Goal: Task Accomplishment & Management: Use online tool/utility

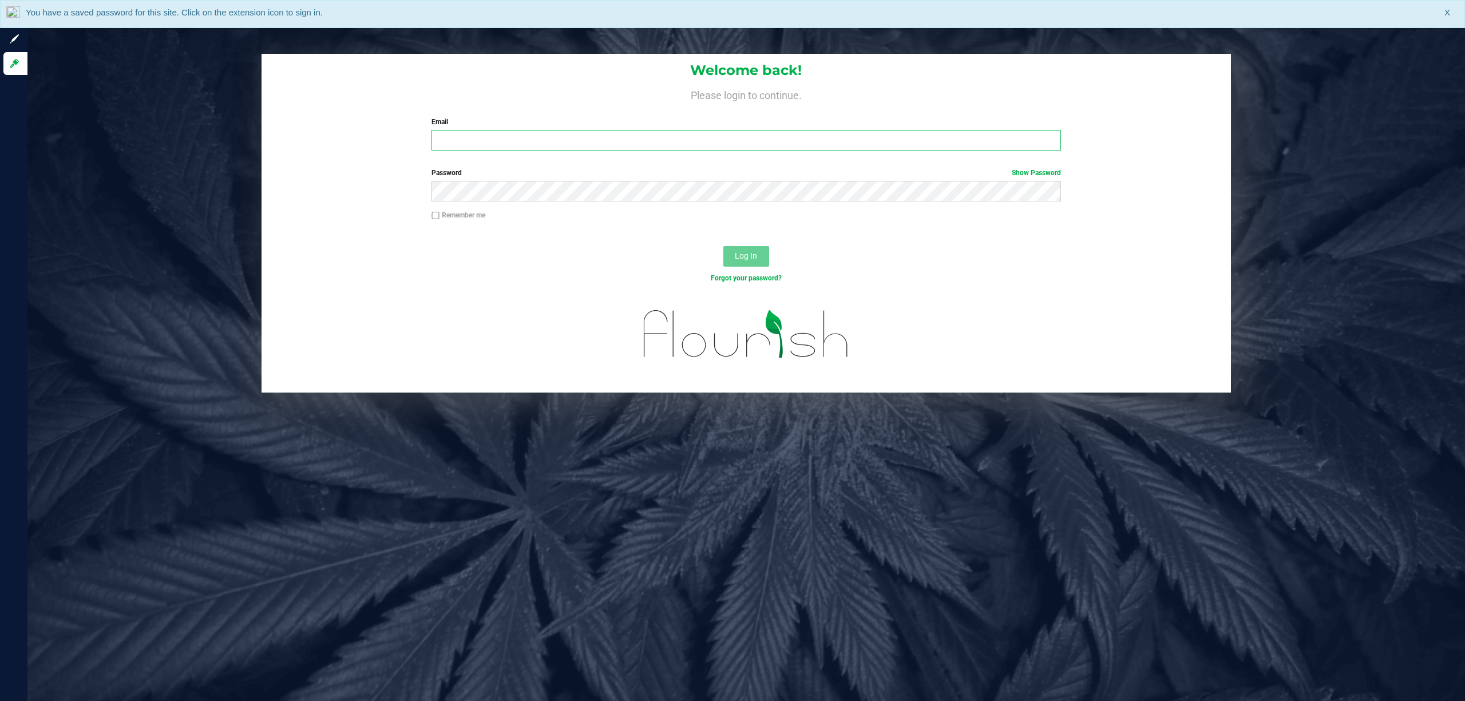
click at [516, 135] on input "Email" at bounding box center [745, 140] width 629 height 21
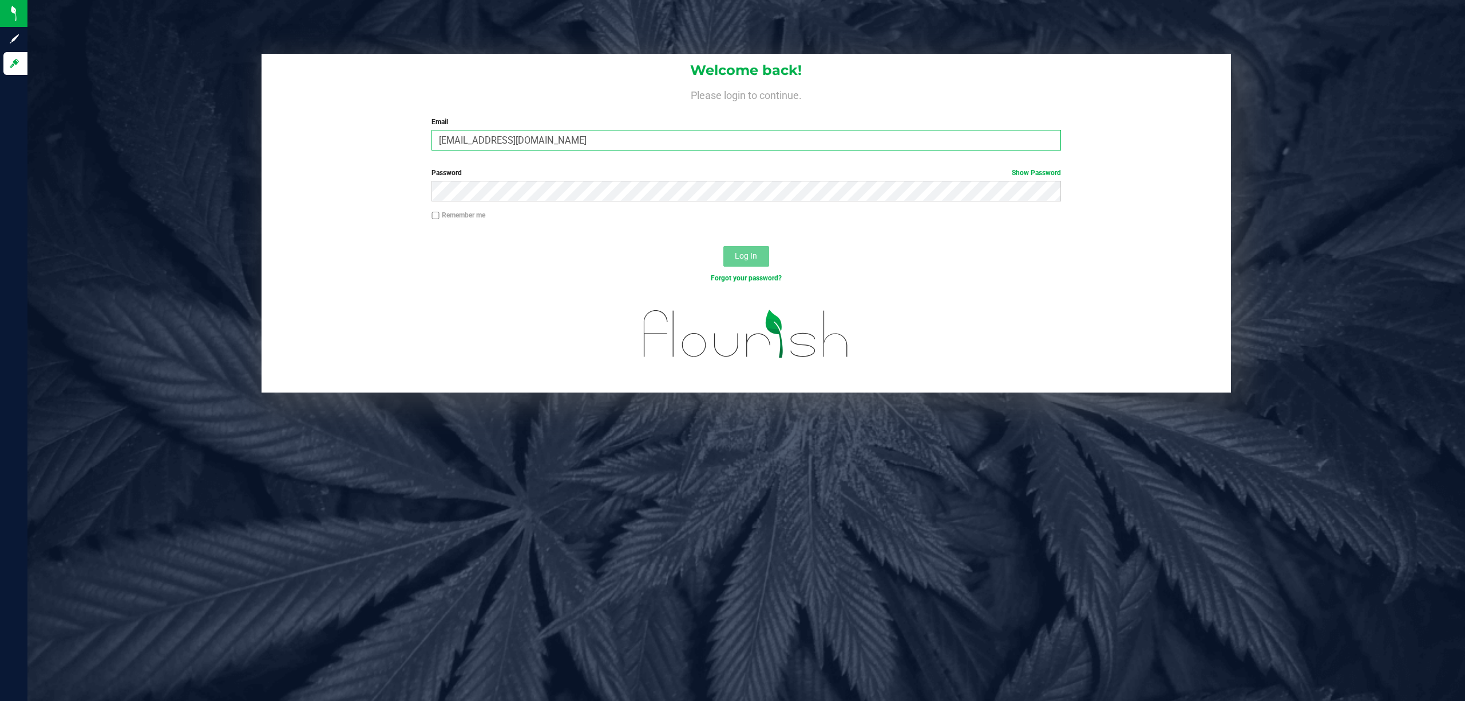
type input "[EMAIL_ADDRESS][DOMAIN_NAME]"
click at [723, 246] on button "Log In" at bounding box center [746, 256] width 46 height 21
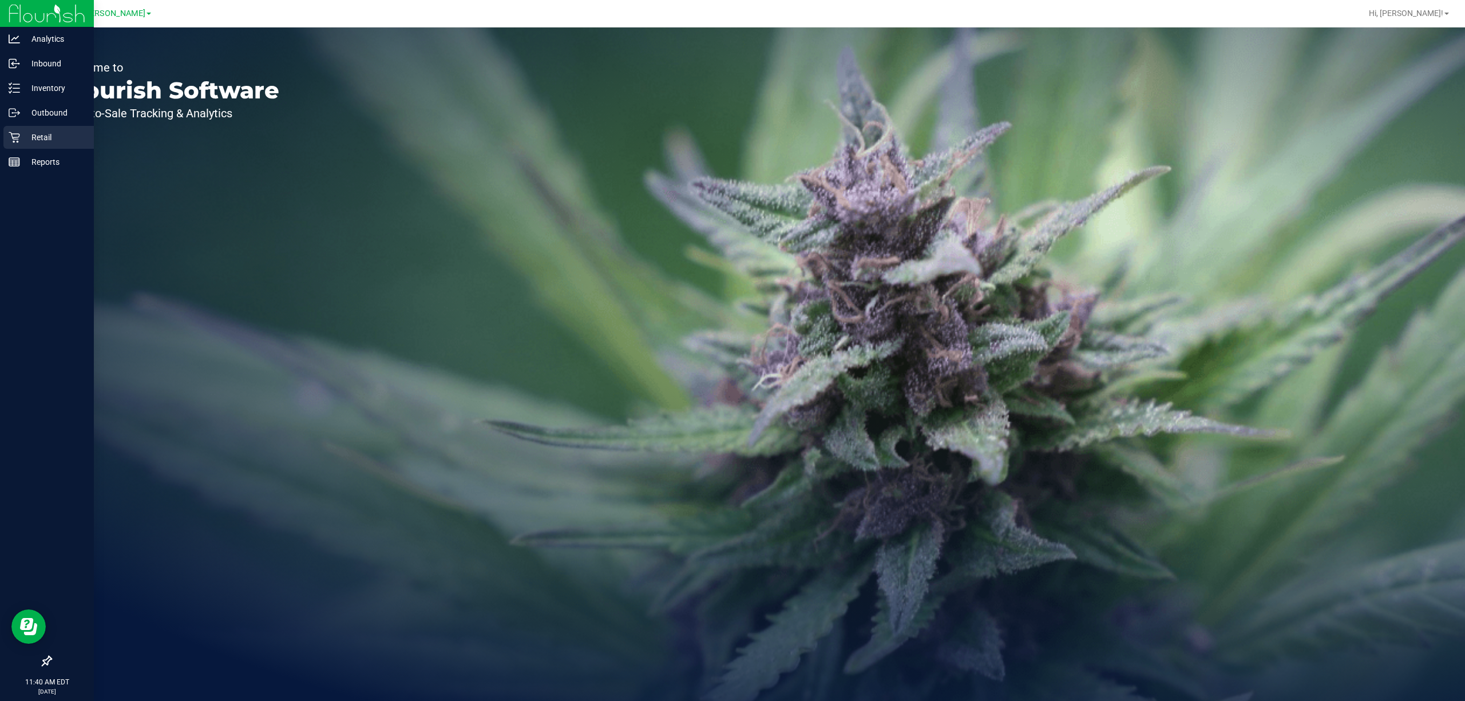
click at [14, 132] on icon at bounding box center [14, 137] width 11 height 11
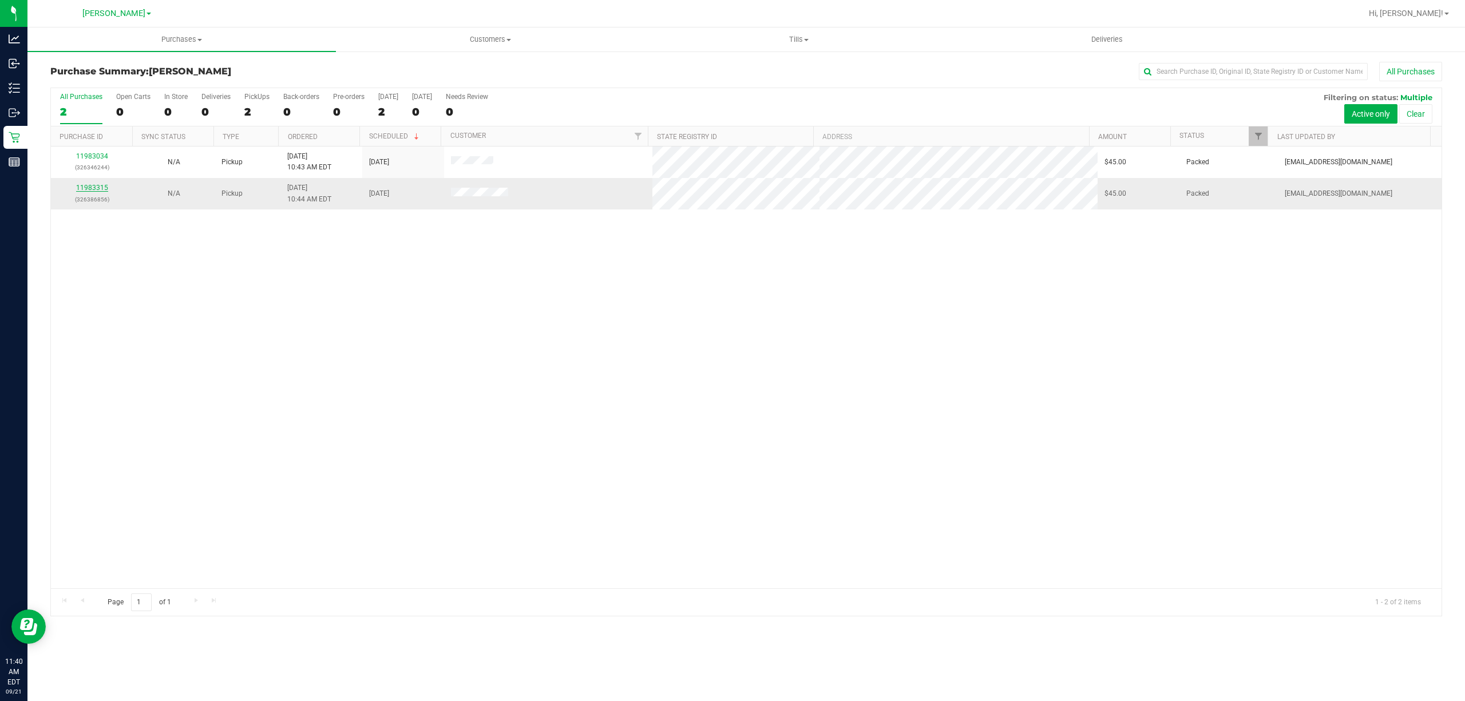
click at [104, 188] on link "11983315" at bounding box center [92, 188] width 32 height 8
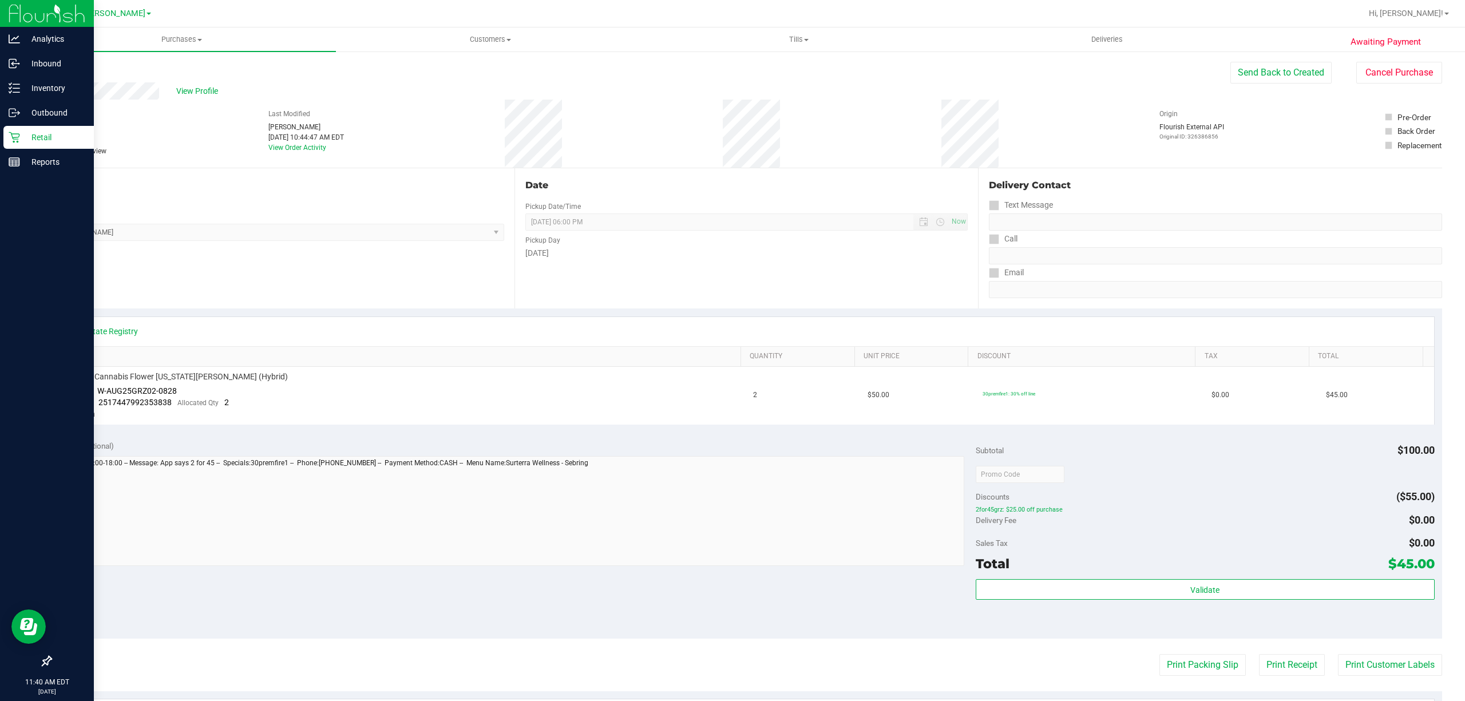
click at [33, 145] on div "Retail" at bounding box center [48, 137] width 90 height 23
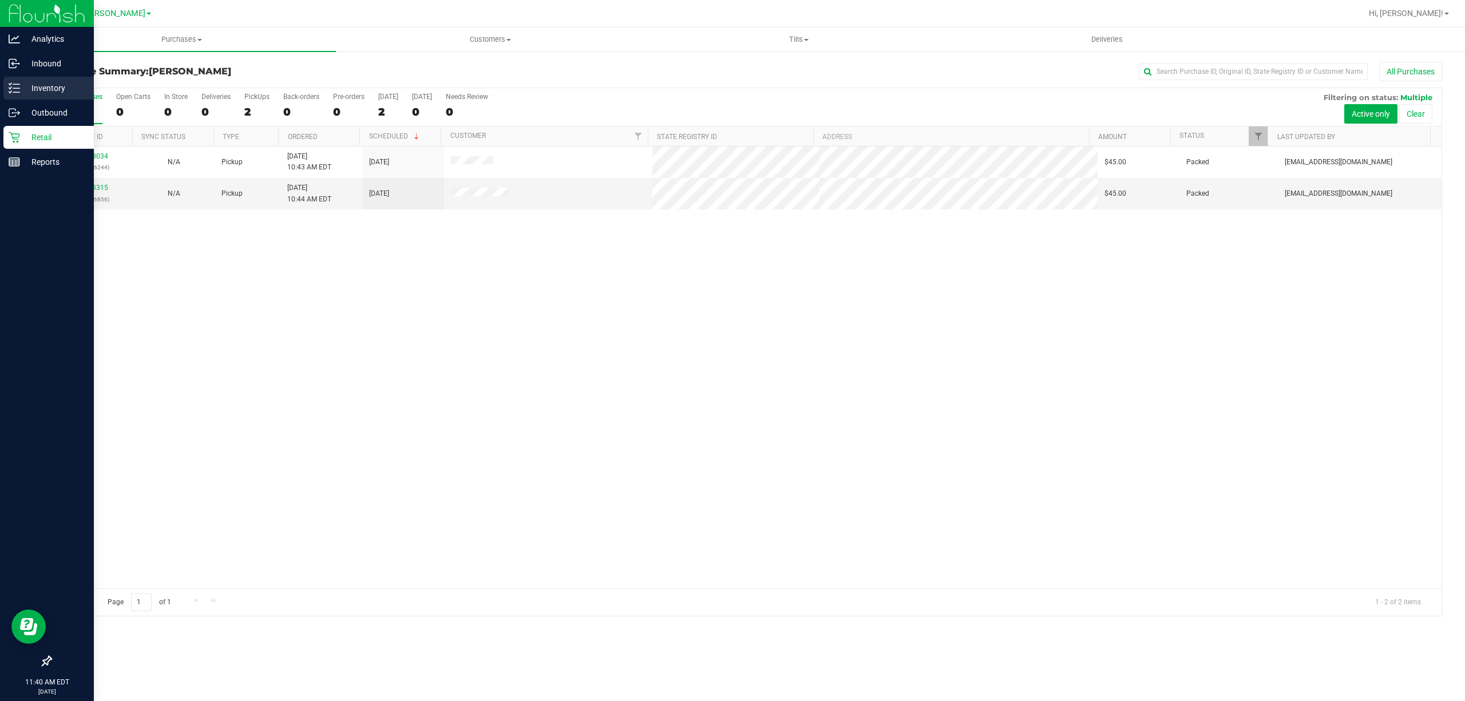
click at [60, 78] on div "Inventory" at bounding box center [48, 88] width 90 height 23
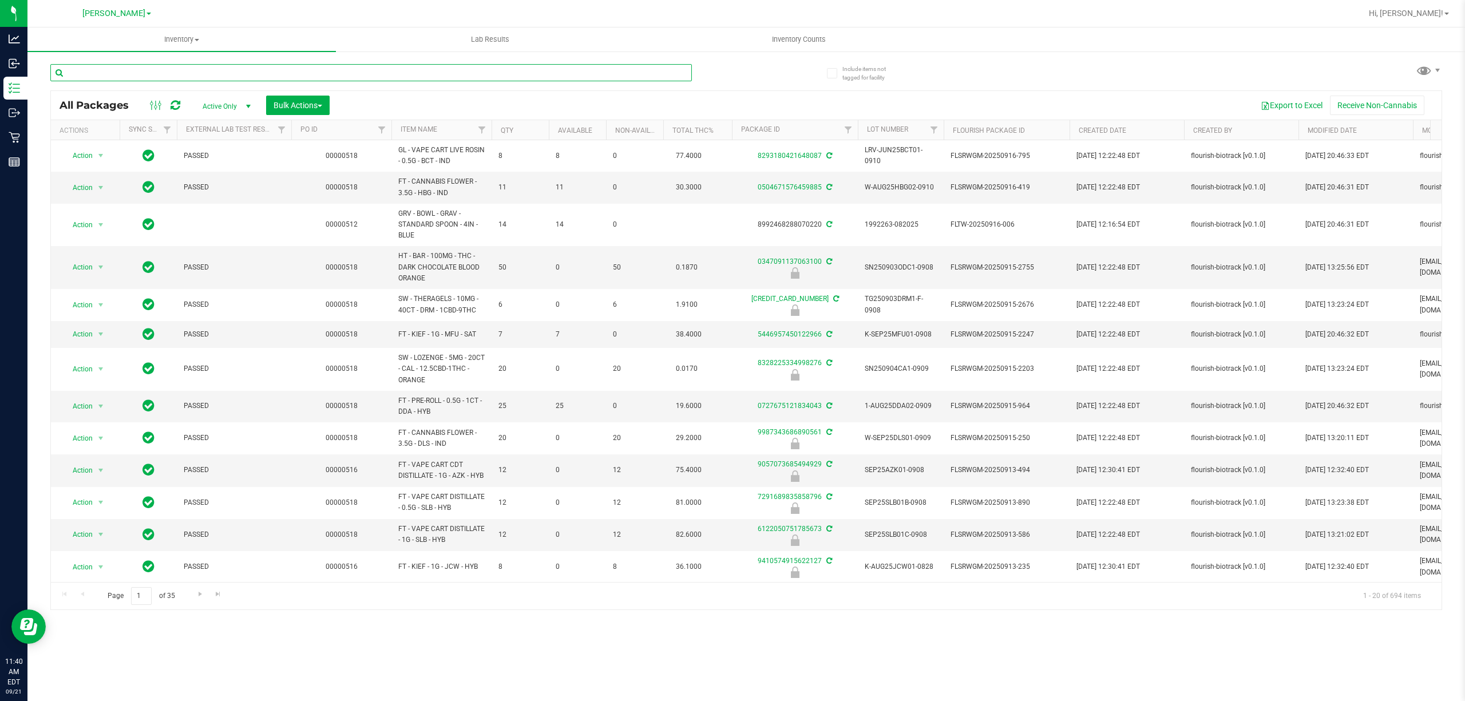
click at [122, 67] on input "text" at bounding box center [370, 72] width 641 height 17
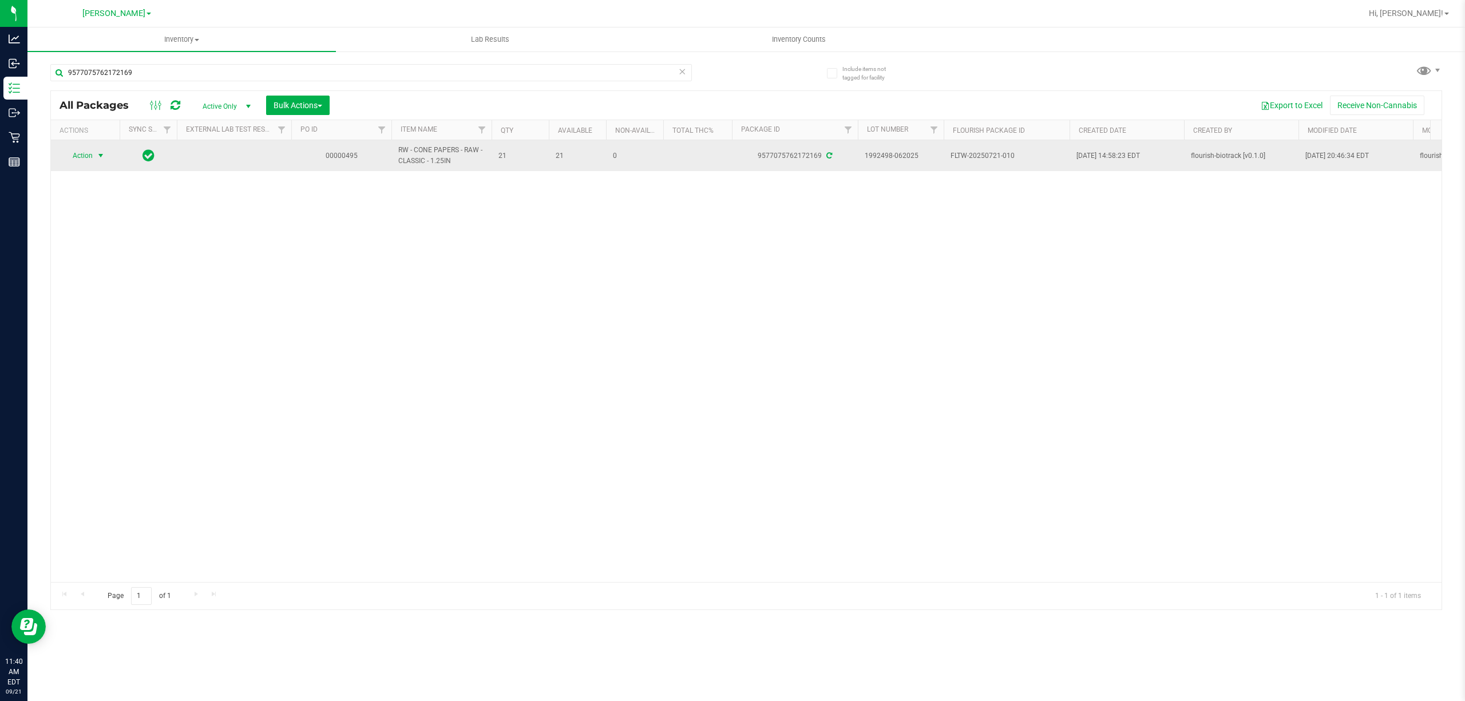
click at [94, 154] on span "select" at bounding box center [101, 156] width 14 height 16
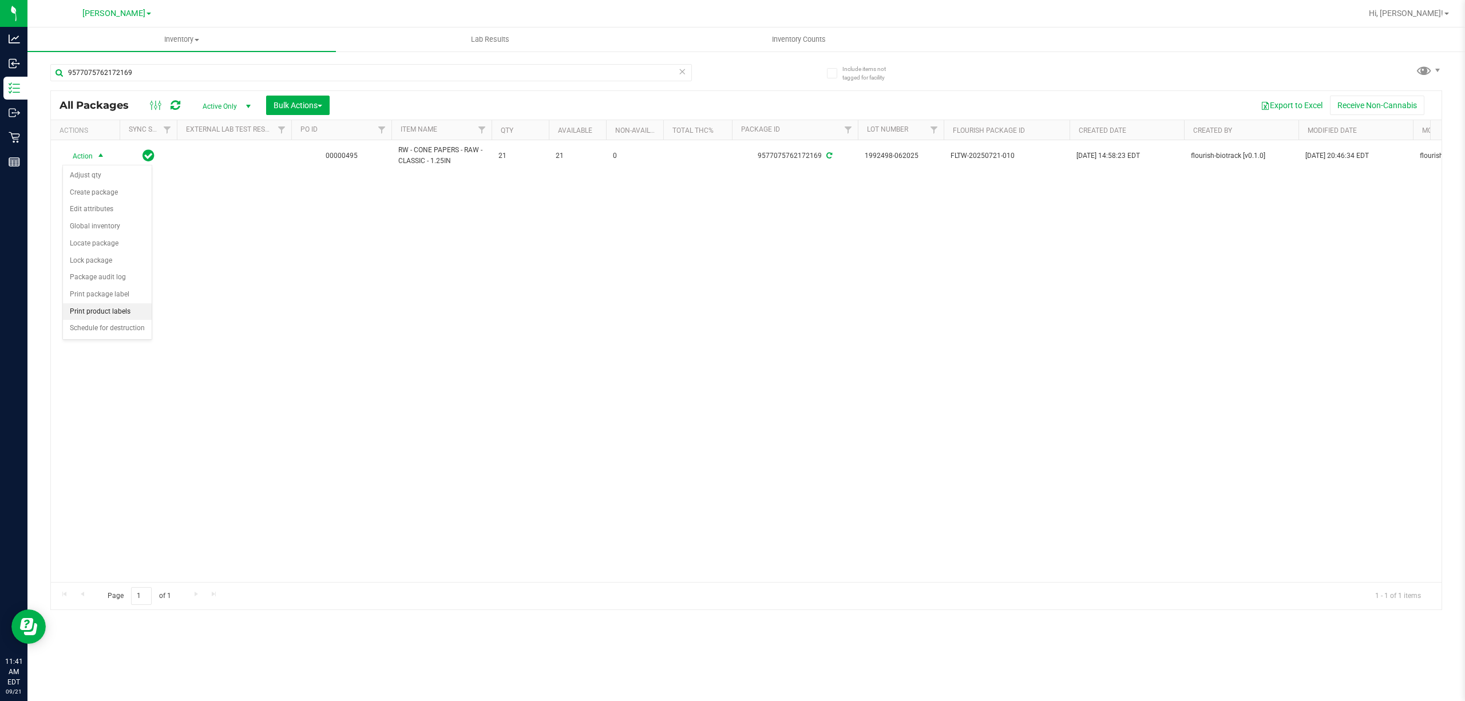
click at [93, 315] on li "Print product labels" at bounding box center [107, 311] width 89 height 17
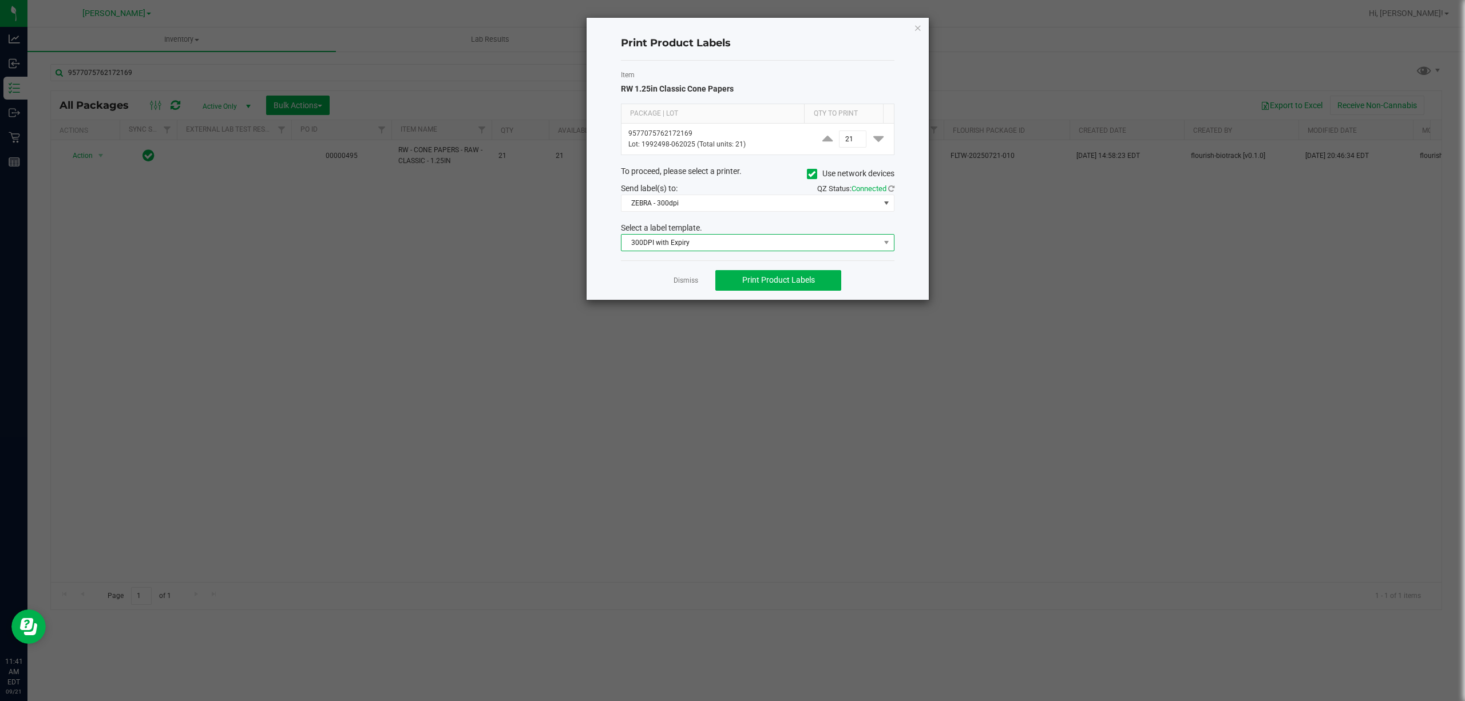
click at [714, 244] on span "300DPI with Expiry" at bounding box center [750, 243] width 258 height 16
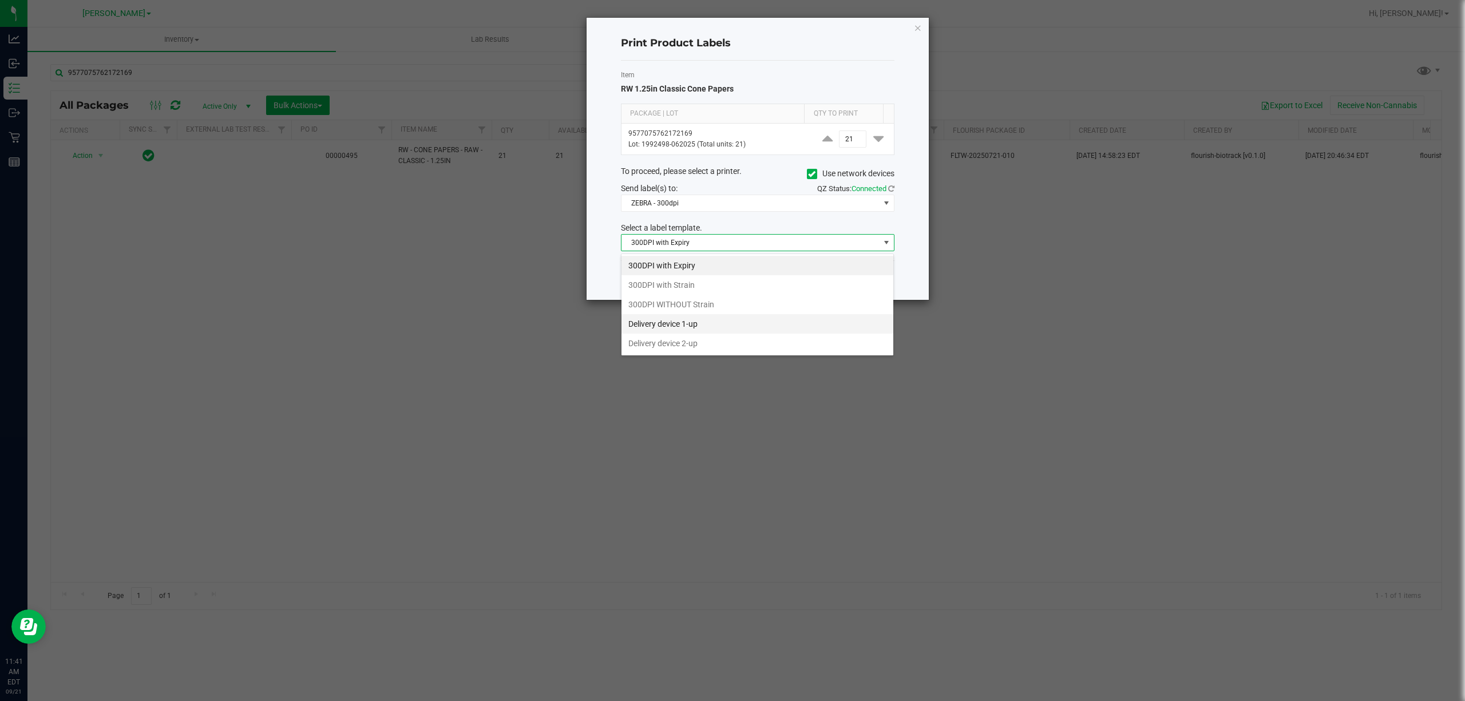
scroll to position [17, 273]
click at [673, 341] on li "Delivery device 2-up" at bounding box center [757, 343] width 272 height 19
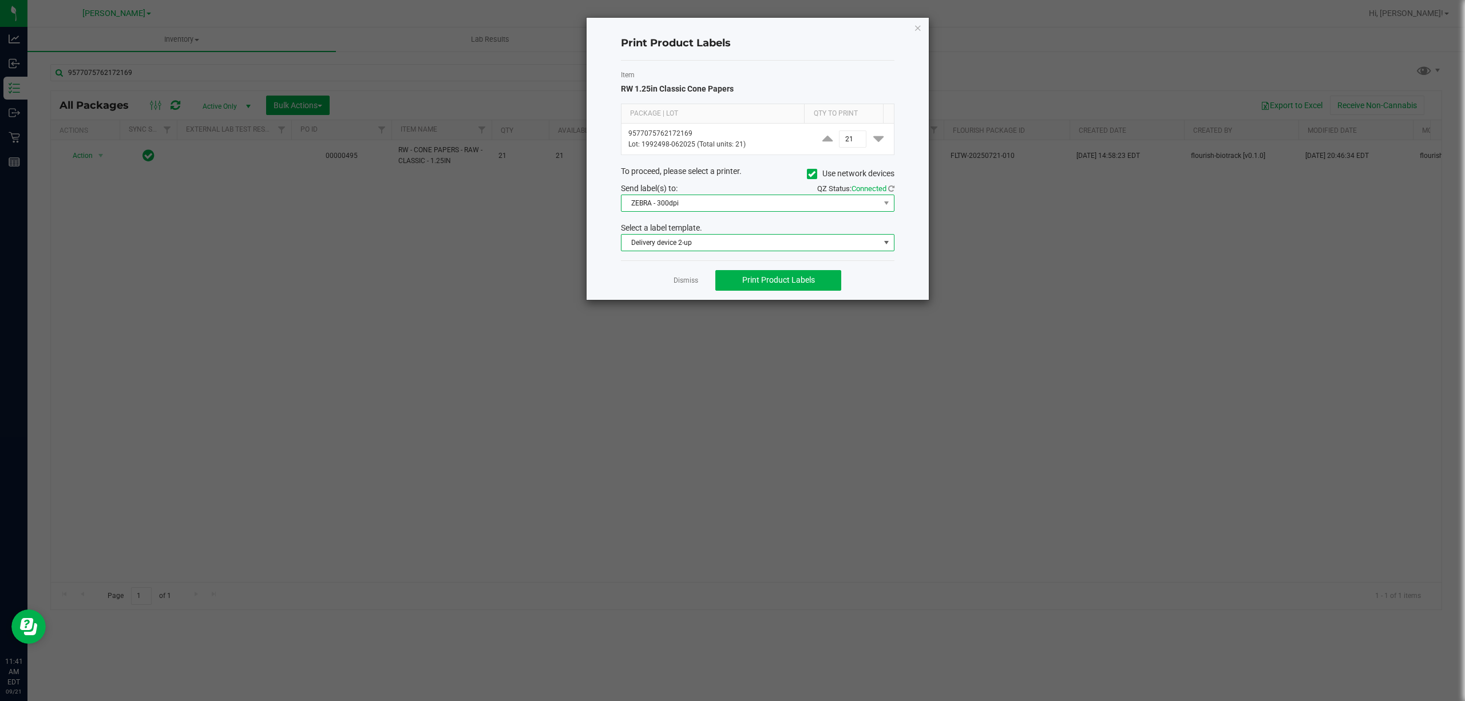
click at [712, 207] on span "ZEBRA - 300dpi" at bounding box center [750, 203] width 258 height 16
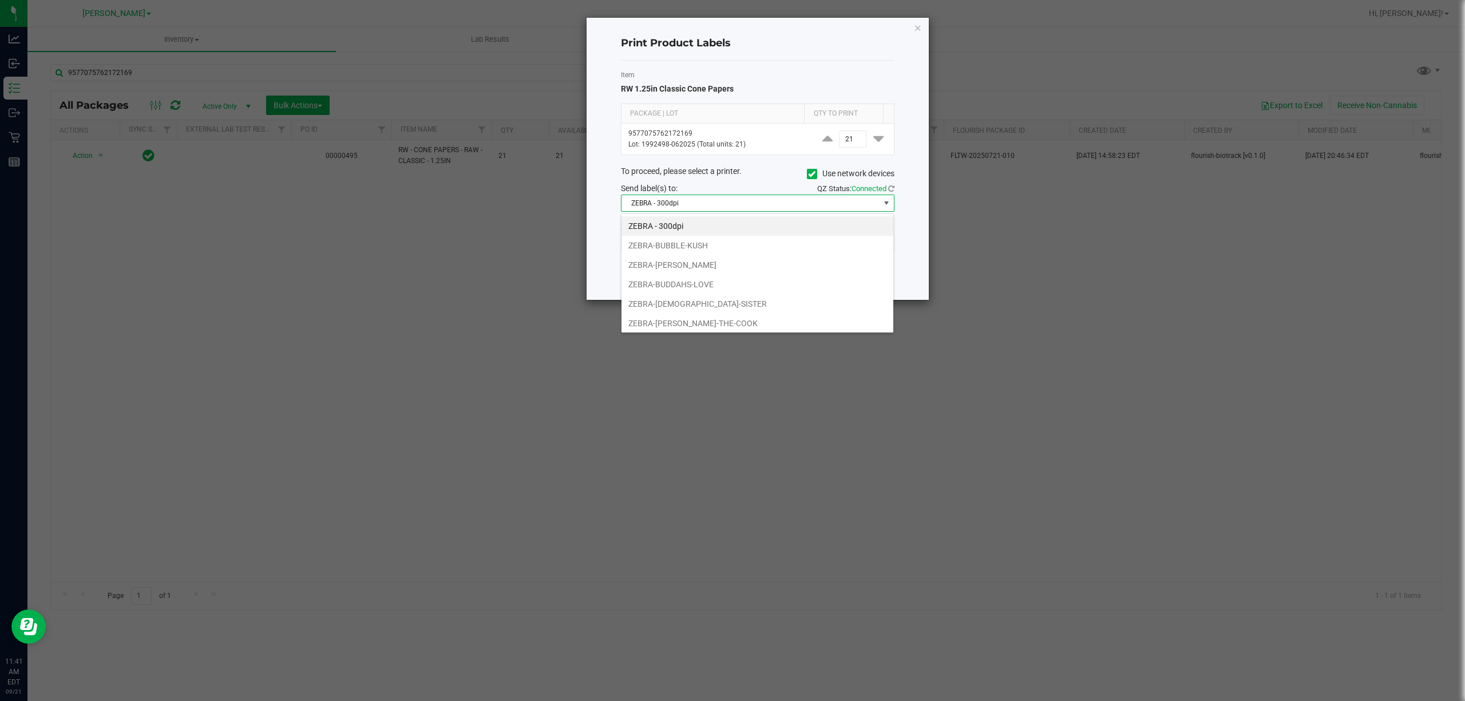
click at [712, 207] on span "ZEBRA - 300dpi" at bounding box center [750, 203] width 258 height 16
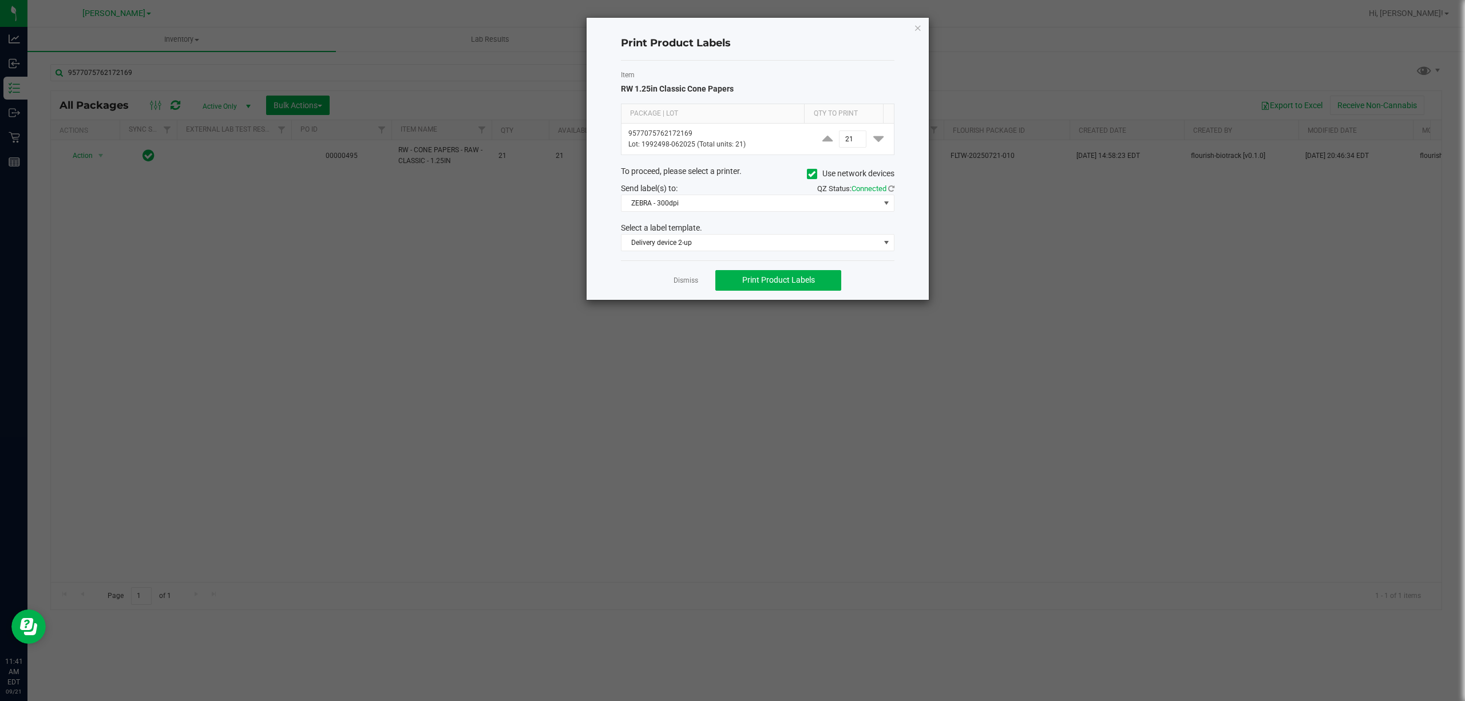
click at [731, 172] on div "To proceed, please select a printer. Use network devices" at bounding box center [757, 173] width 291 height 17
click at [721, 279] on button "Print Product Labels" at bounding box center [778, 280] width 126 height 21
click at [685, 280] on link "Dismiss" at bounding box center [685, 281] width 25 height 10
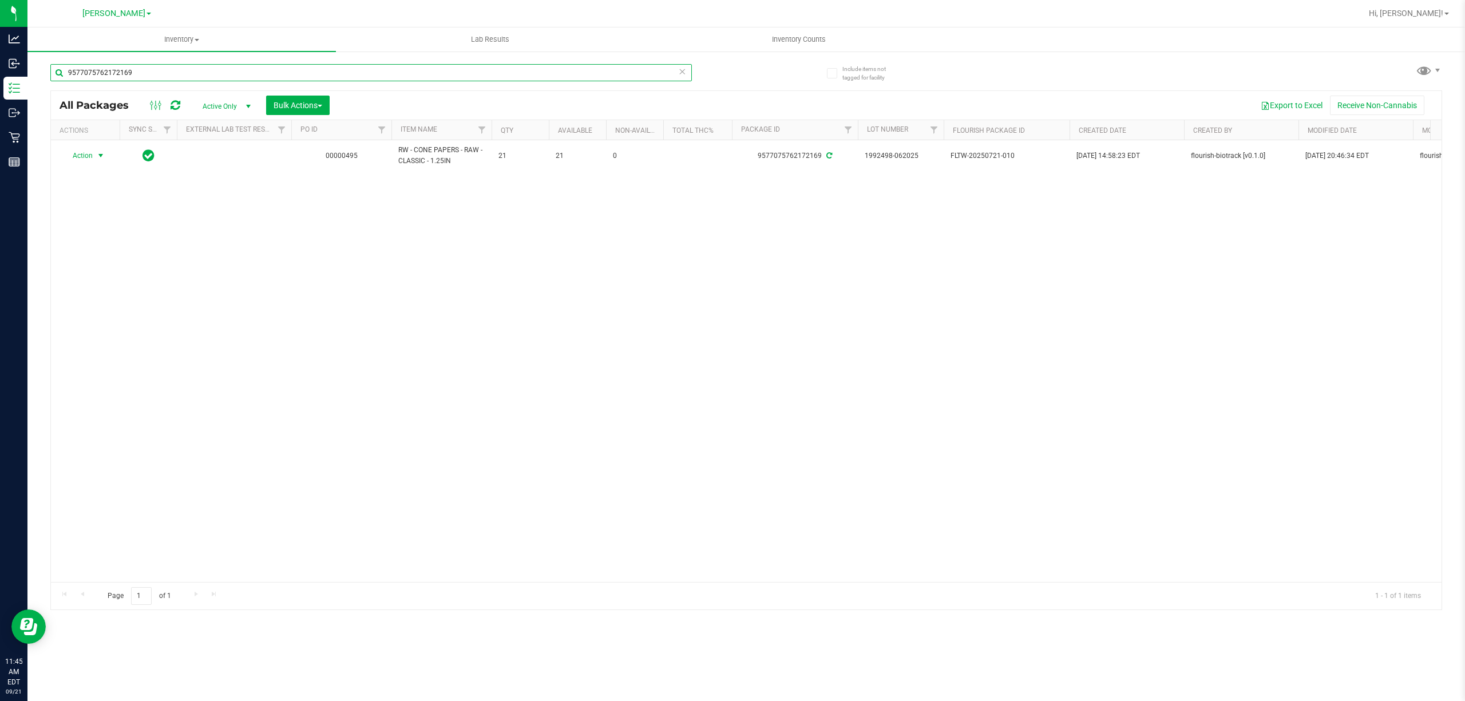
click at [294, 77] on input "9577075762172169" at bounding box center [370, 72] width 641 height 17
click at [197, 74] on input "716165177319" at bounding box center [370, 72] width 641 height 17
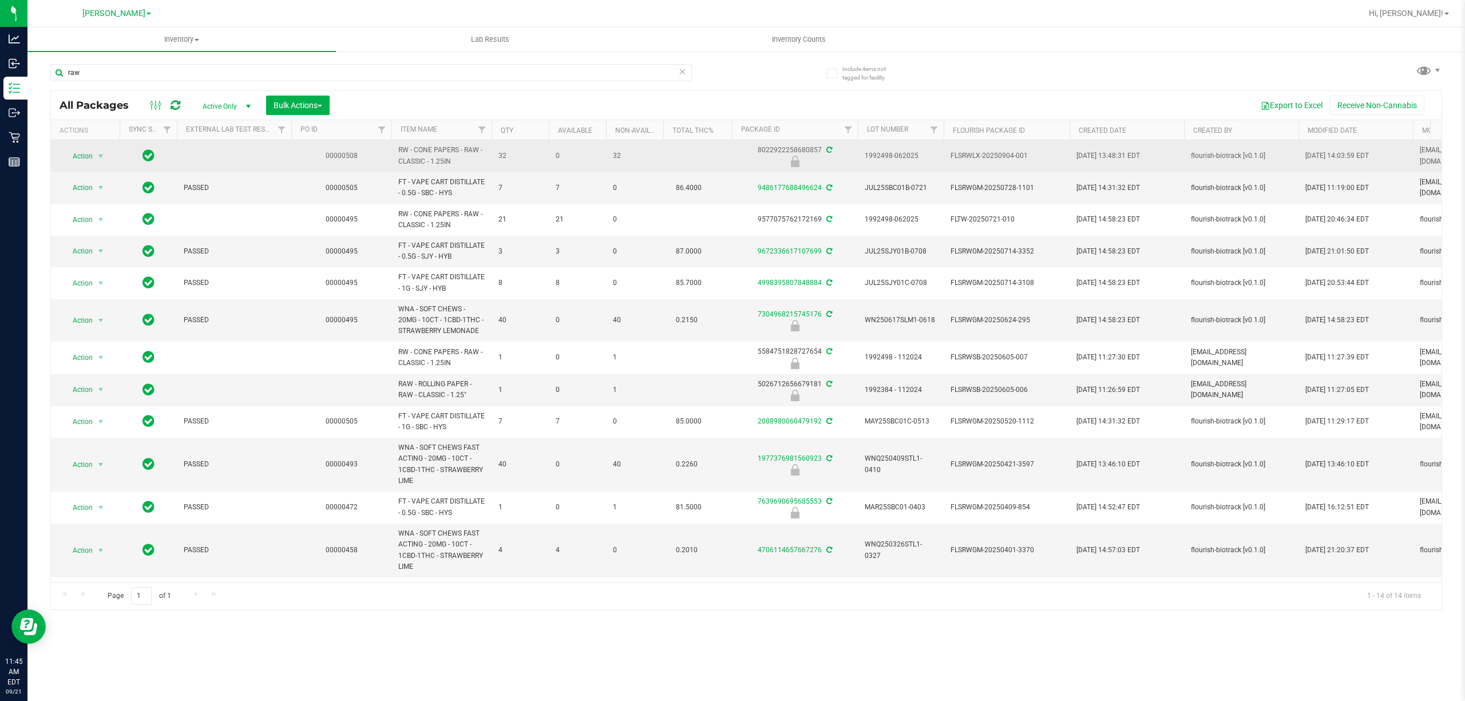
drag, startPoint x: 454, startPoint y: 163, endPoint x: 403, endPoint y: 156, distance: 50.8
click at [403, 156] on span "RW - CONE PAPERS - RAW - CLASSIC - 1.25IN" at bounding box center [441, 156] width 86 height 22
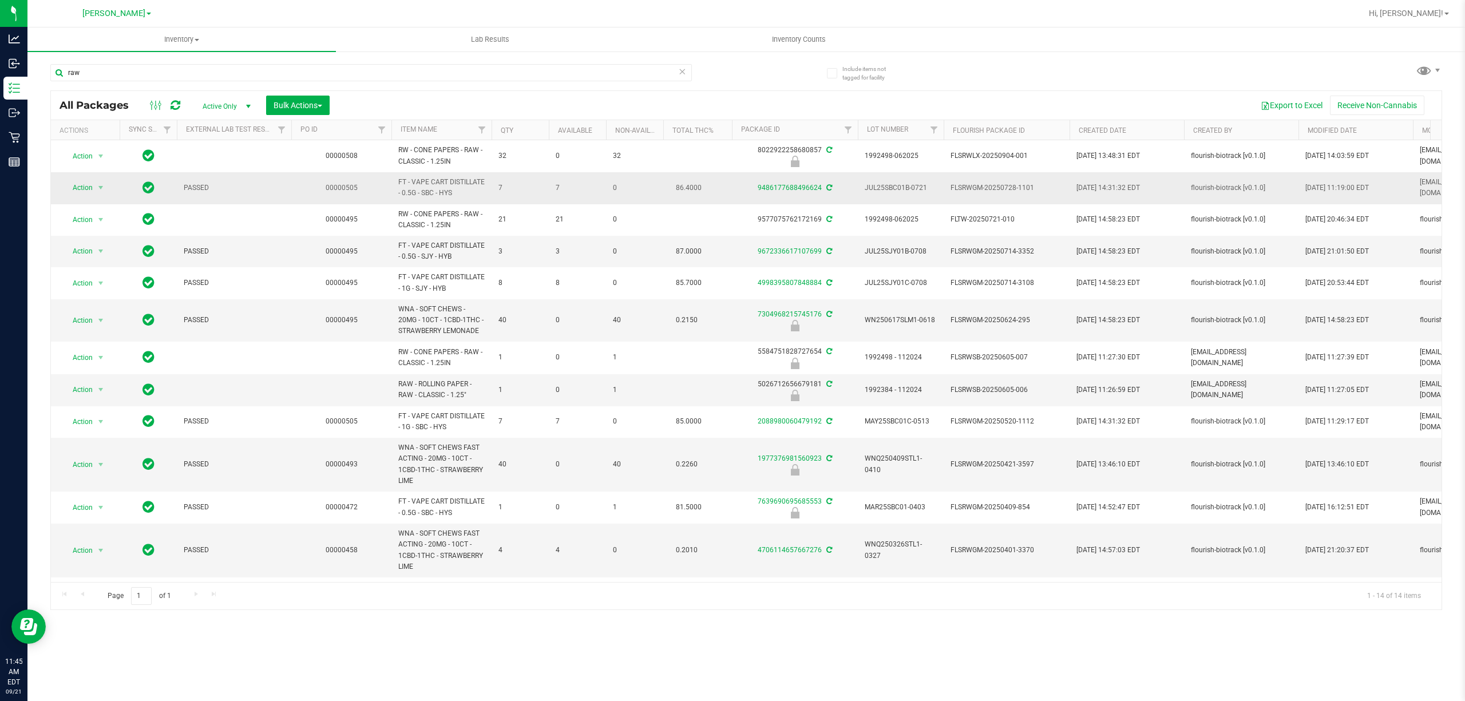
click at [447, 193] on span "FT - VAPE CART DISTILLATE - 0.5G - SBC - HYS" at bounding box center [441, 188] width 86 height 22
drag, startPoint x: 472, startPoint y: 396, endPoint x: 392, endPoint y: 380, distance: 81.6
click at [392, 380] on td "RAW - ROLLING PAPER - RAW - CLASSIC - 1.25"" at bounding box center [441, 390] width 100 height 32
copy span "RAW - ROLLING PAPER - RAW - CLASSIC - 1.25""
click at [175, 76] on input "raw" at bounding box center [370, 72] width 641 height 17
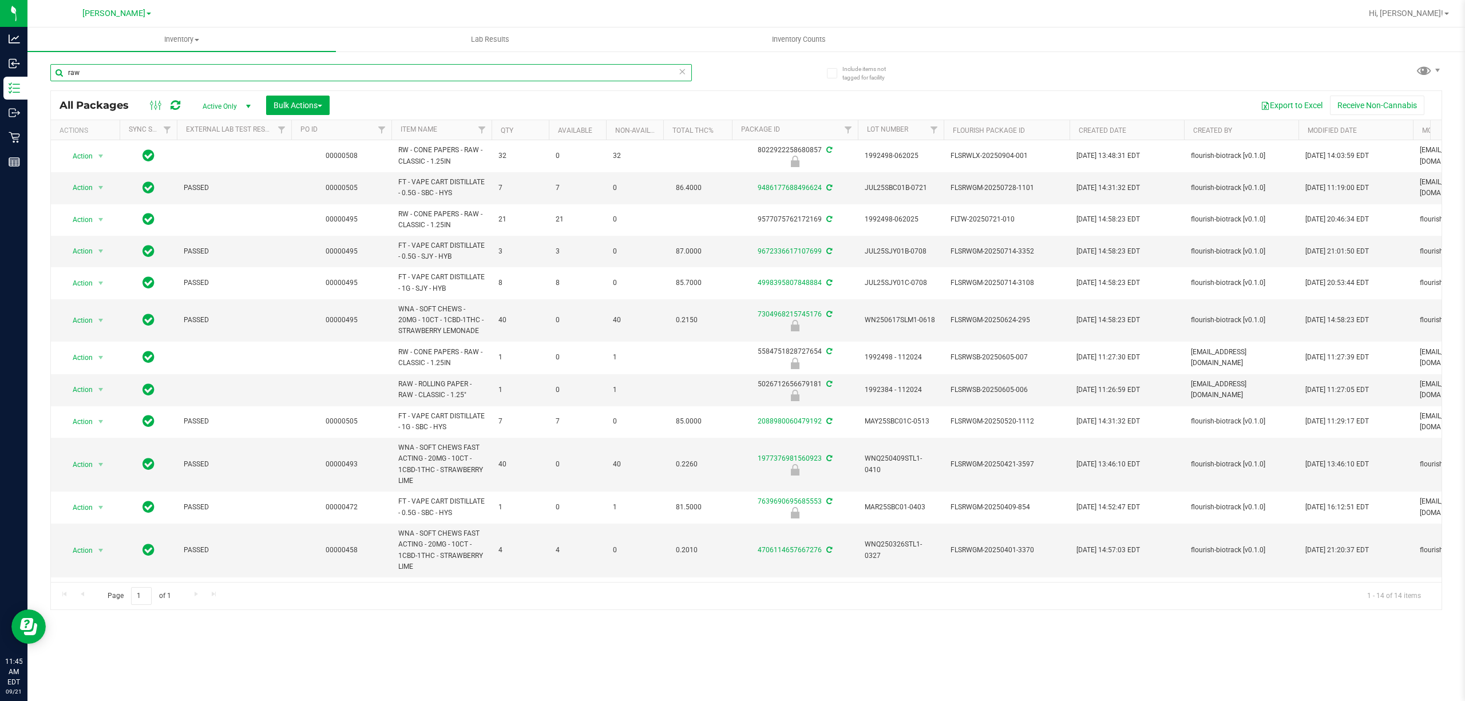
click at [175, 76] on input "raw" at bounding box center [370, 72] width 641 height 17
paste input "RAW - ROLLING PAPER - RAW - CLASSIC - 1.25""
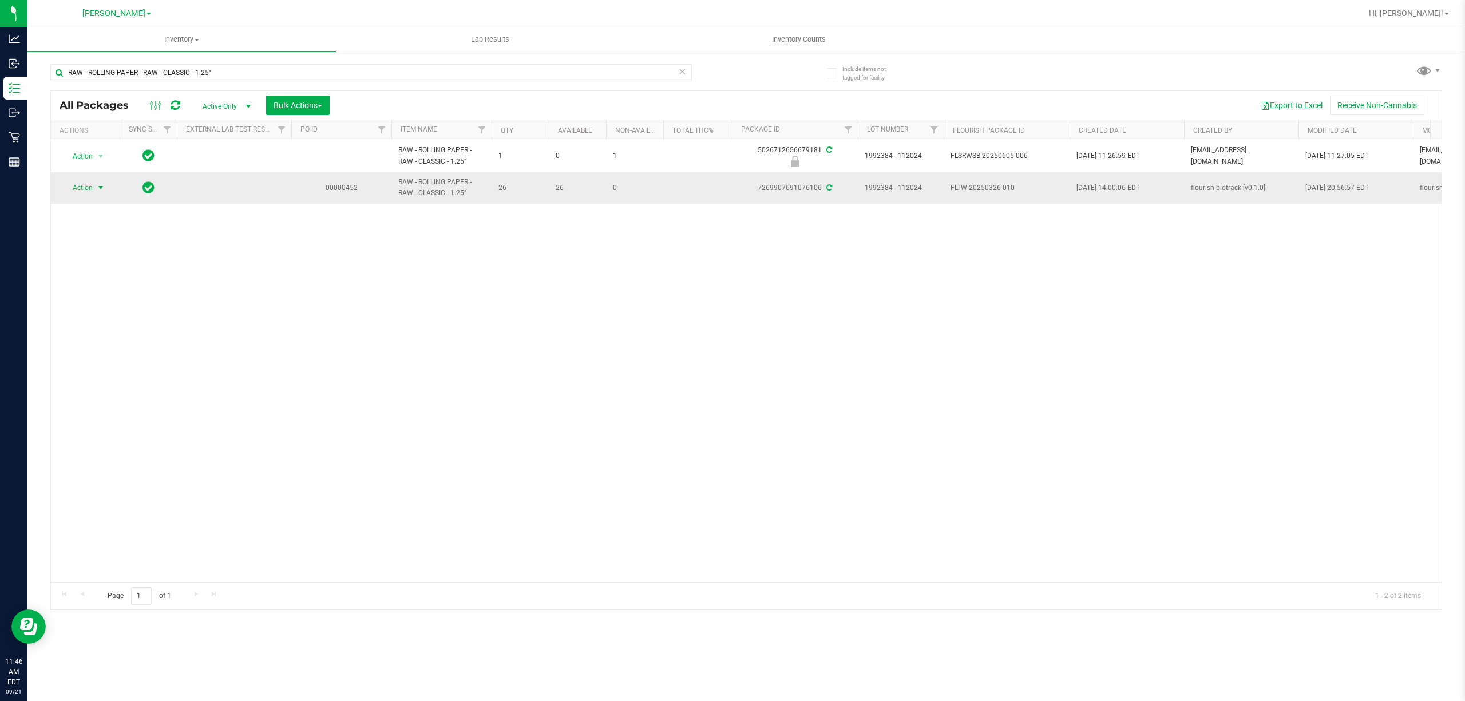
click at [100, 187] on span "select" at bounding box center [100, 187] width 9 height 9
click at [86, 352] on li "Print product labels" at bounding box center [107, 343] width 89 height 17
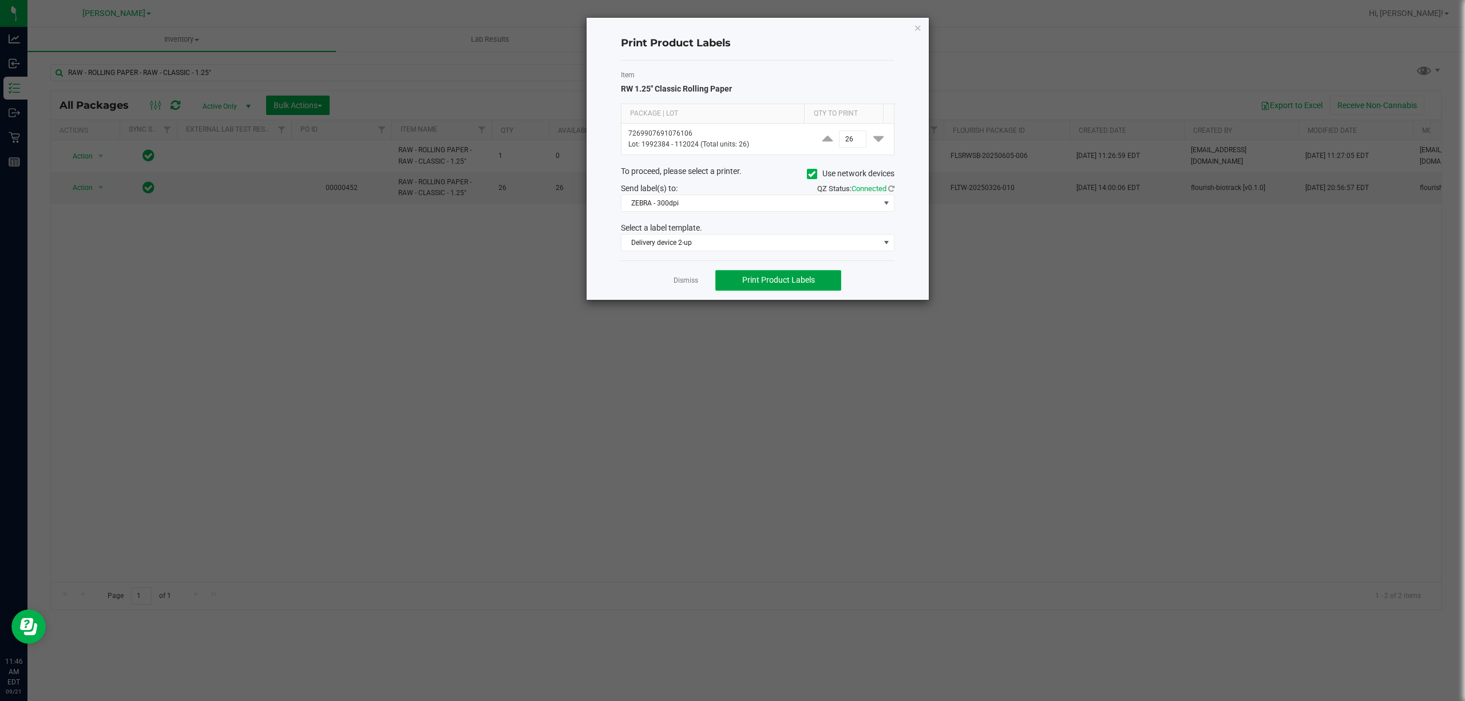
click at [732, 280] on button "Print Product Labels" at bounding box center [778, 280] width 126 height 21
click at [693, 284] on link "Dismiss" at bounding box center [685, 281] width 25 height 10
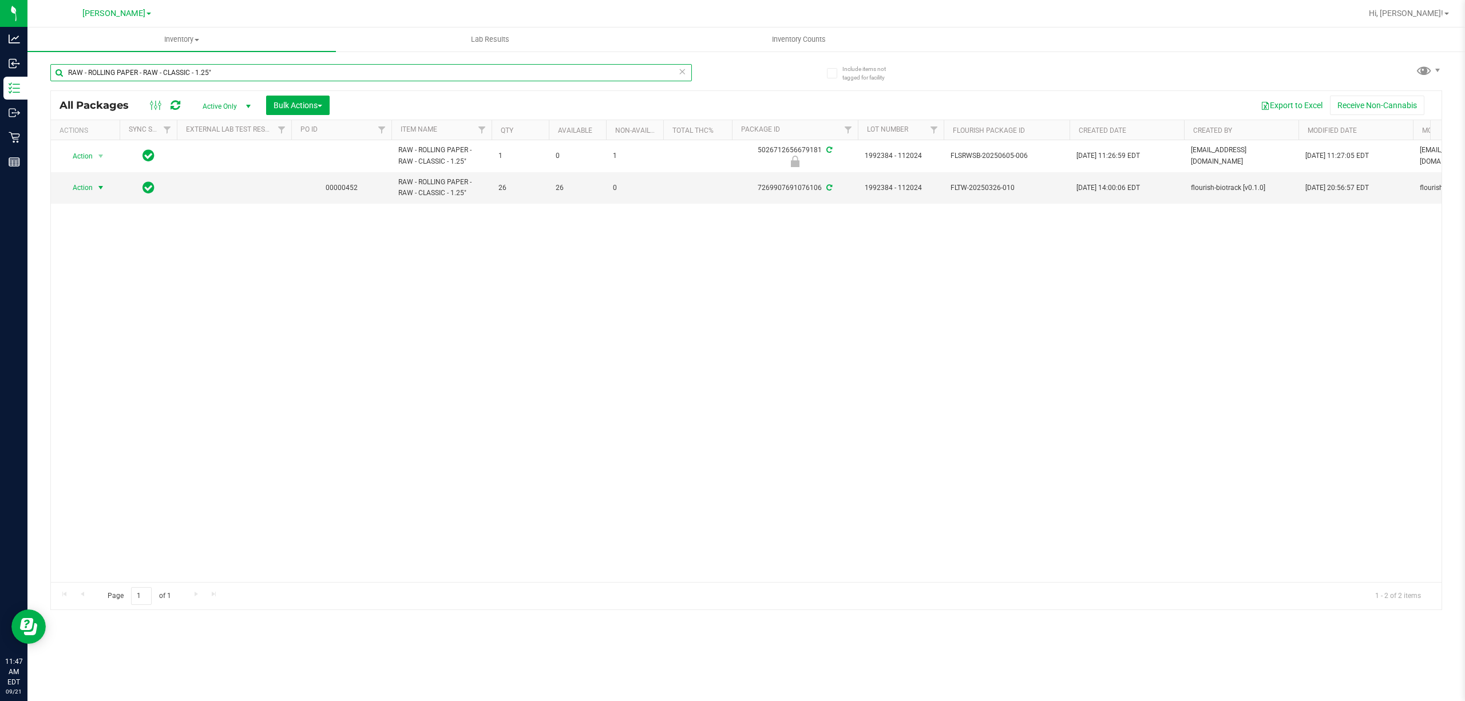
click at [314, 68] on input "RAW - ROLLING PAPER - RAW - CLASSIC - 1.25"" at bounding box center [370, 72] width 641 height 17
click at [253, 69] on input "1992384 - 112024" at bounding box center [370, 72] width 641 height 17
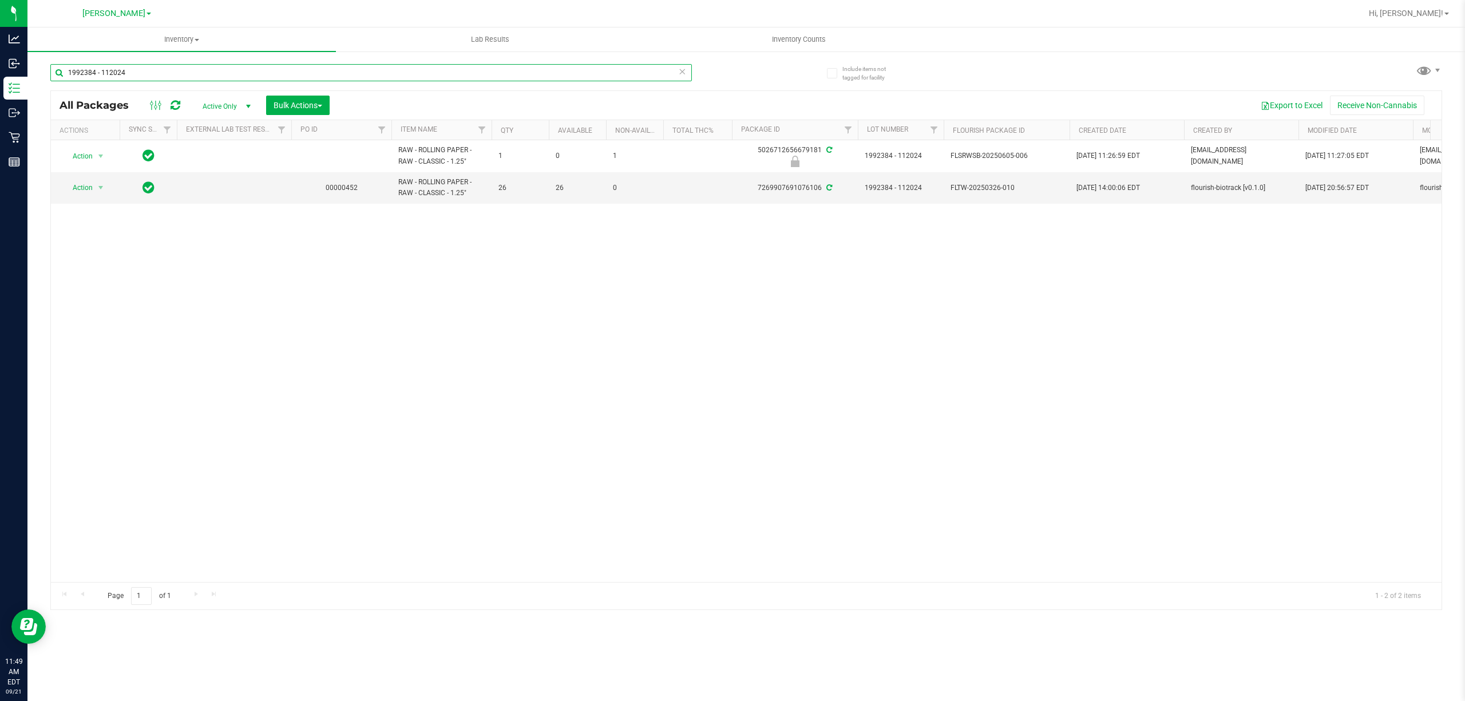
click at [253, 69] on input "1992384 - 112024" at bounding box center [370, 72] width 641 height 17
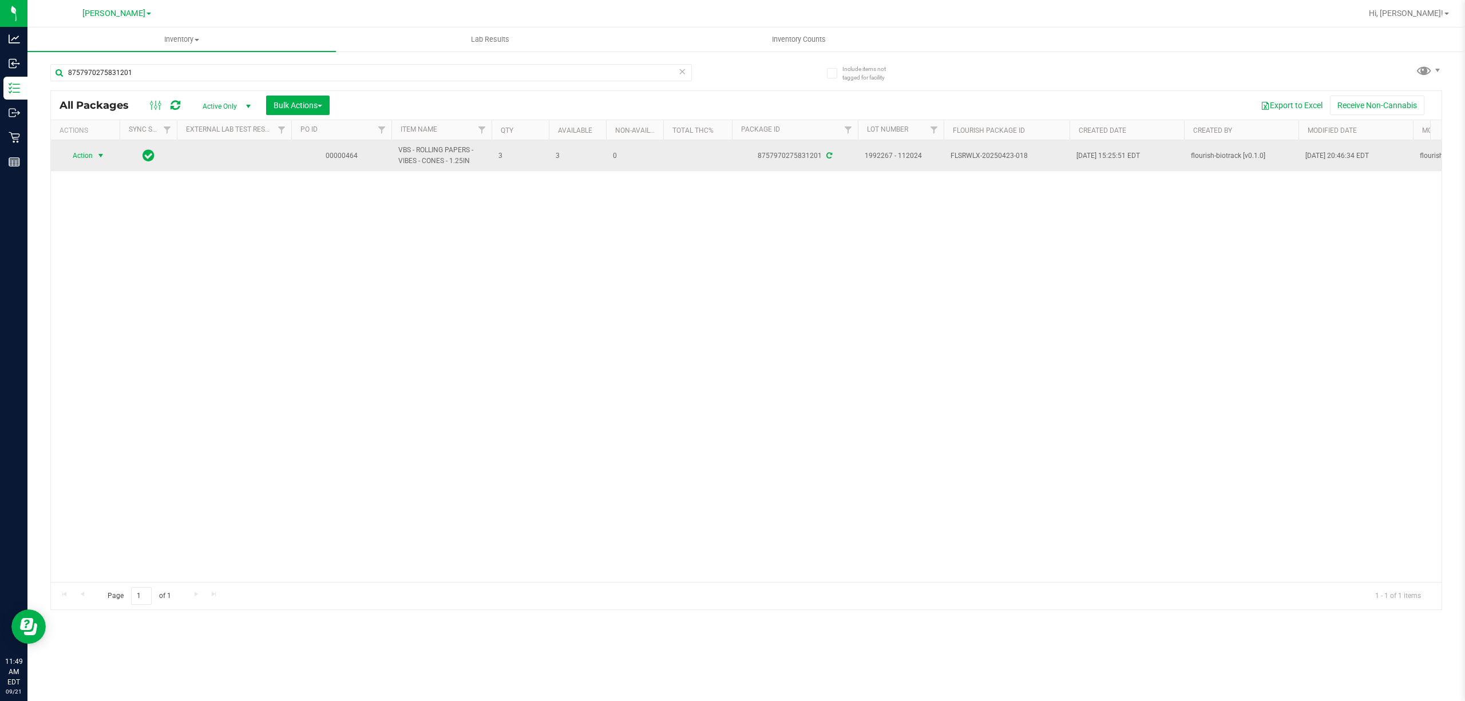
click at [101, 153] on span "select" at bounding box center [100, 155] width 9 height 9
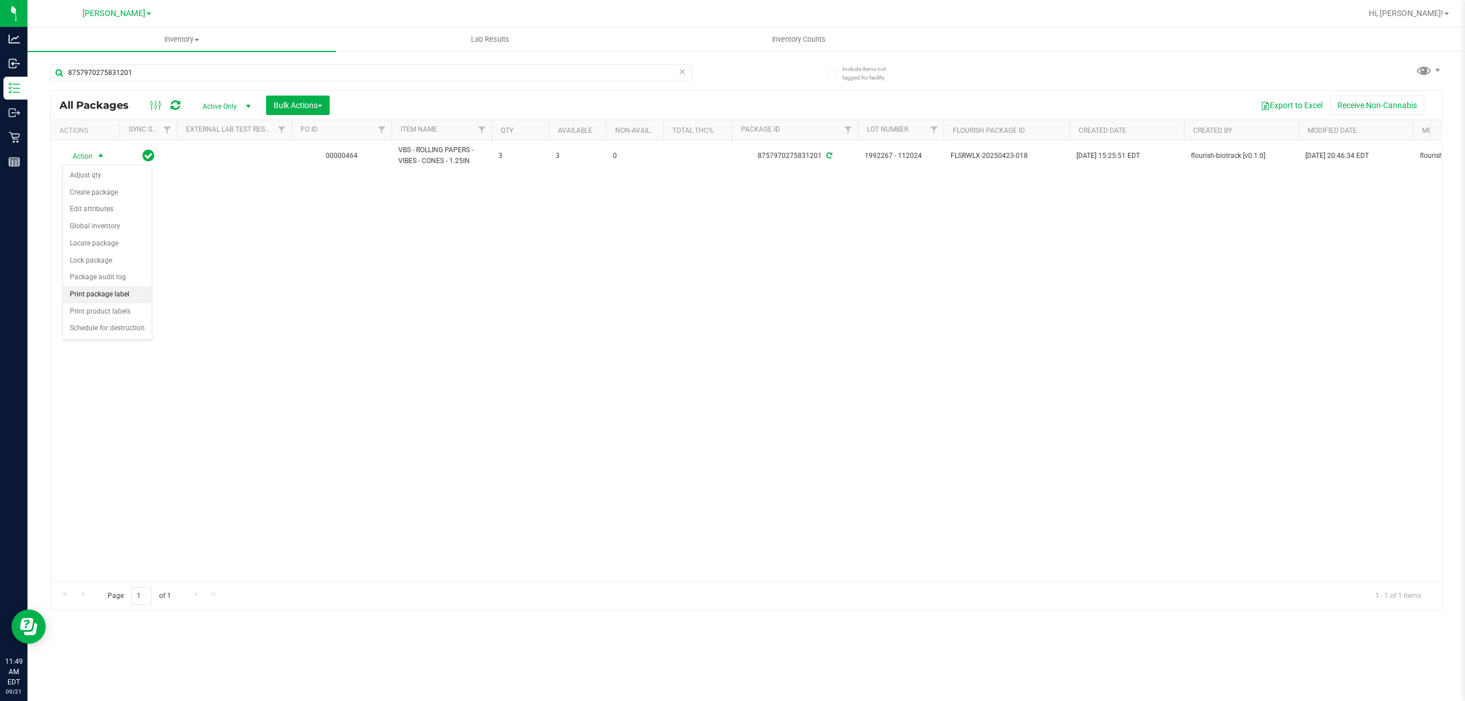
click at [101, 298] on li "Print package label" at bounding box center [107, 294] width 89 height 17
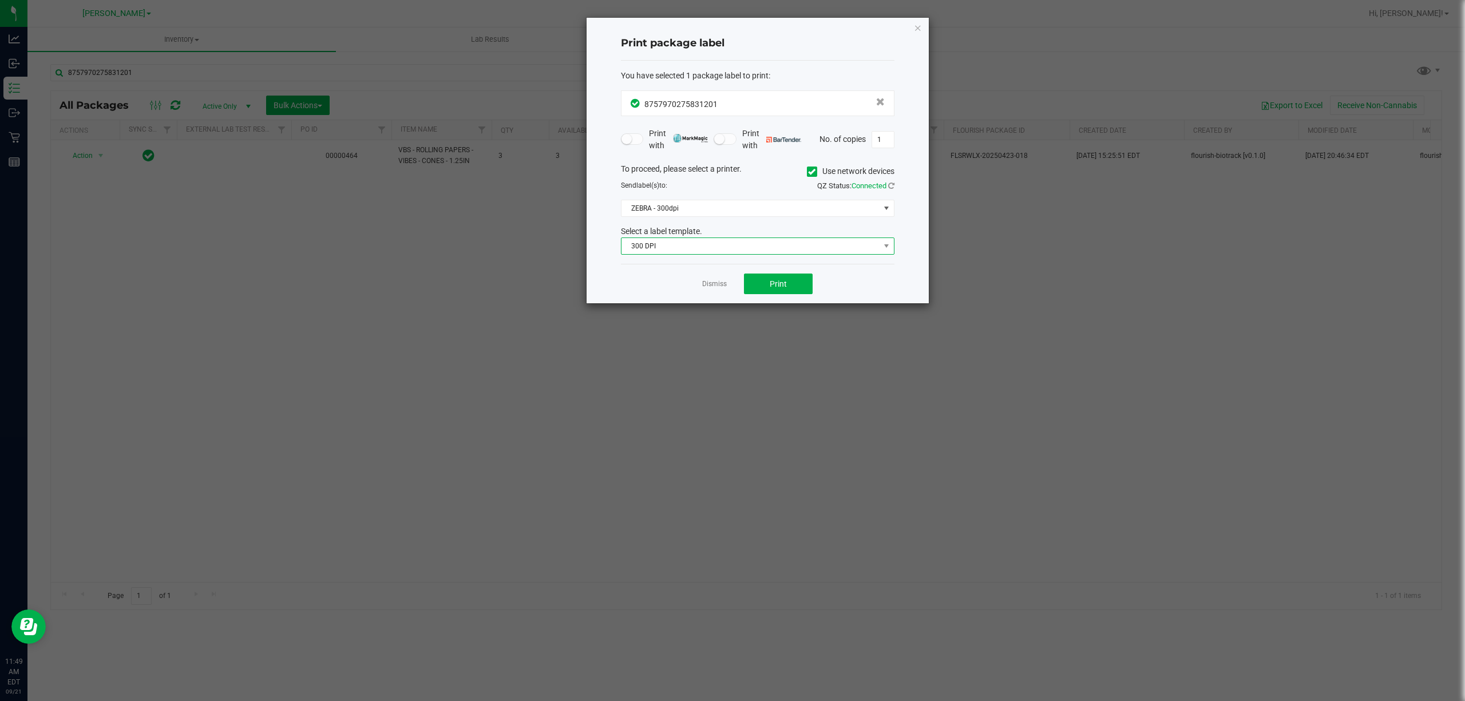
click at [707, 241] on span "300 DPI" at bounding box center [750, 246] width 258 height 16
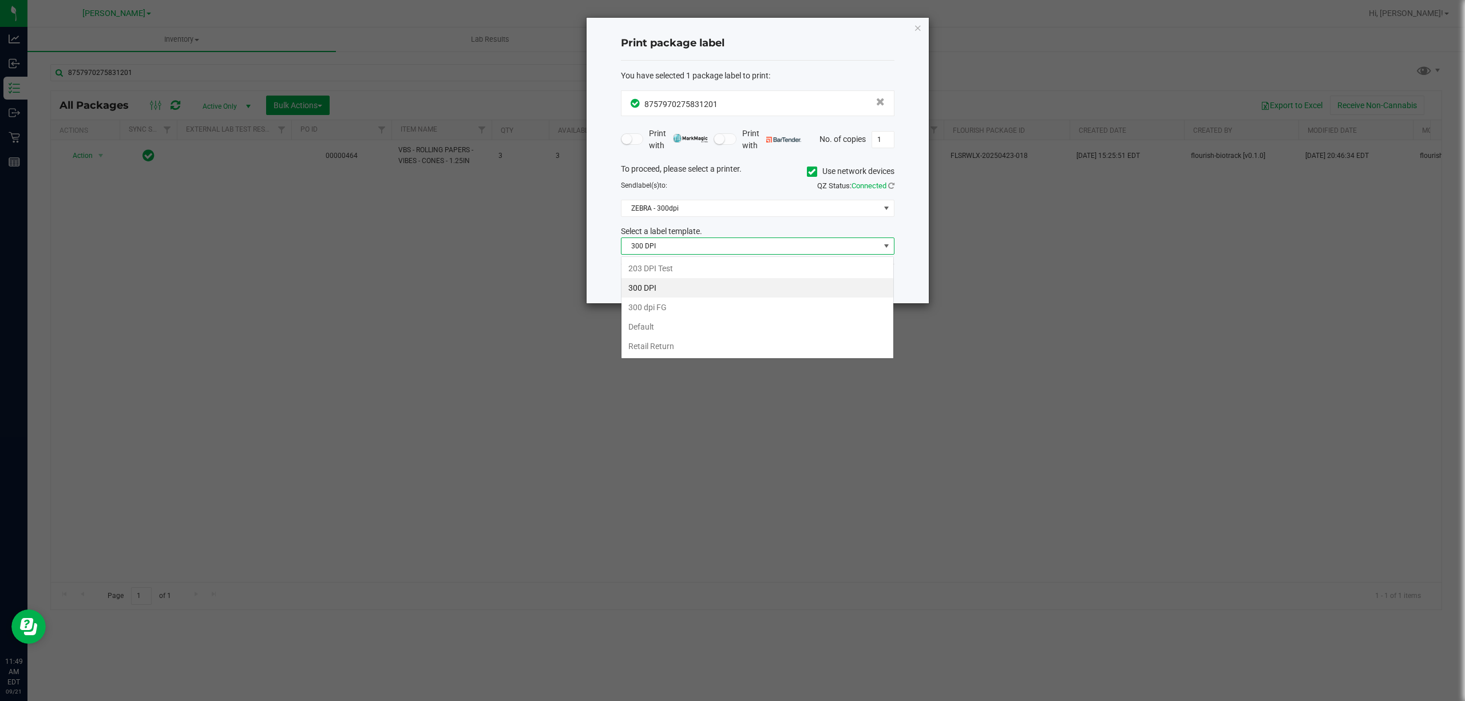
scroll to position [17, 273]
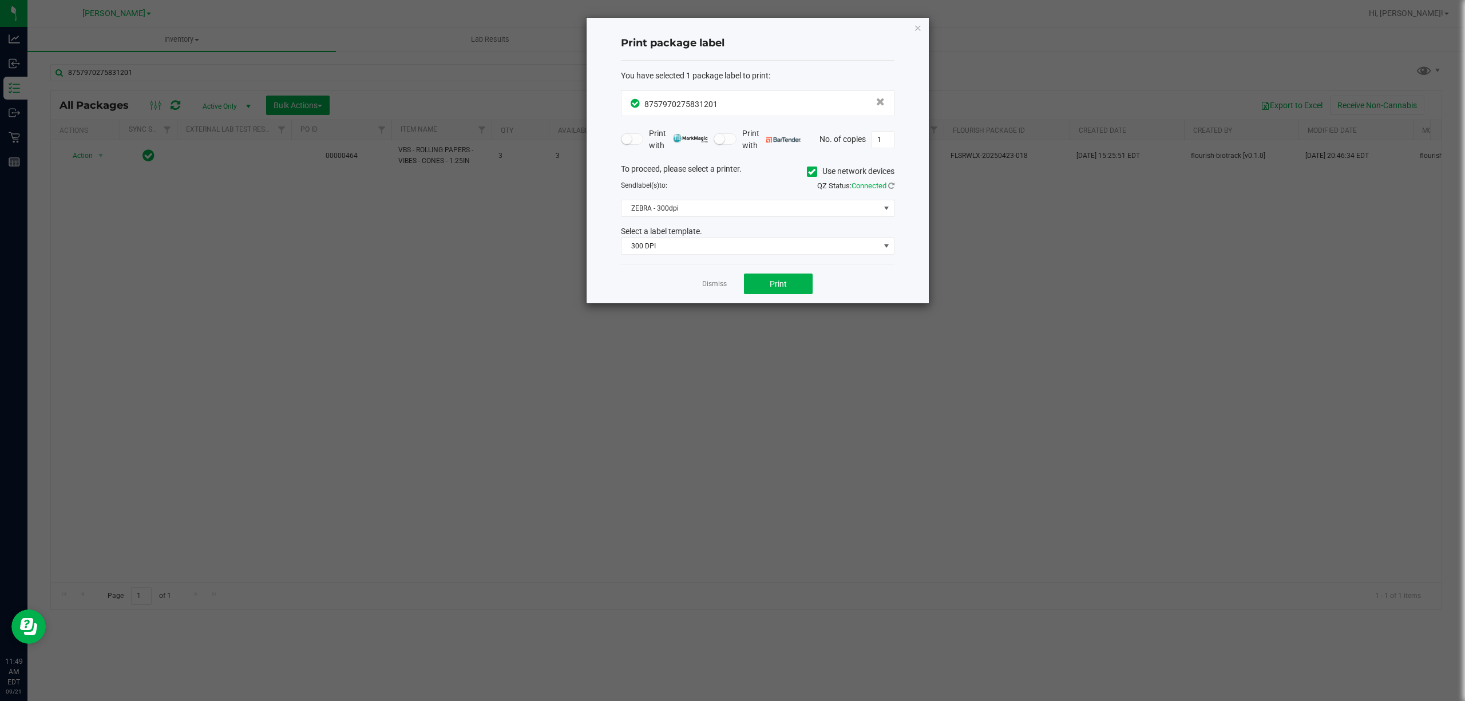
drag, startPoint x: 923, startPoint y: 23, endPoint x: 881, endPoint y: 31, distance: 42.5
click at [922, 23] on div "Print package label You have selected 1 package label to print : 87579702758312…" at bounding box center [757, 160] width 342 height 285
click at [921, 26] on icon "button" at bounding box center [918, 28] width 8 height 14
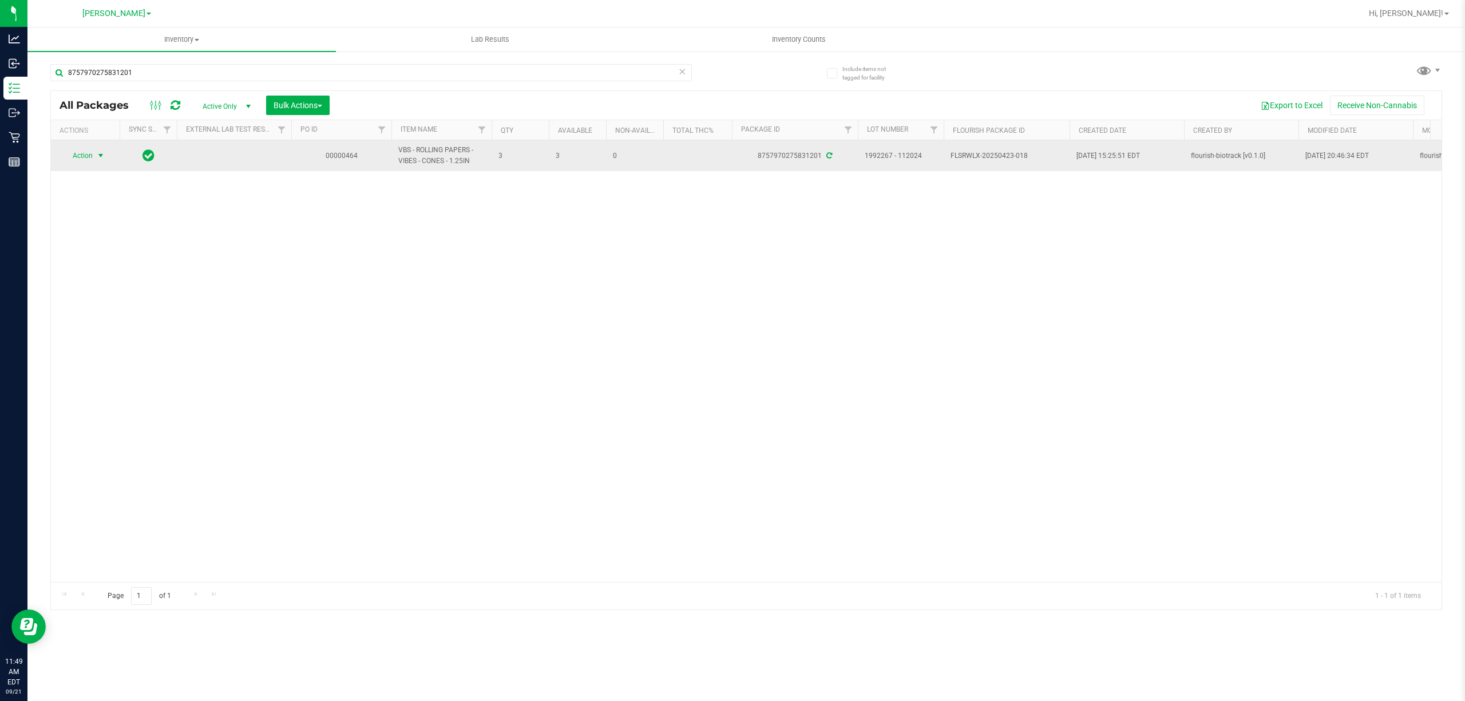
click at [81, 157] on span "Action" at bounding box center [77, 156] width 31 height 16
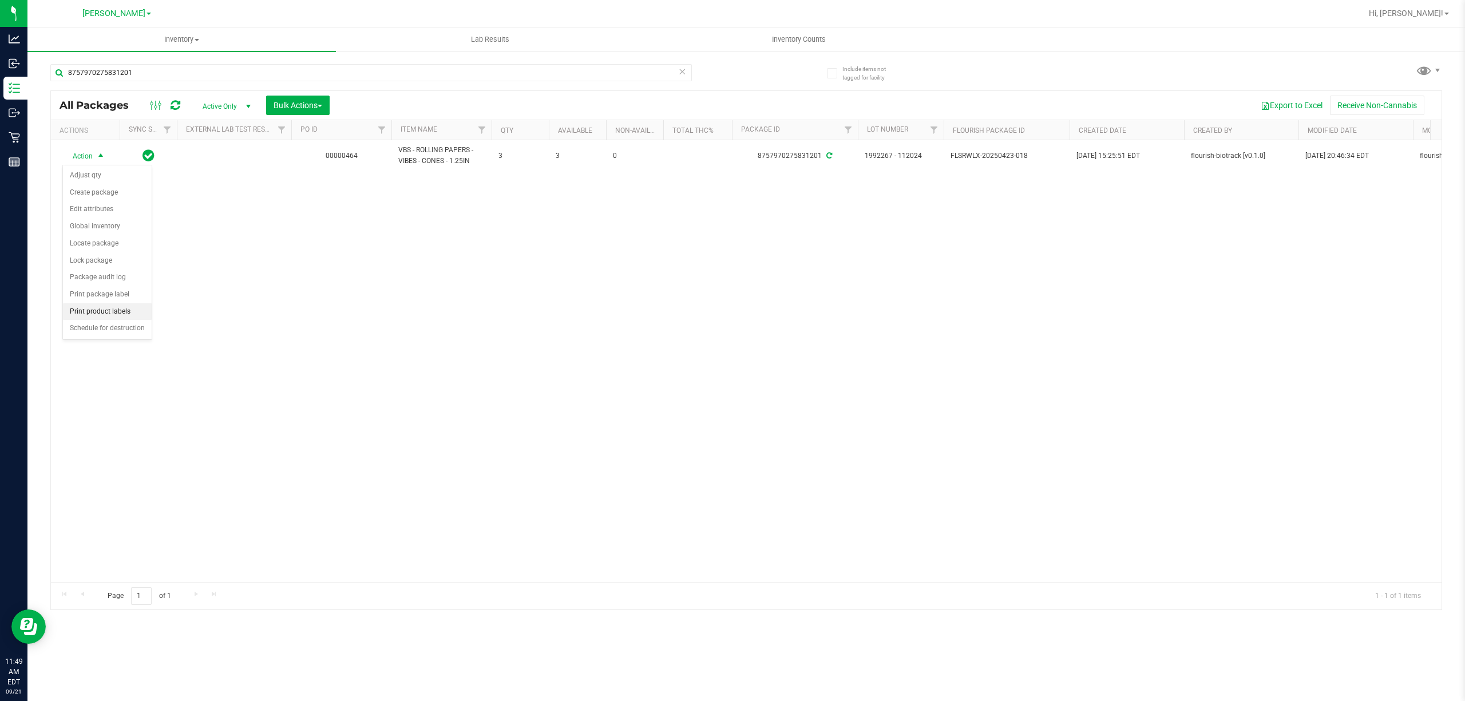
click at [88, 308] on li "Print product labels" at bounding box center [107, 311] width 89 height 17
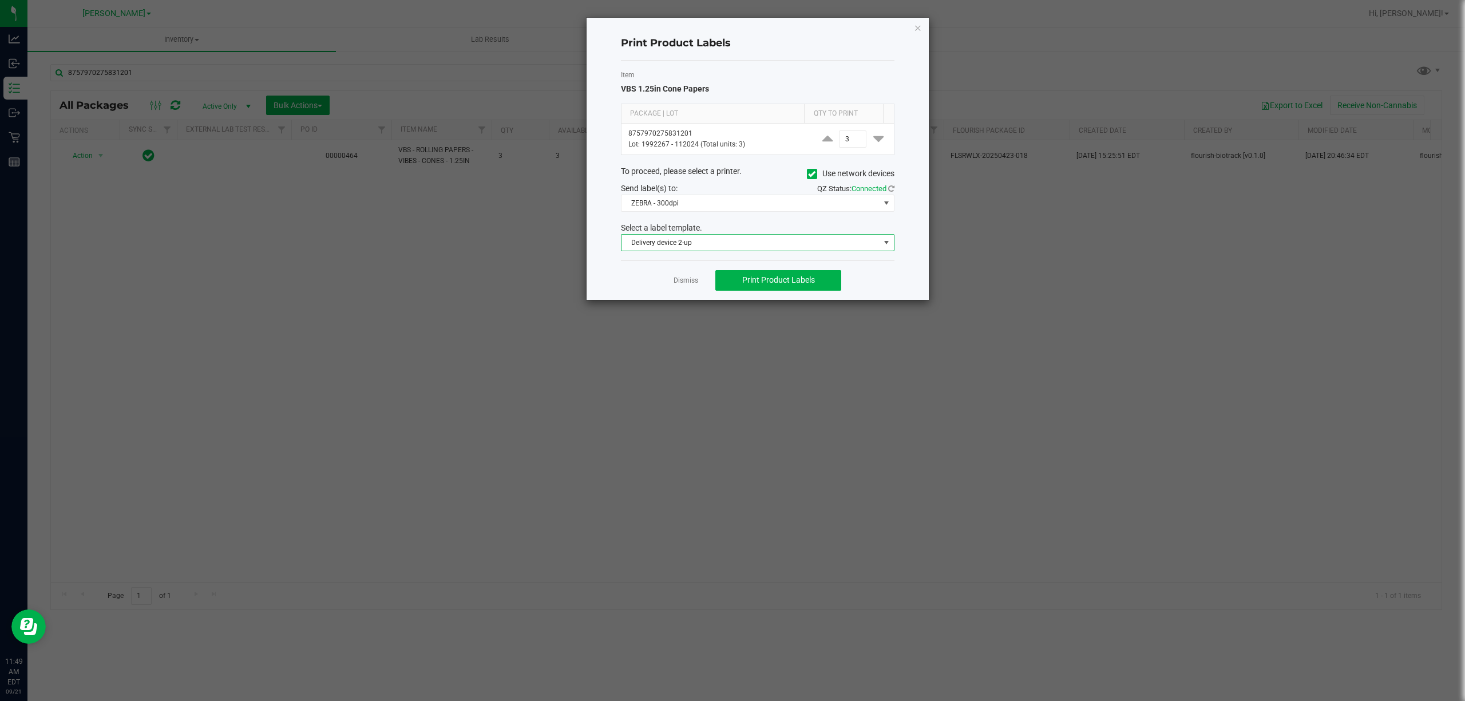
click at [696, 241] on span "Delivery device 2-up" at bounding box center [750, 243] width 258 height 16
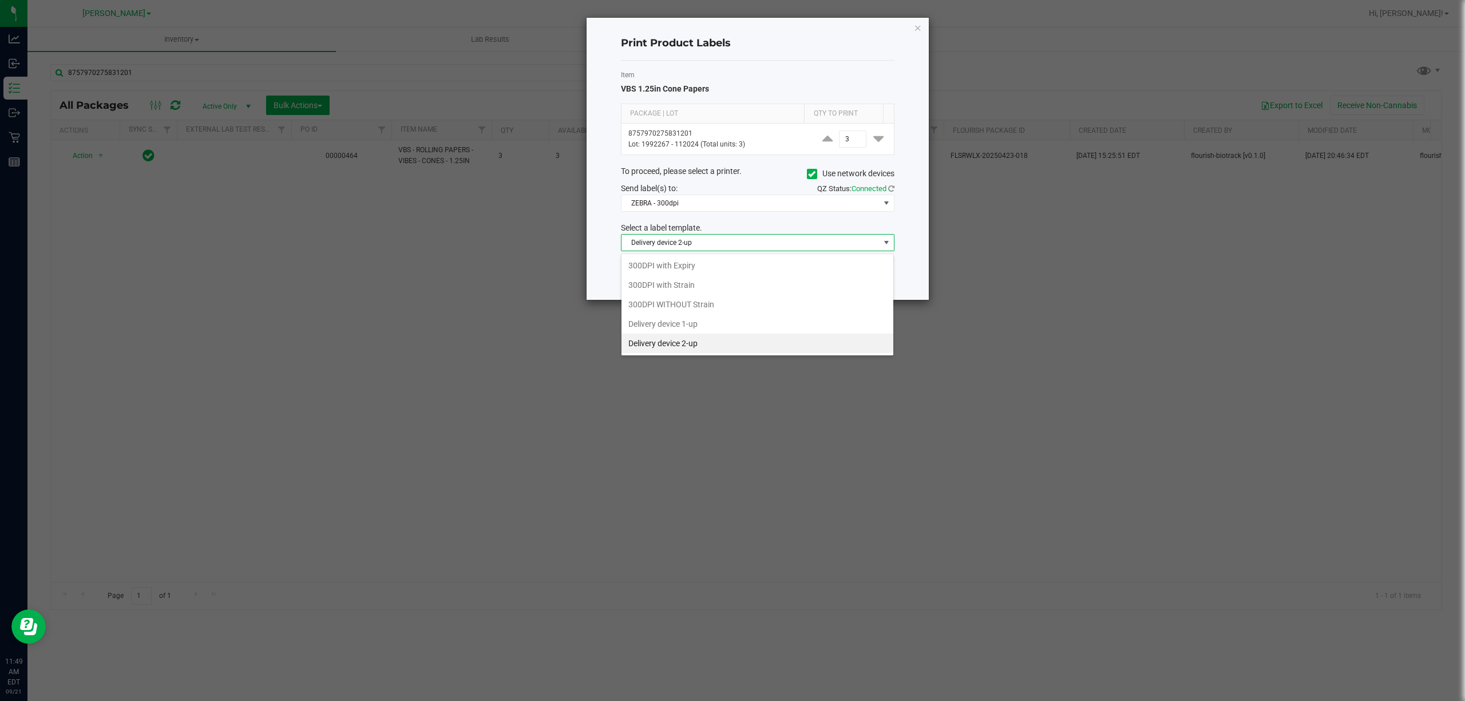
click at [696, 241] on span "Delivery device 2-up" at bounding box center [750, 243] width 258 height 16
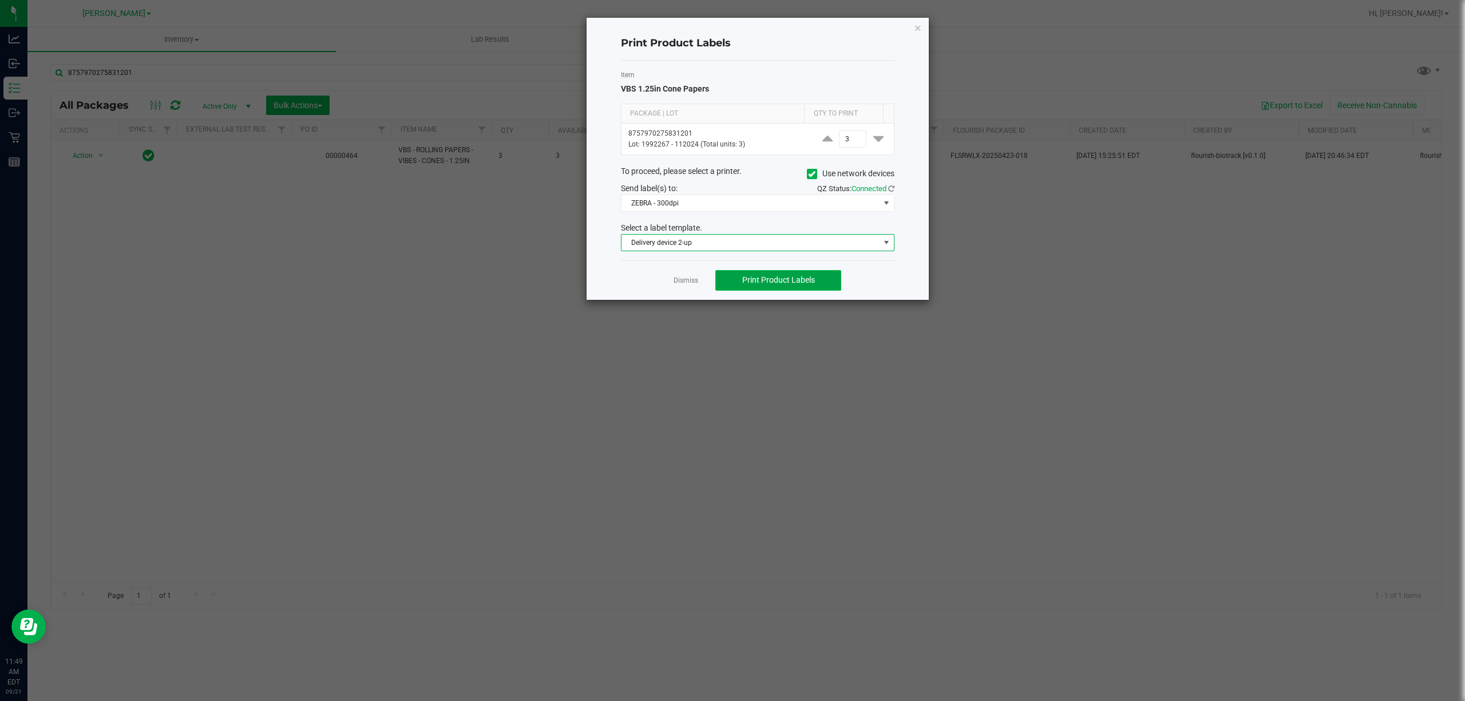
click at [740, 289] on button "Print Product Labels" at bounding box center [778, 280] width 126 height 21
click at [689, 285] on link "Dismiss" at bounding box center [685, 281] width 25 height 10
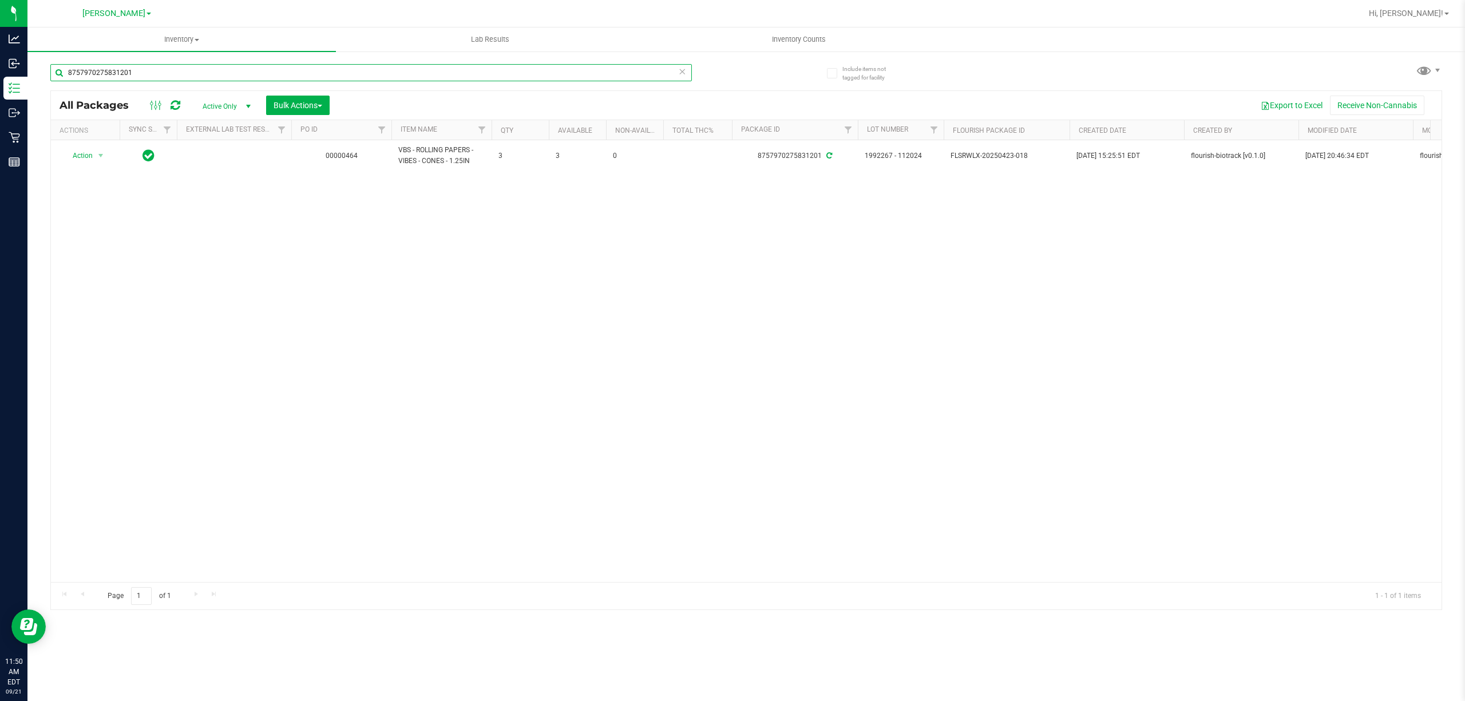
click at [147, 65] on input "8757970275831201" at bounding box center [370, 72] width 641 height 17
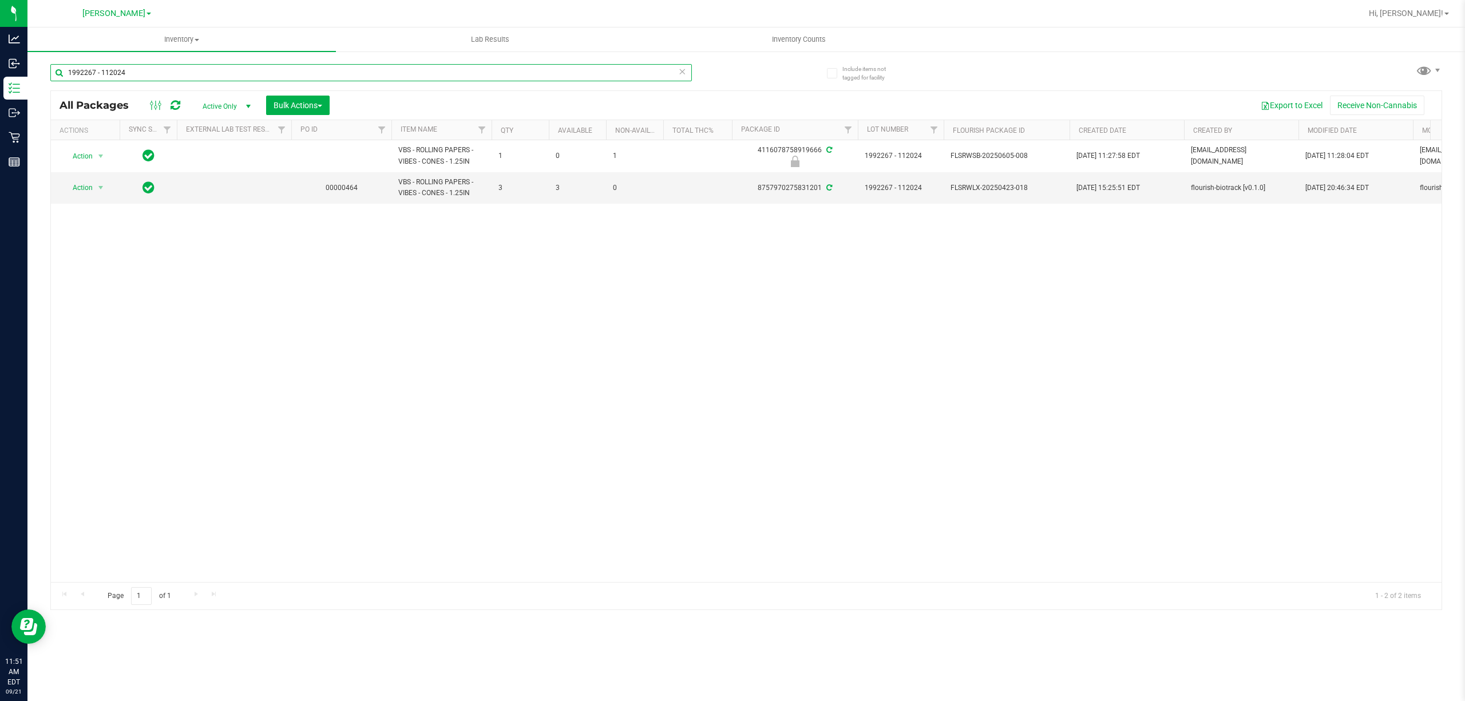
click at [170, 65] on input "1992267 - 112024" at bounding box center [370, 72] width 641 height 17
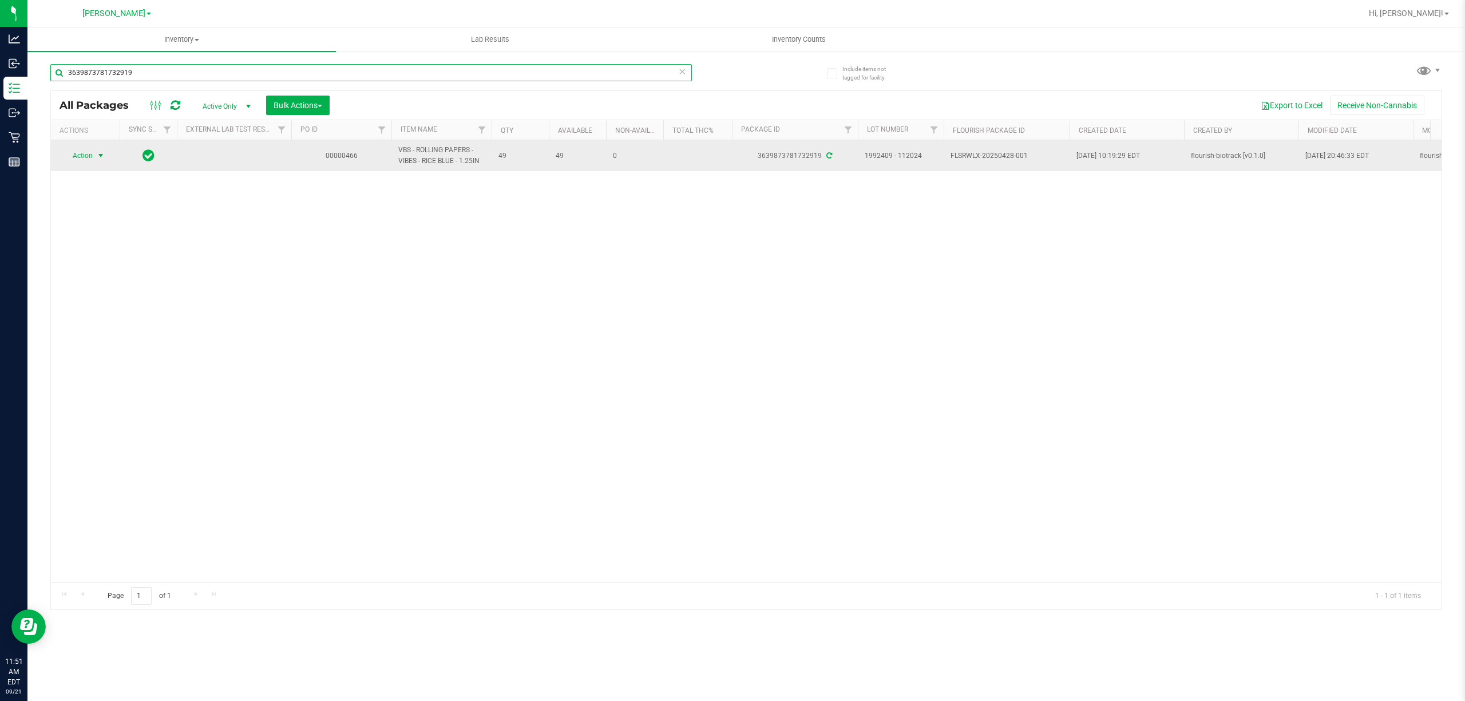
type input "3639873781732919"
click at [90, 153] on span "Action" at bounding box center [77, 156] width 31 height 16
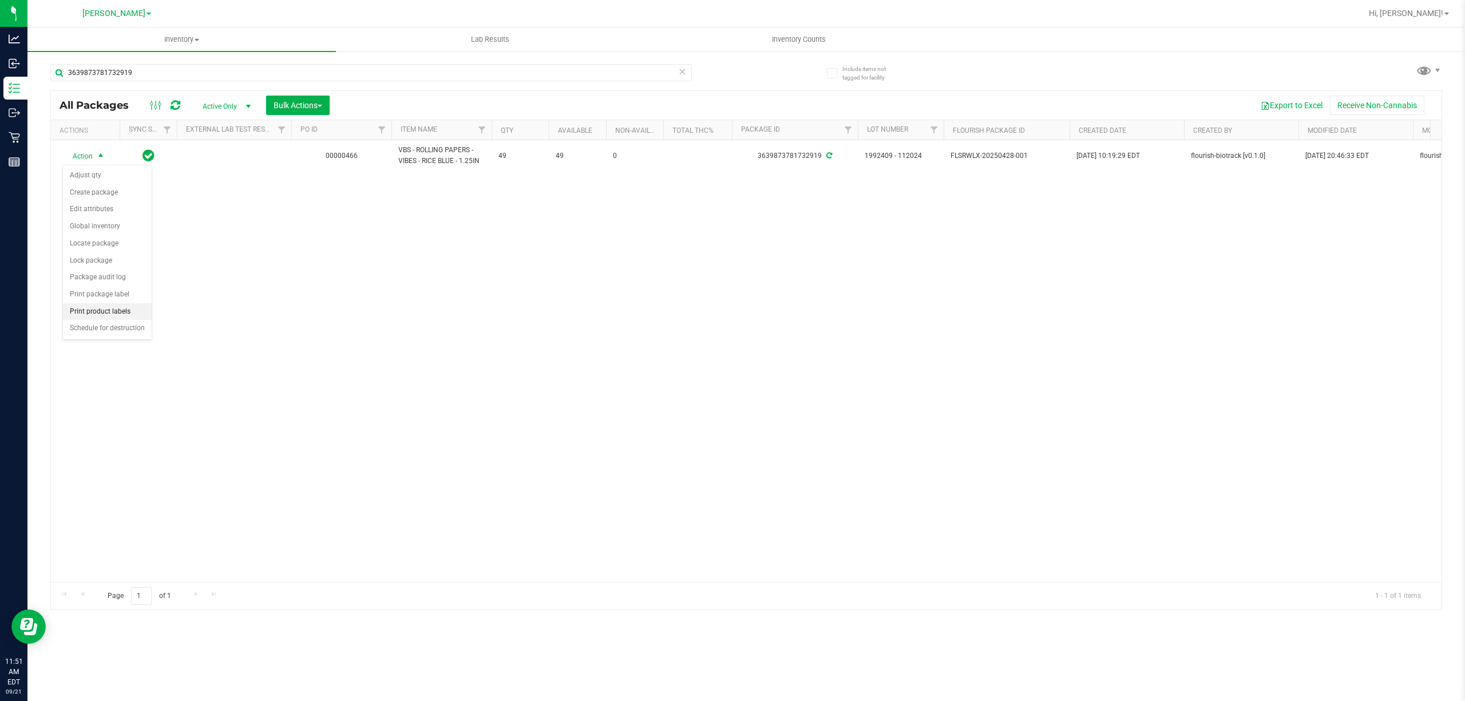
click at [97, 314] on li "Print product labels" at bounding box center [107, 311] width 89 height 17
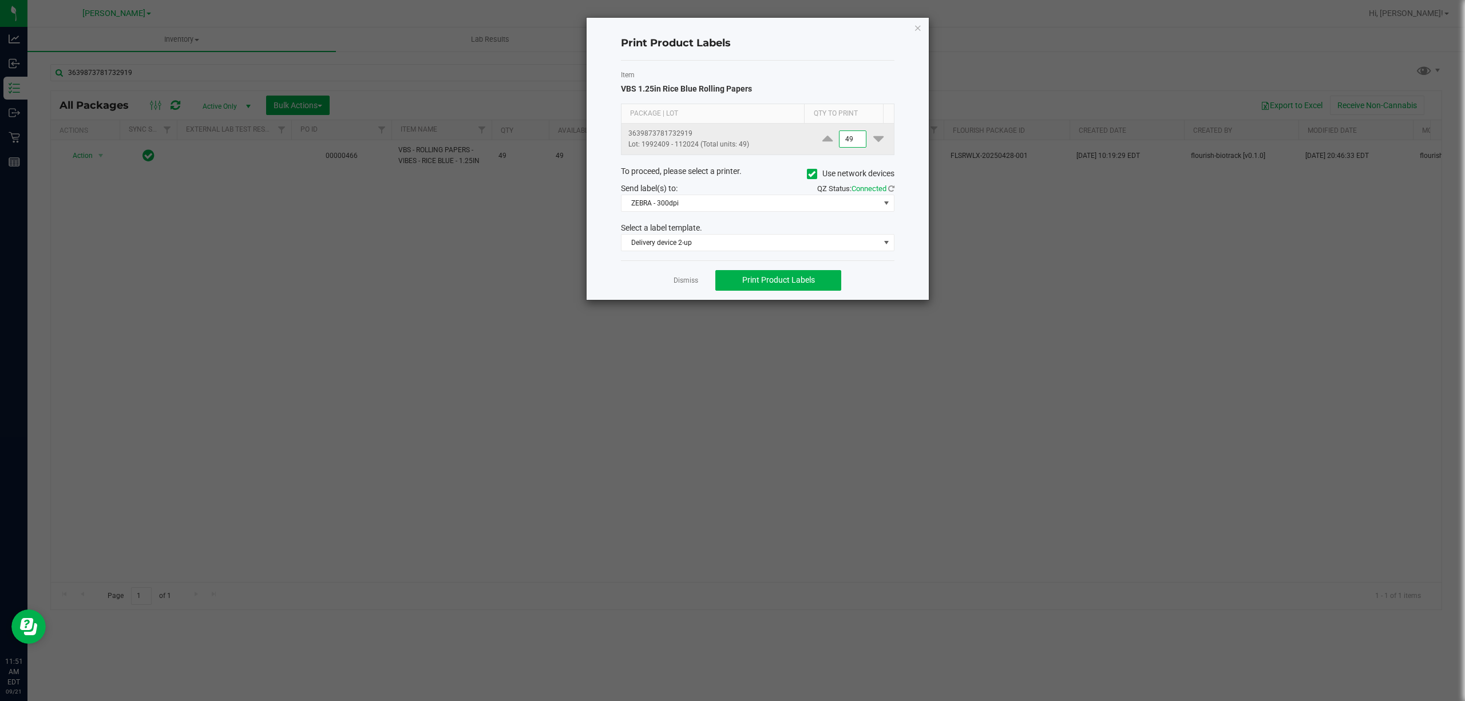
click at [845, 142] on input "49" at bounding box center [852, 139] width 26 height 16
type input "2"
click at [682, 278] on link "Dismiss" at bounding box center [685, 281] width 25 height 10
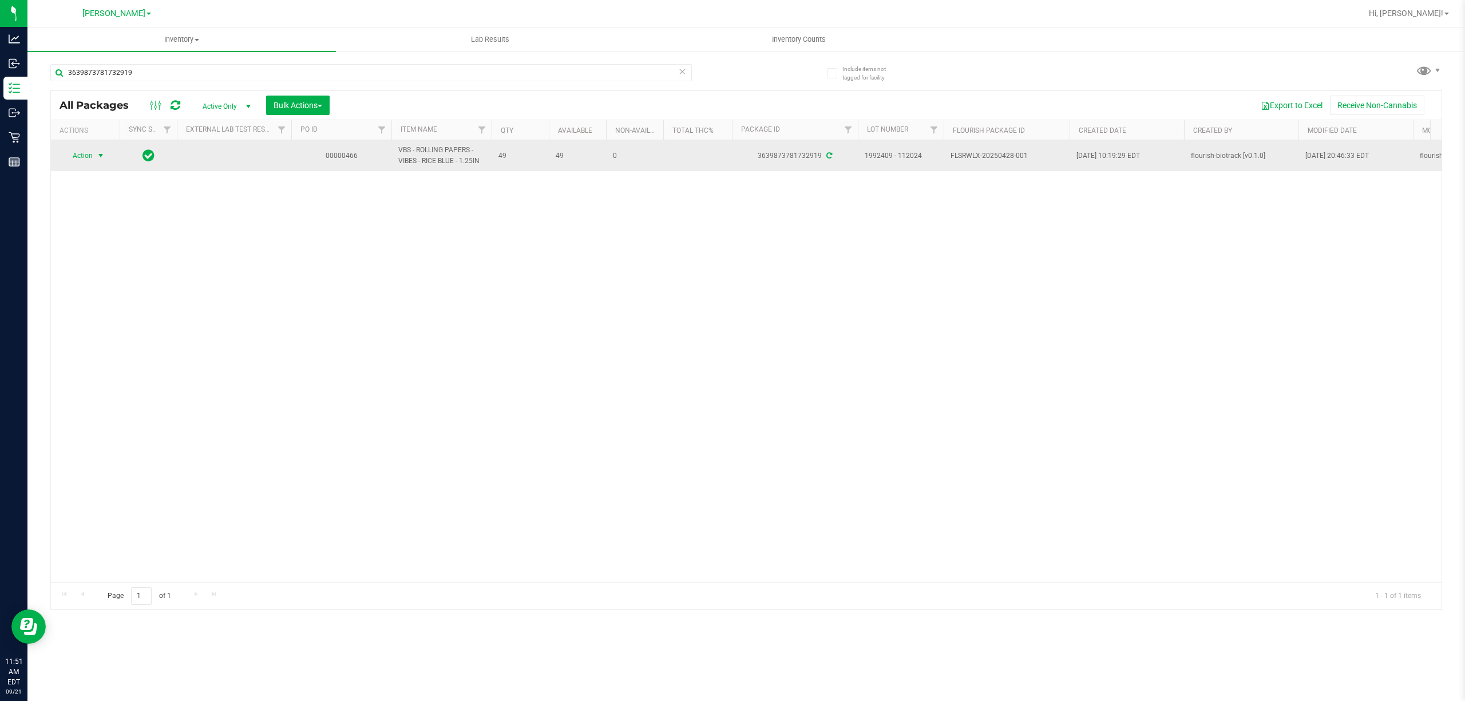
click at [88, 152] on span "Action" at bounding box center [77, 156] width 31 height 16
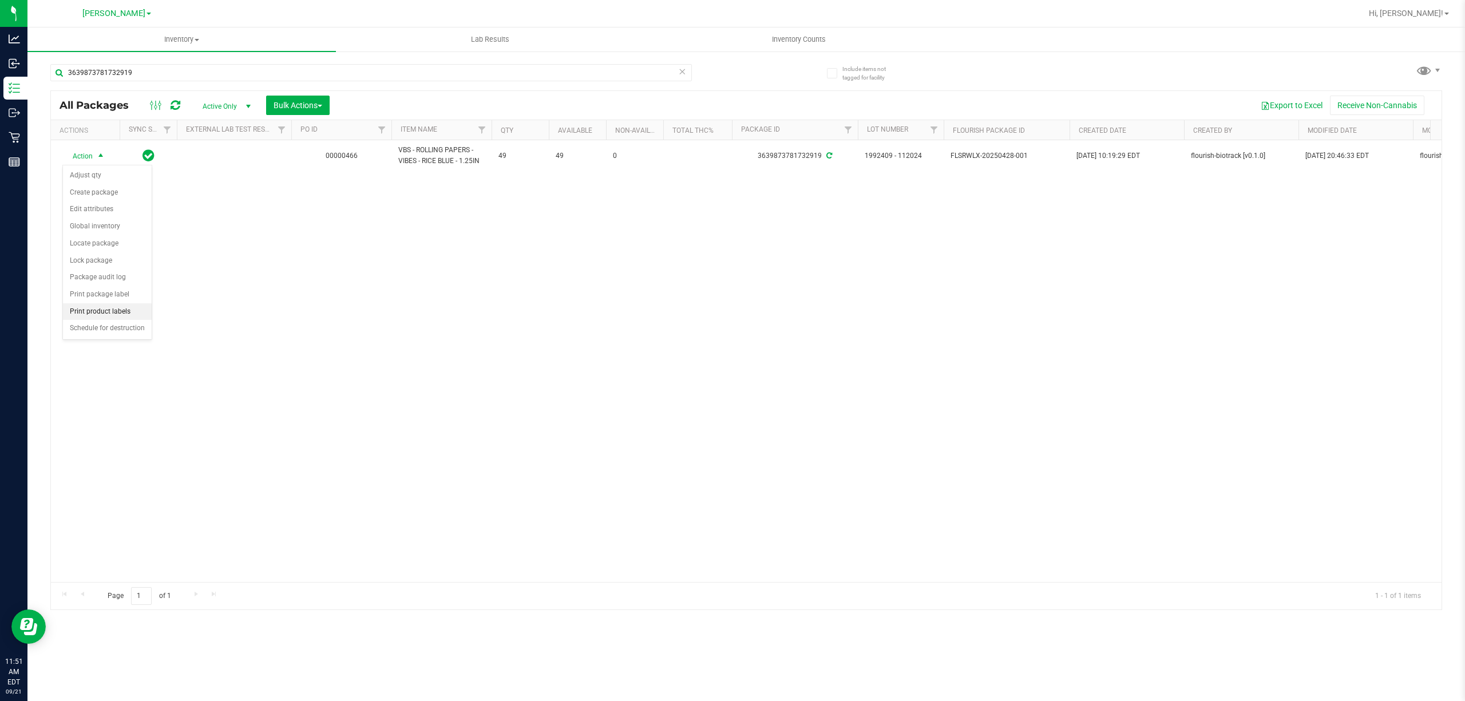
click at [120, 314] on li "Print product labels" at bounding box center [107, 311] width 89 height 17
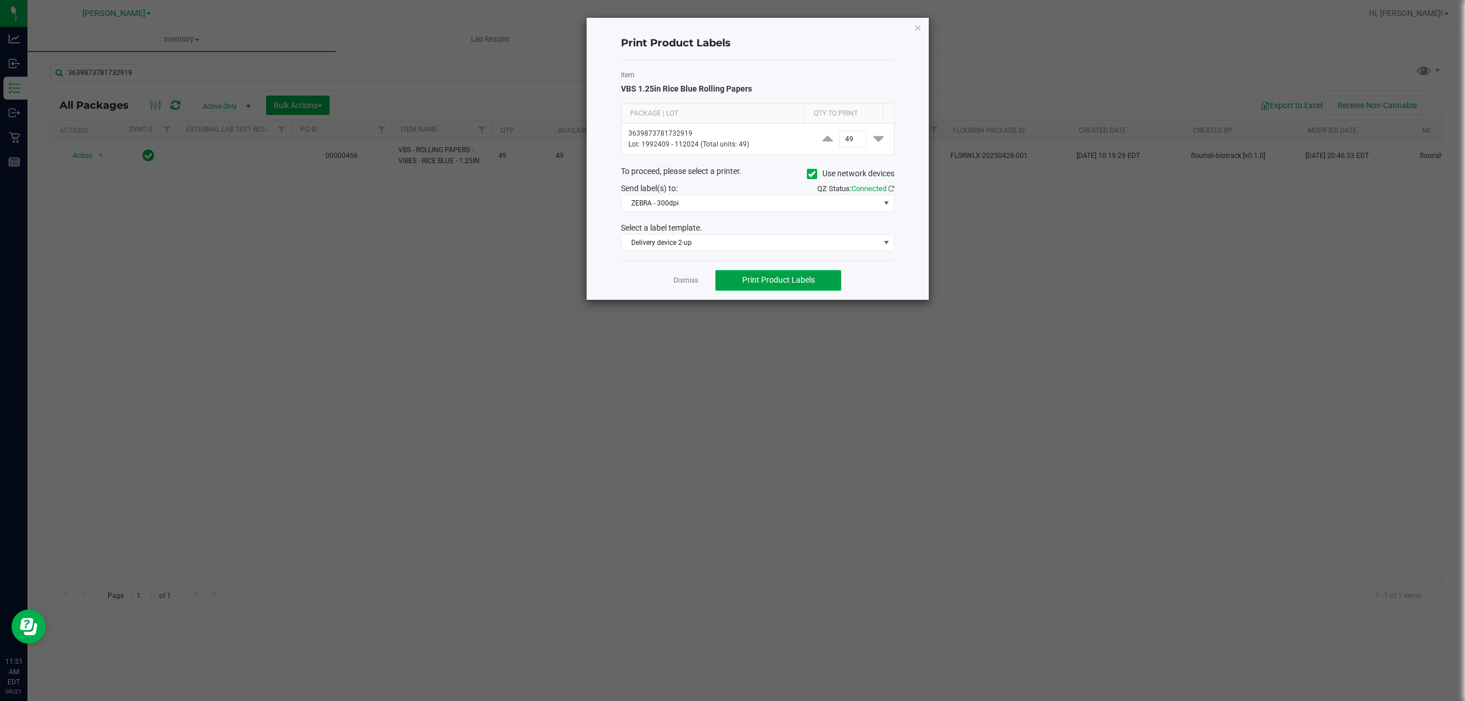
click at [742, 284] on span "Print Product Labels" at bounding box center [778, 279] width 73 height 9
click at [683, 283] on link "Dismiss" at bounding box center [685, 281] width 25 height 10
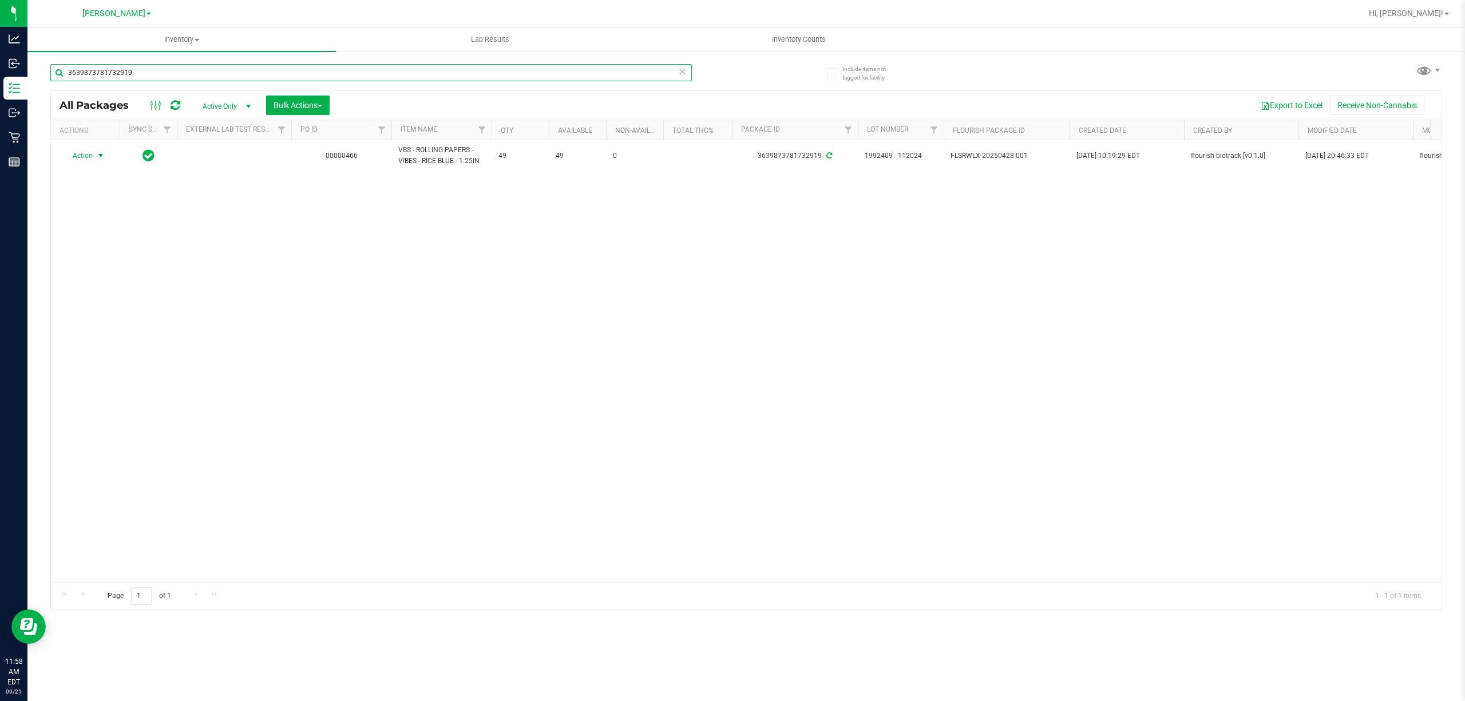
click at [591, 78] on input "3639873781732919" at bounding box center [370, 72] width 641 height 17
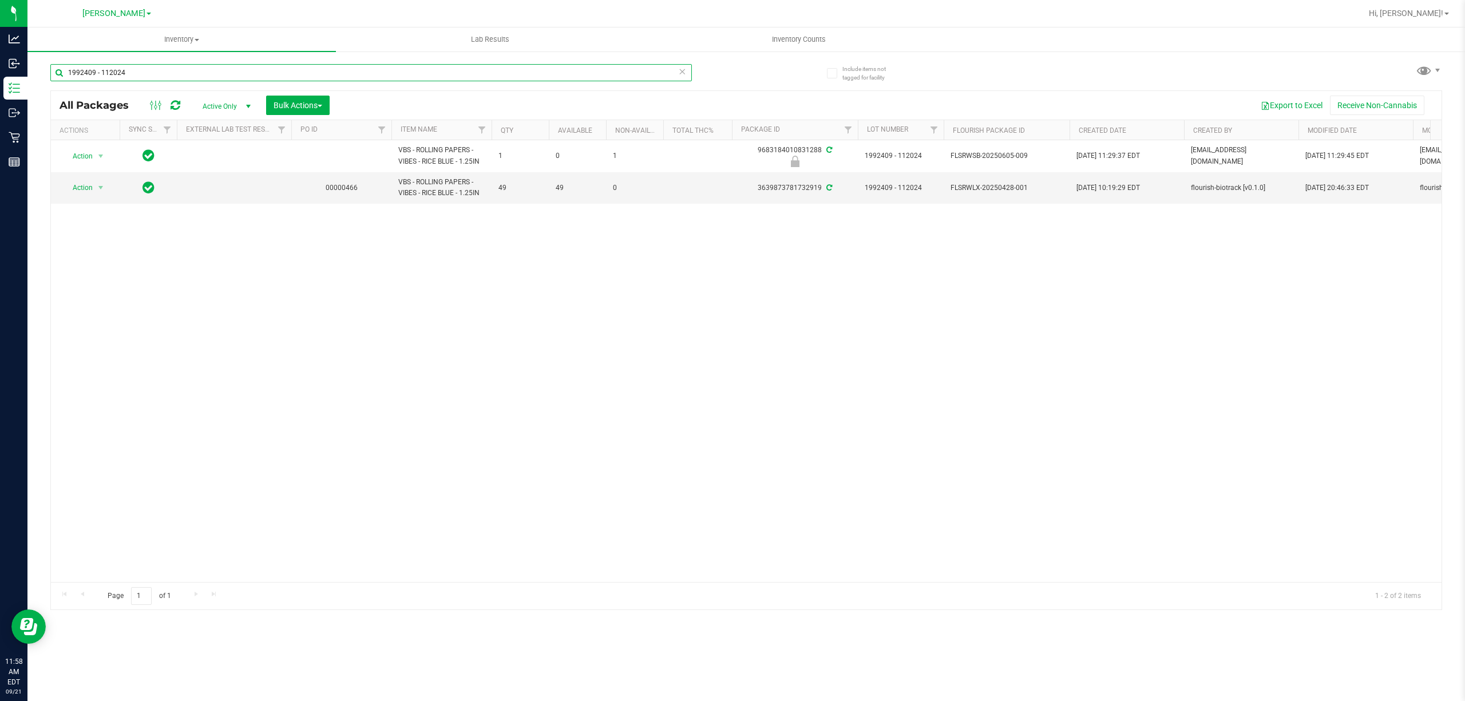
click at [591, 78] on input "1992409 - 112024" at bounding box center [370, 72] width 641 height 17
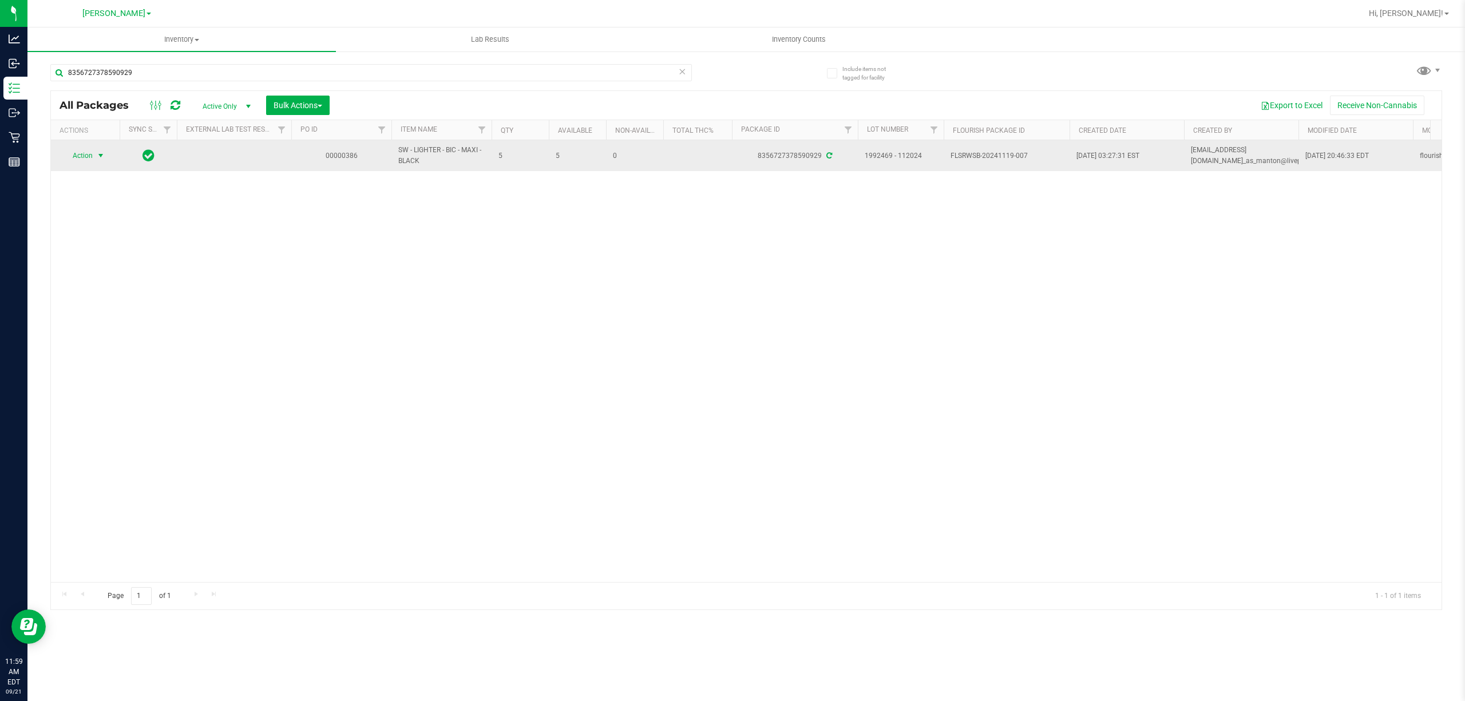
click at [82, 149] on span "Action" at bounding box center [77, 156] width 31 height 16
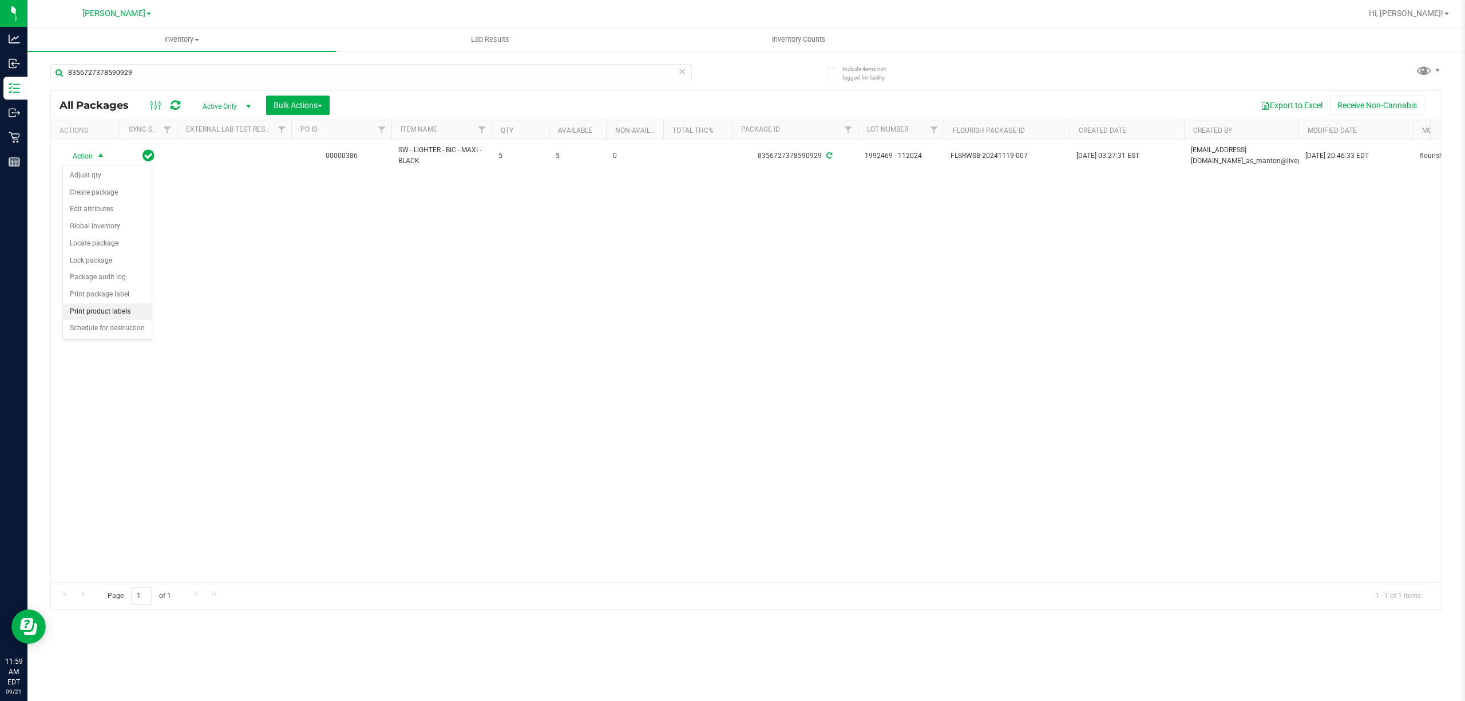
click at [96, 310] on li "Print product labels" at bounding box center [107, 311] width 89 height 17
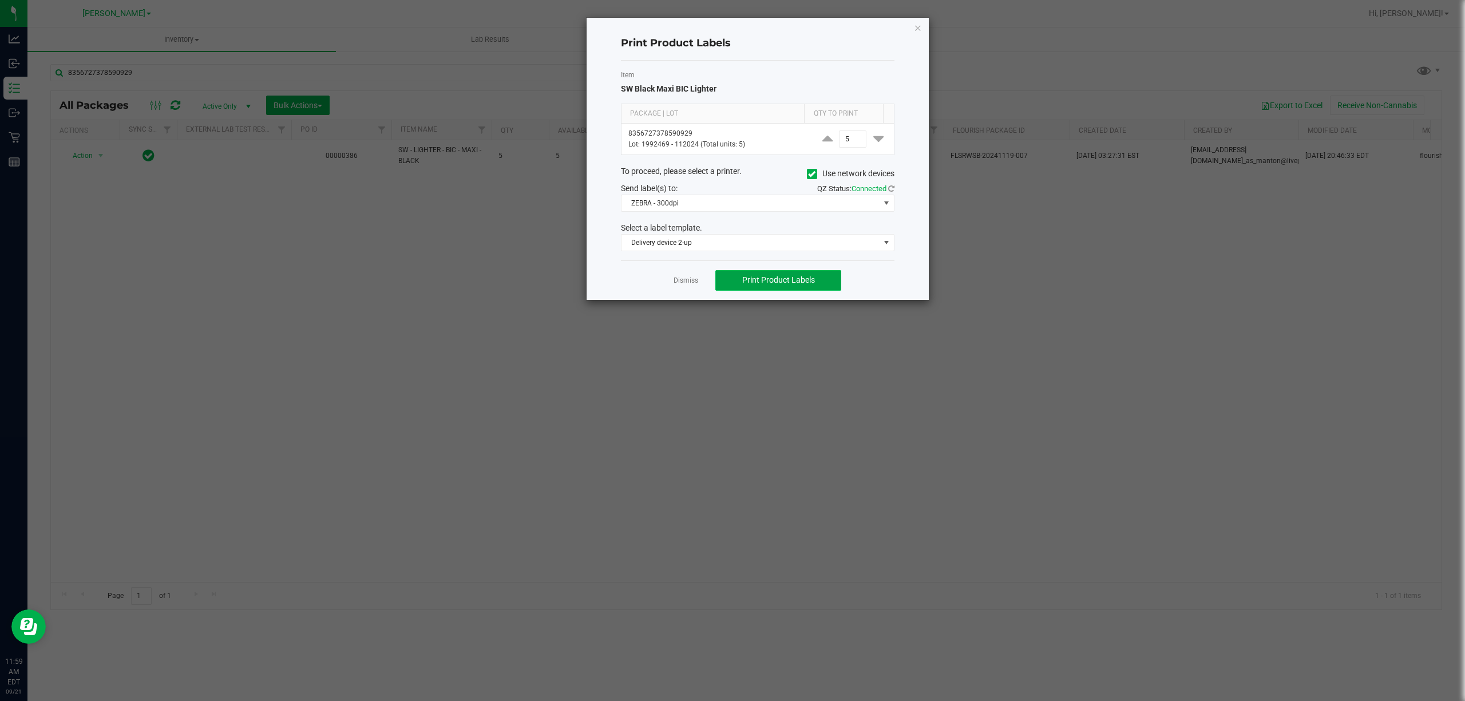
click at [744, 282] on span "Print Product Labels" at bounding box center [778, 279] width 73 height 9
click at [690, 284] on link "Dismiss" at bounding box center [685, 281] width 25 height 10
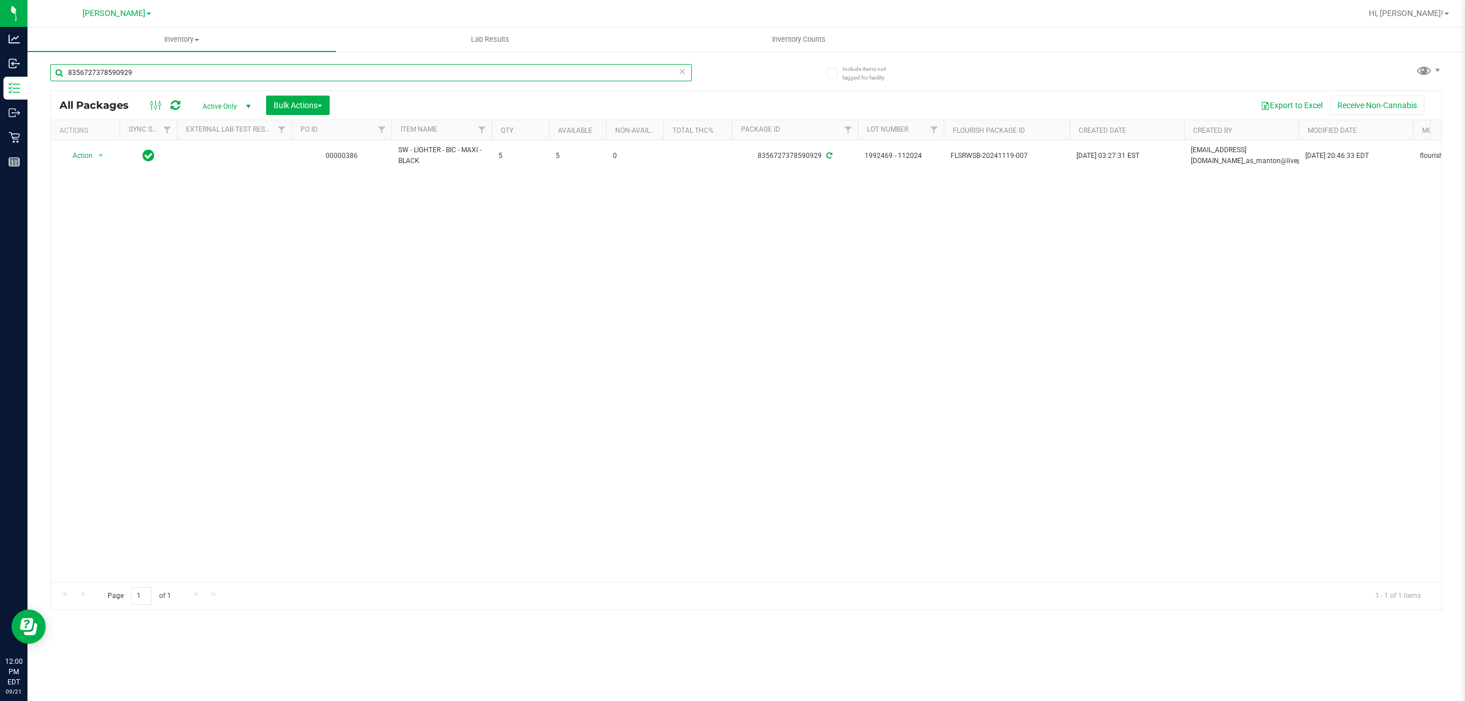
click at [348, 72] on input "8356727378590929" at bounding box center [370, 72] width 641 height 17
click at [181, 70] on input "9603161976869012" at bounding box center [370, 72] width 641 height 17
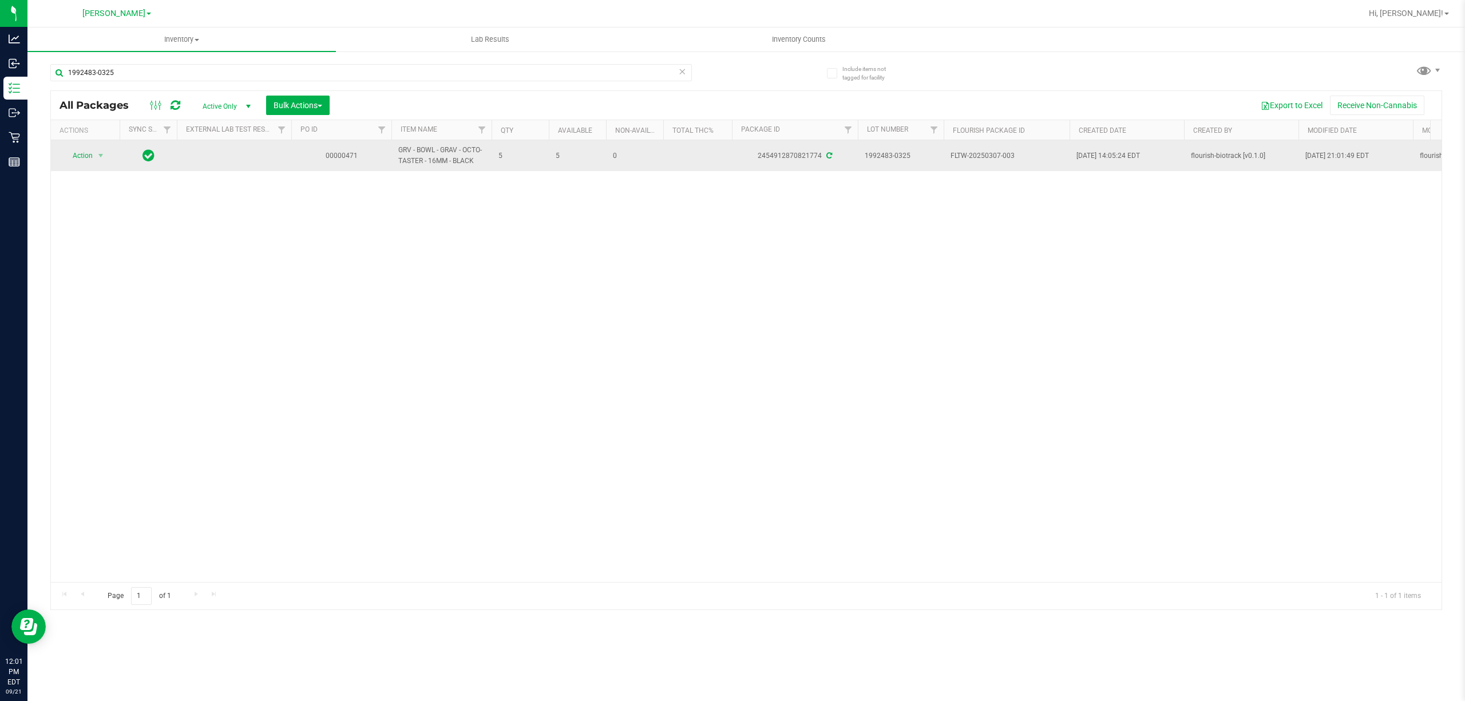
drag, startPoint x: 442, startPoint y: 156, endPoint x: 398, endPoint y: 150, distance: 43.9
click at [398, 150] on span "GRV - BOWL - GRAV - OCTO-TASTER - 16MM - BLACK" at bounding box center [441, 156] width 86 height 22
copy span "GRV - BOWL - GRAV - OCTO-TASTER - 16MM -"
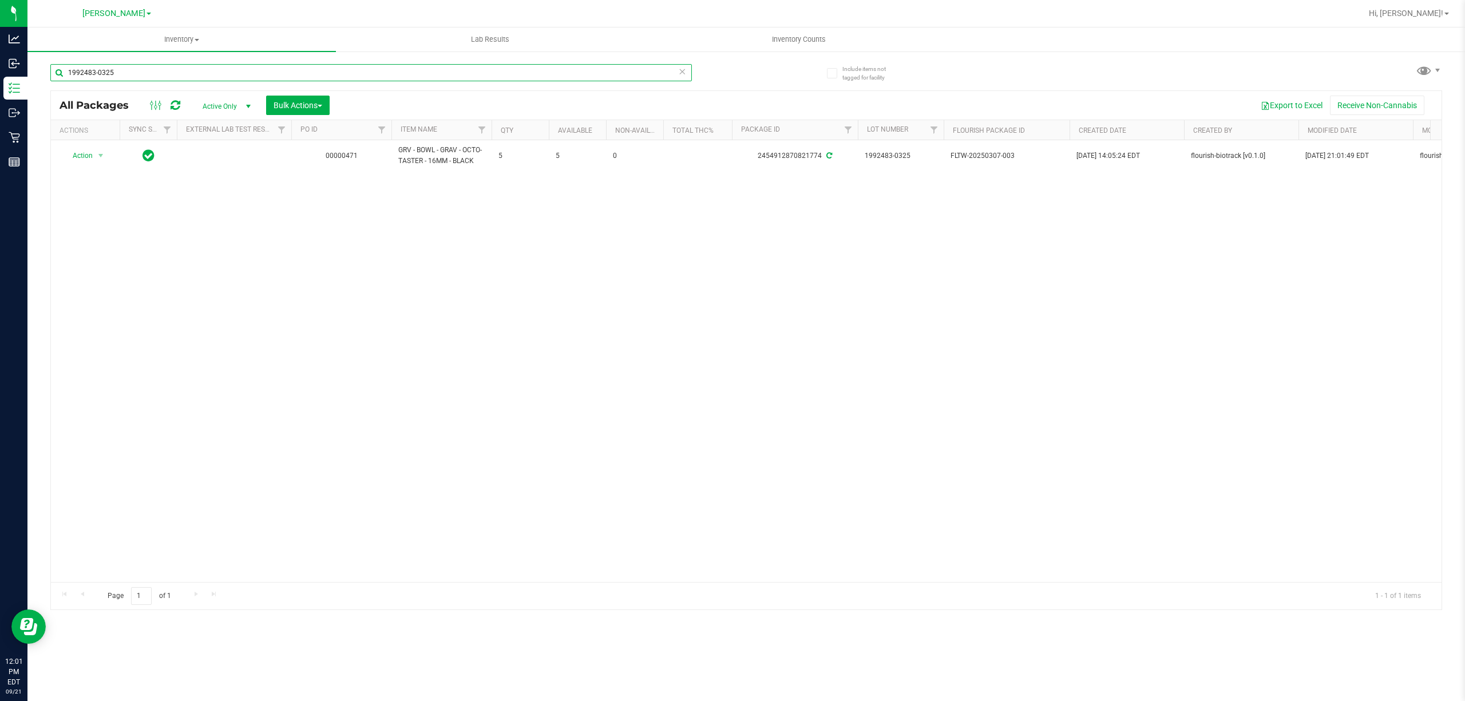
click at [245, 70] on input "1992483-0325" at bounding box center [370, 72] width 641 height 17
paste input "GRV - BOWL - GRAV - OCTO-TASTER - 16MM -"
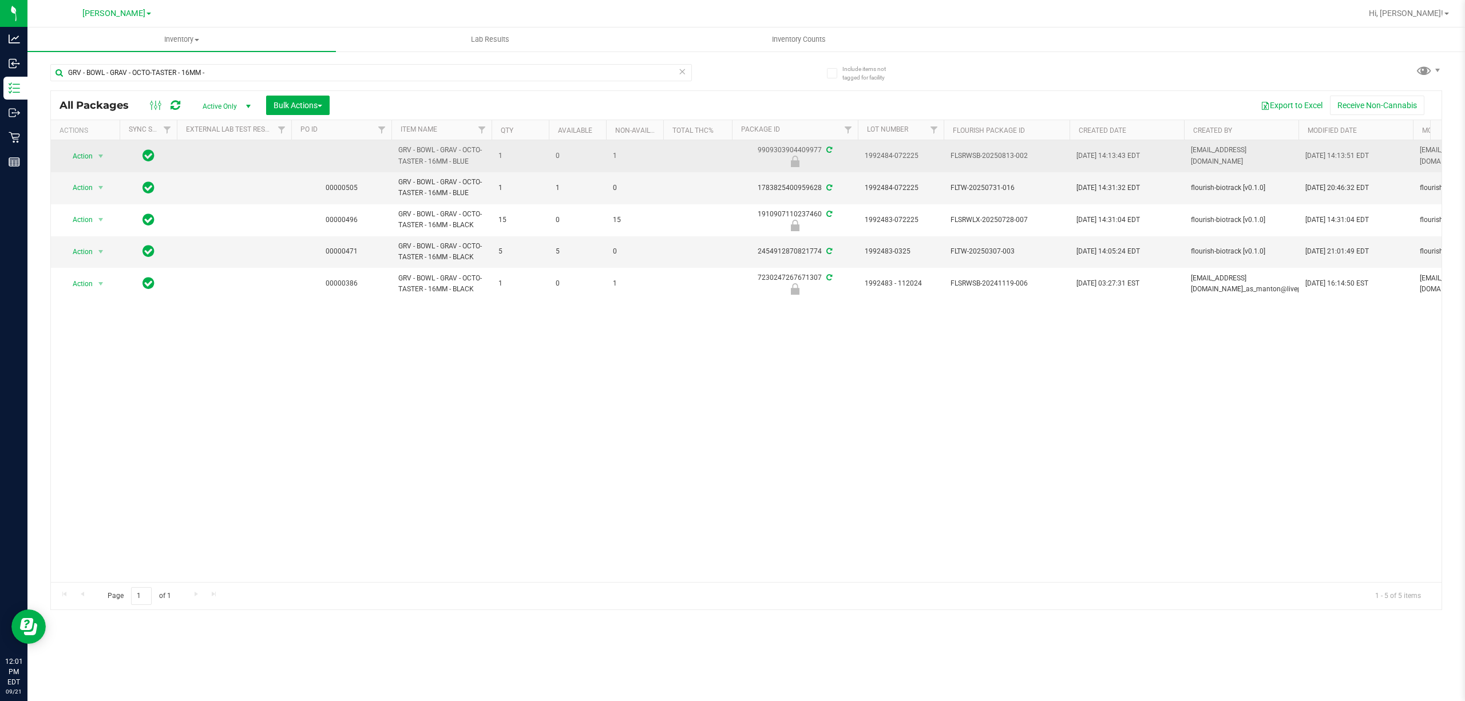
drag, startPoint x: 477, startPoint y: 165, endPoint x: 383, endPoint y: 149, distance: 95.7
click at [383, 149] on tr "Action Action Edit attributes Global inventory Locate package Package audit log…" at bounding box center [1048, 156] width 1994 height 32
copy tr "GRV - BOWL - GRAV - OCTO-TASTER - 16MM - BLUE"
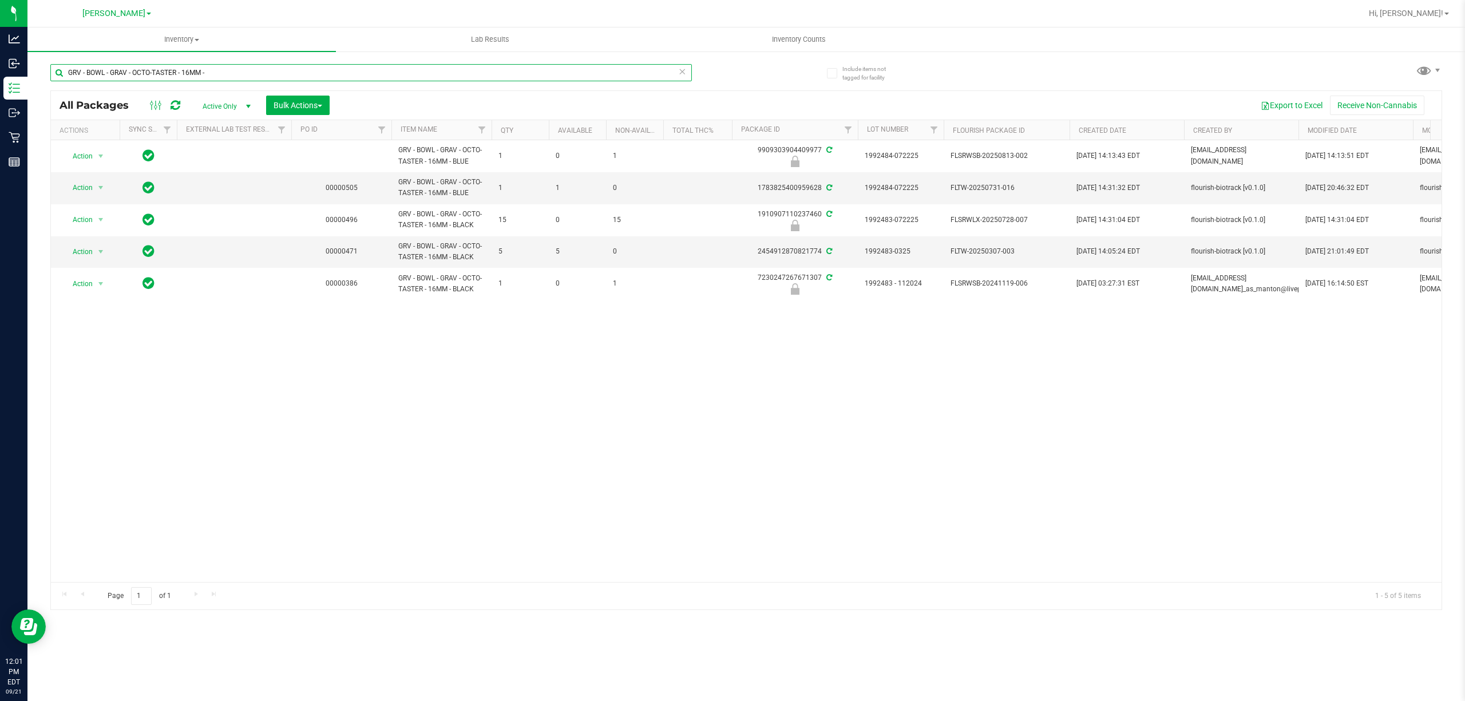
click at [230, 68] on input "GRV - BOWL - GRAV - OCTO-TASTER - 16MM -" at bounding box center [370, 72] width 641 height 17
paste input "GRV - BOWL - GRAV - OCTO-TASTER - 16MM - BLUE"
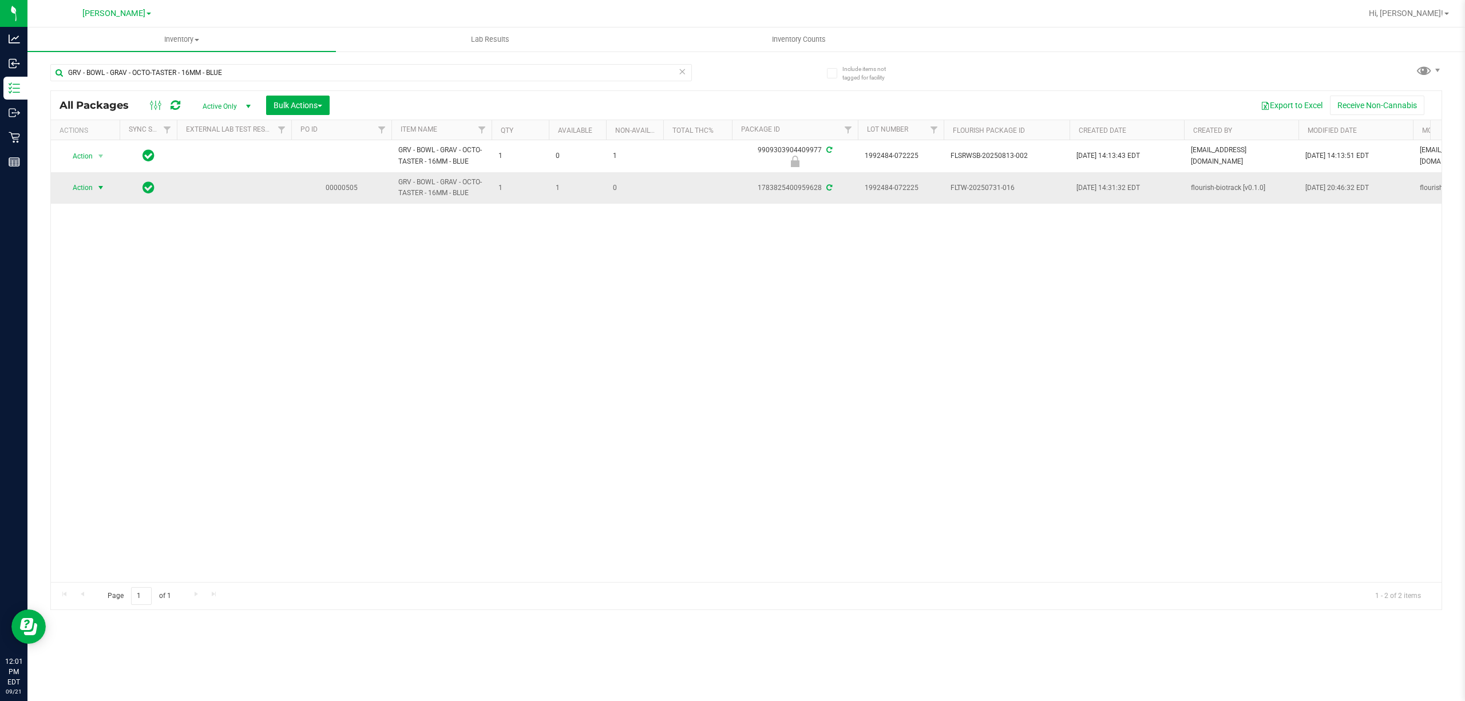
click at [104, 191] on span "select" at bounding box center [100, 187] width 9 height 9
click at [84, 346] on li "Print product labels" at bounding box center [107, 343] width 89 height 17
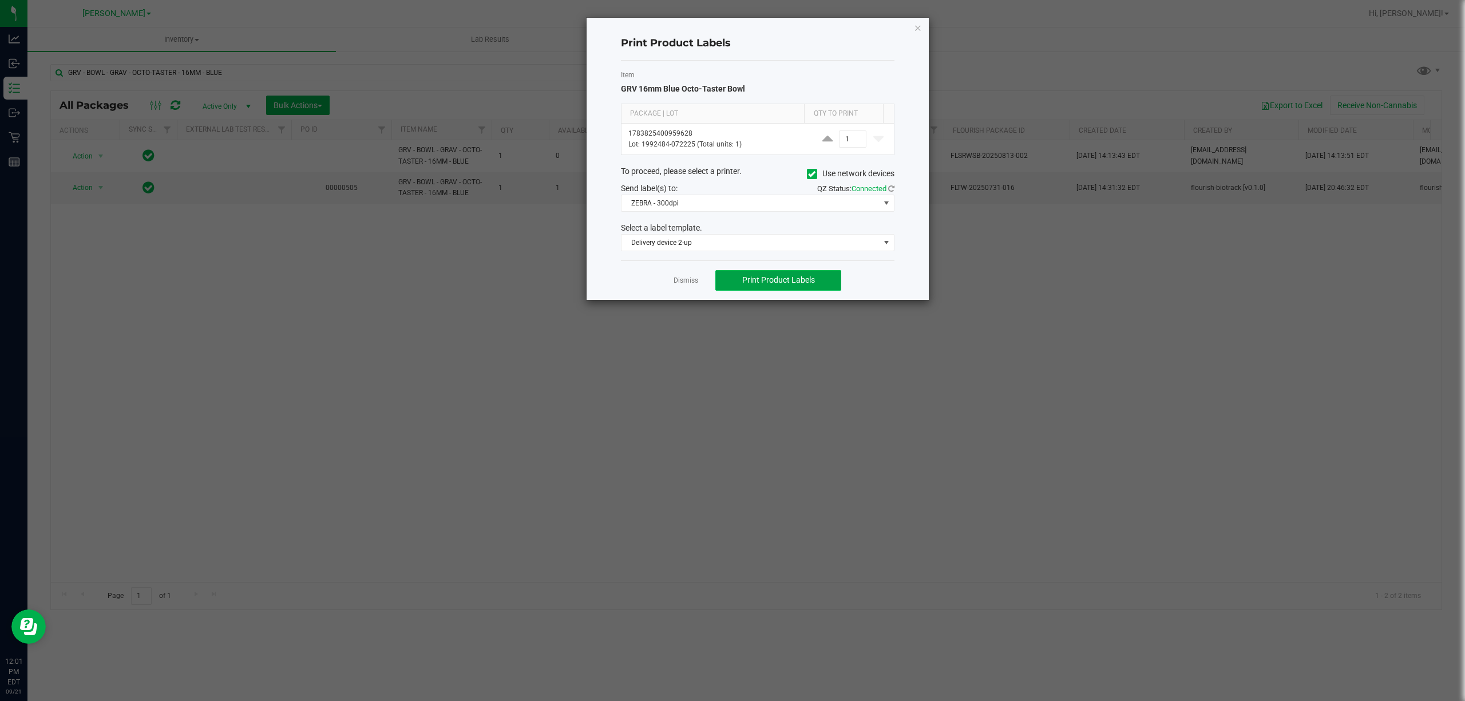
click at [759, 284] on span "Print Product Labels" at bounding box center [778, 279] width 73 height 9
click at [689, 280] on link "Dismiss" at bounding box center [685, 281] width 25 height 10
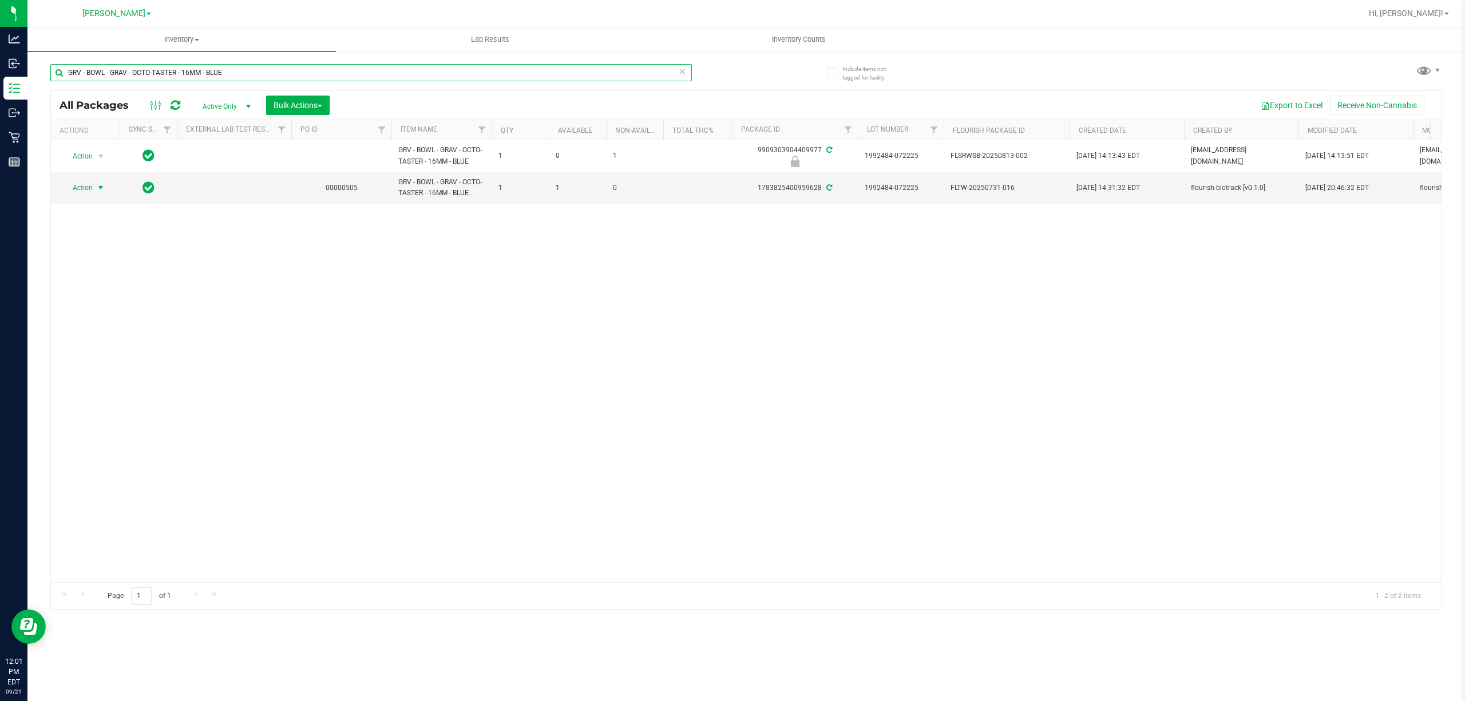
click at [253, 69] on input "GRV - BOWL - GRAV - OCTO-TASTER - 16MM - BLUE" at bounding box center [370, 72] width 641 height 17
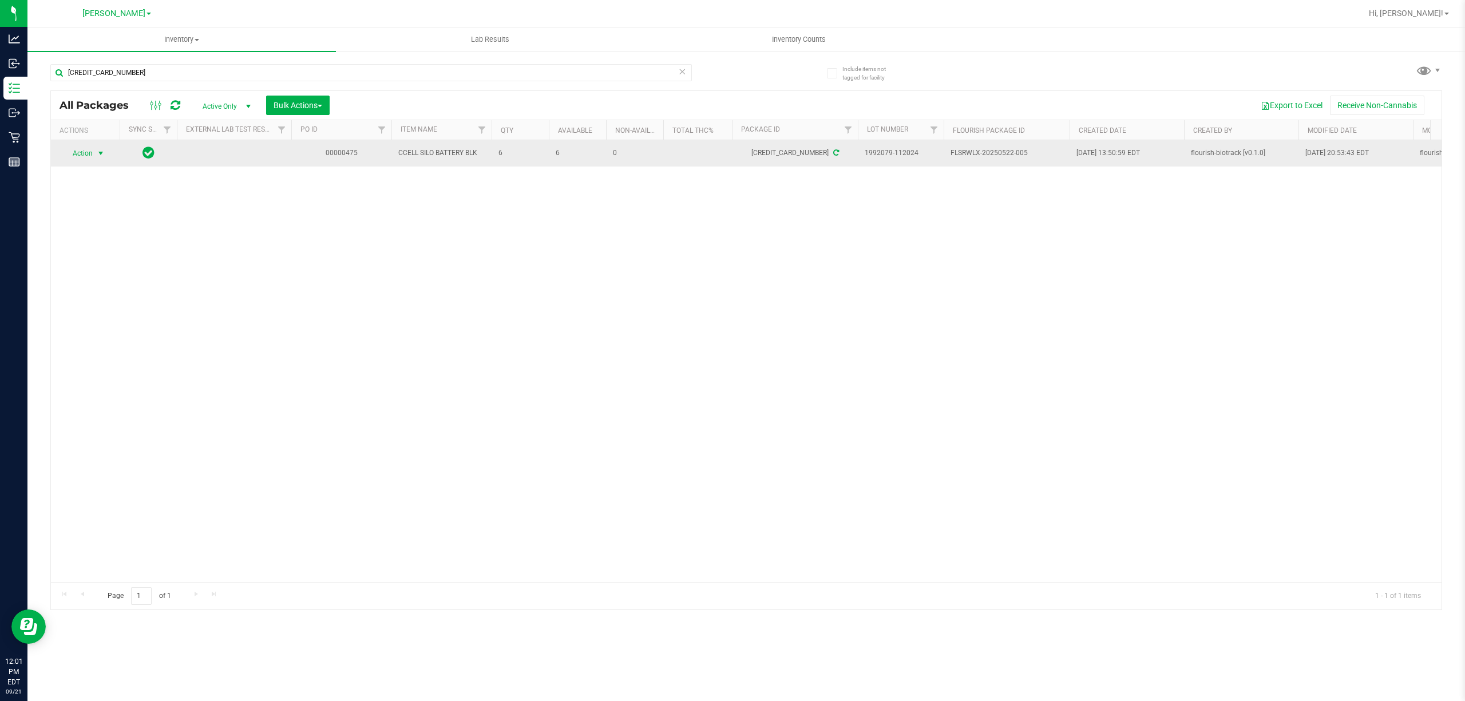
click at [85, 154] on span "Action" at bounding box center [77, 153] width 31 height 16
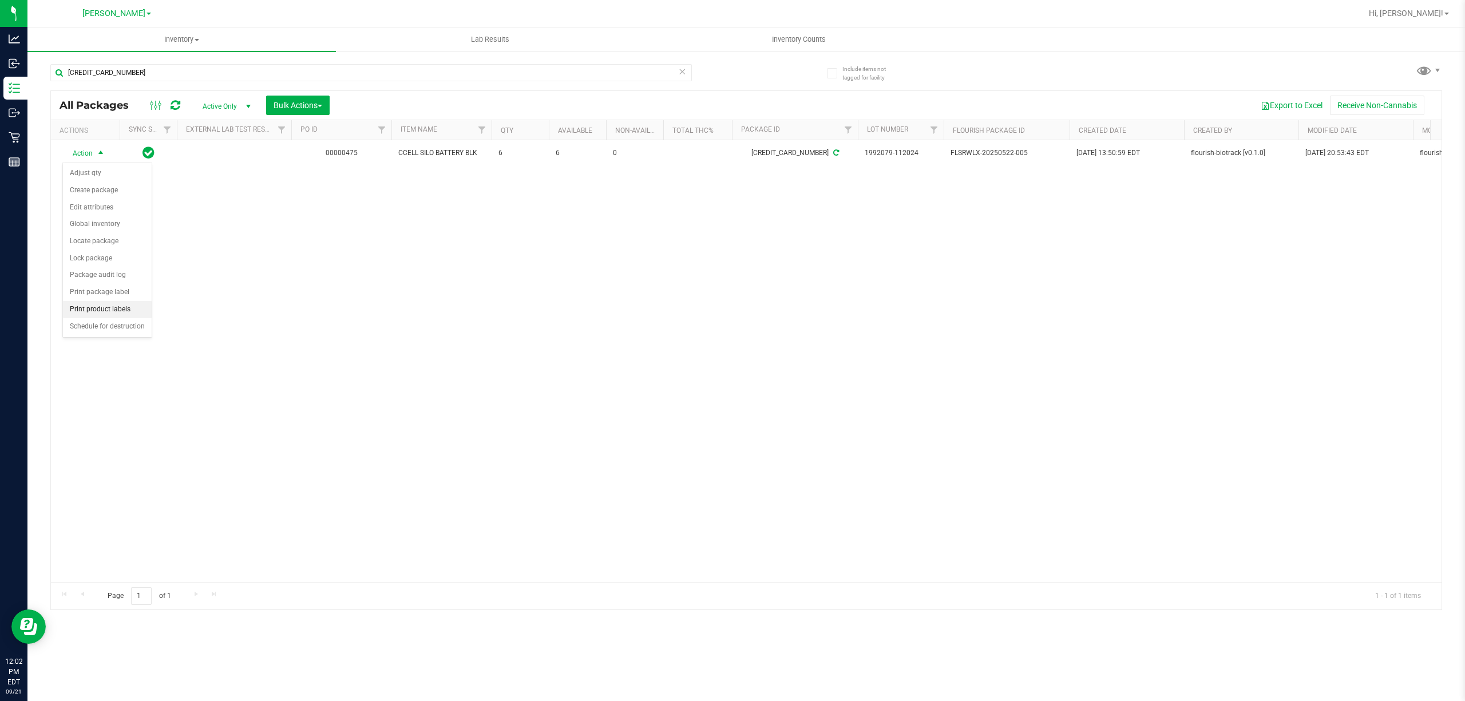
click at [115, 314] on li "Print product labels" at bounding box center [107, 309] width 89 height 17
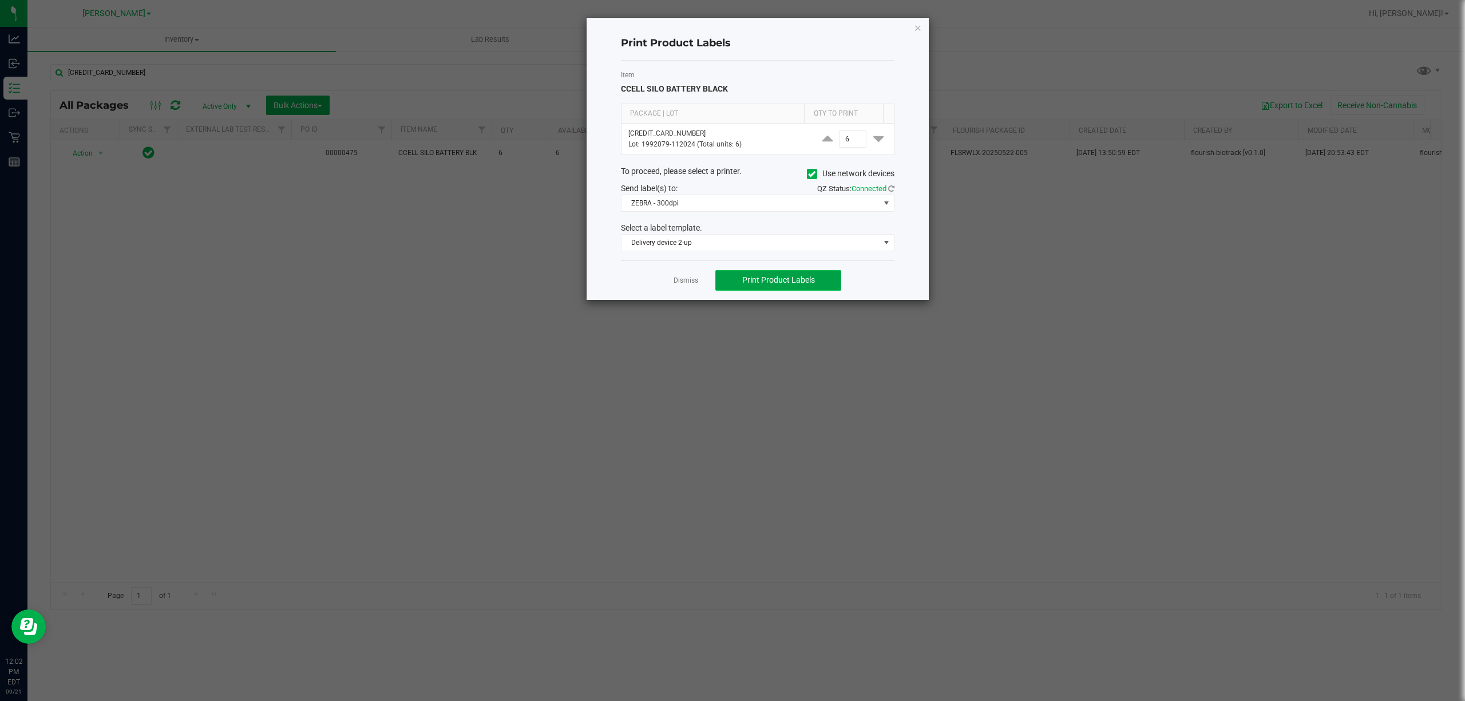
click at [788, 283] on span "Print Product Labels" at bounding box center [778, 279] width 73 height 9
click at [682, 280] on link "Dismiss" at bounding box center [685, 281] width 25 height 10
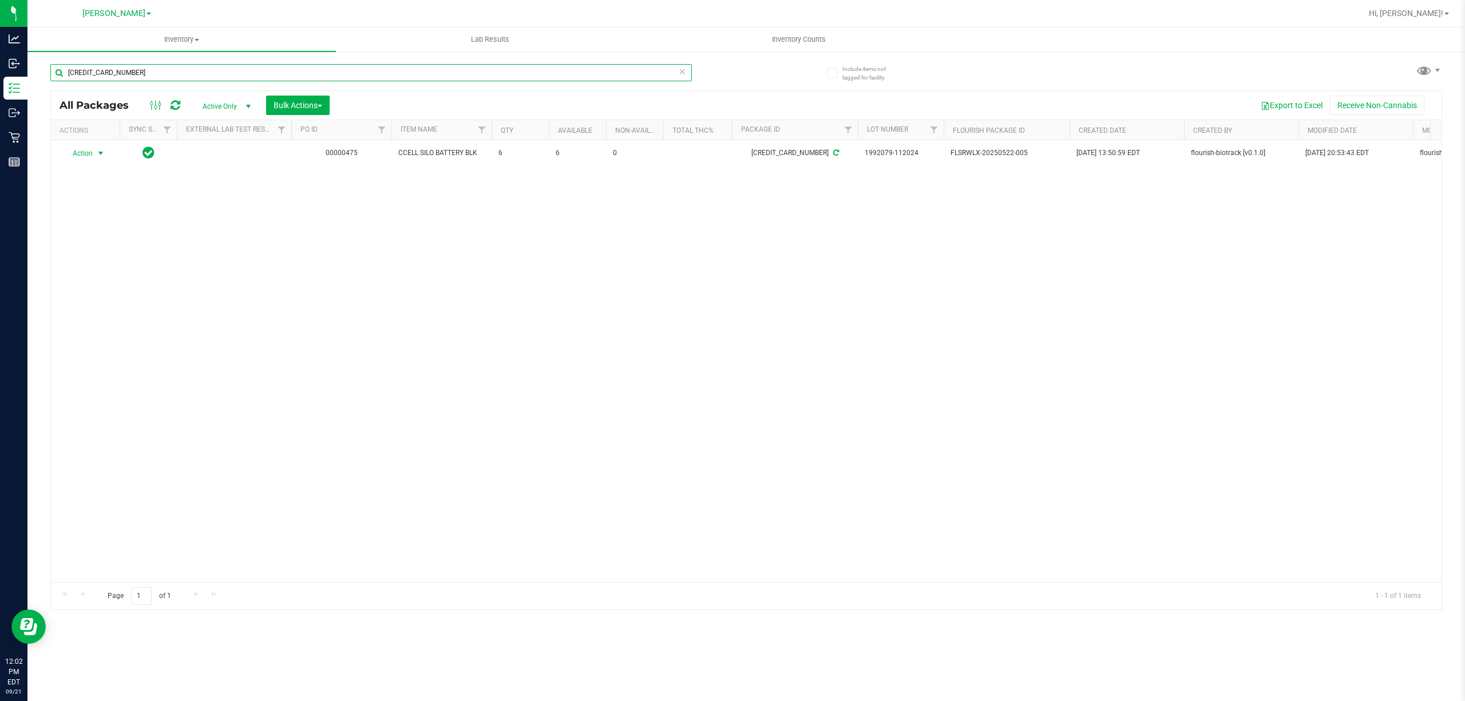
click at [161, 69] on input "[CREDIT_CARD_NUMBER]" at bounding box center [370, 72] width 641 height 17
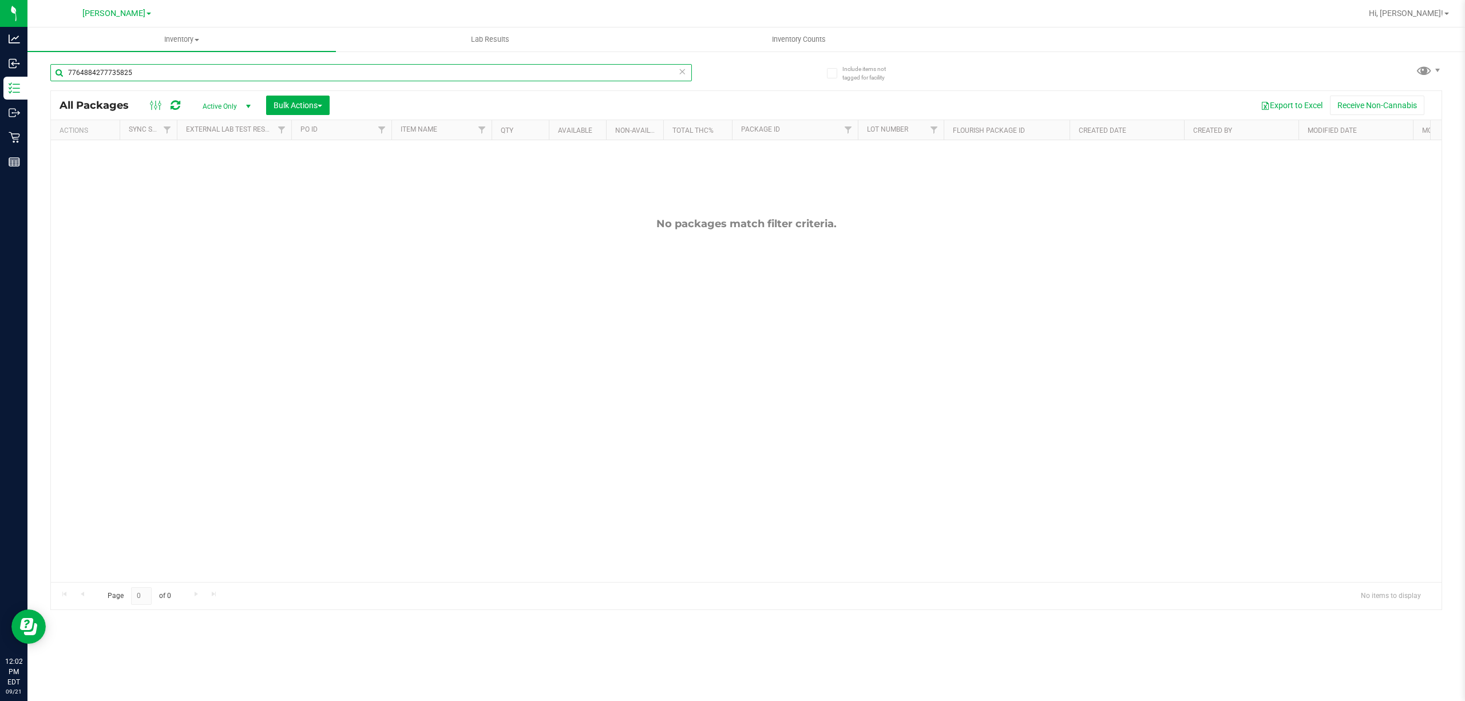
click at [162, 69] on input "7764884277735825" at bounding box center [370, 72] width 641 height 17
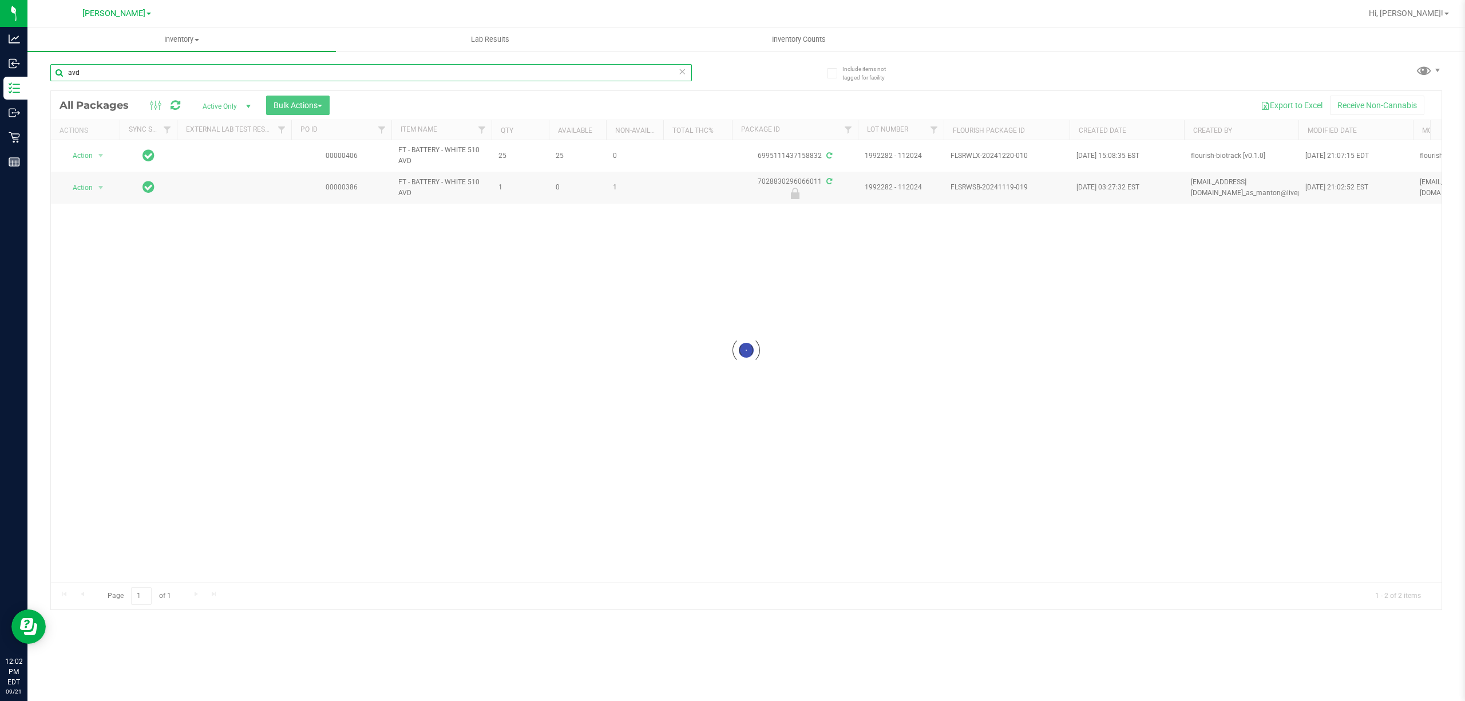
click at [167, 72] on input "avd" at bounding box center [370, 72] width 641 height 17
click at [167, 72] on input "1992282 - 112024" at bounding box center [370, 72] width 641 height 17
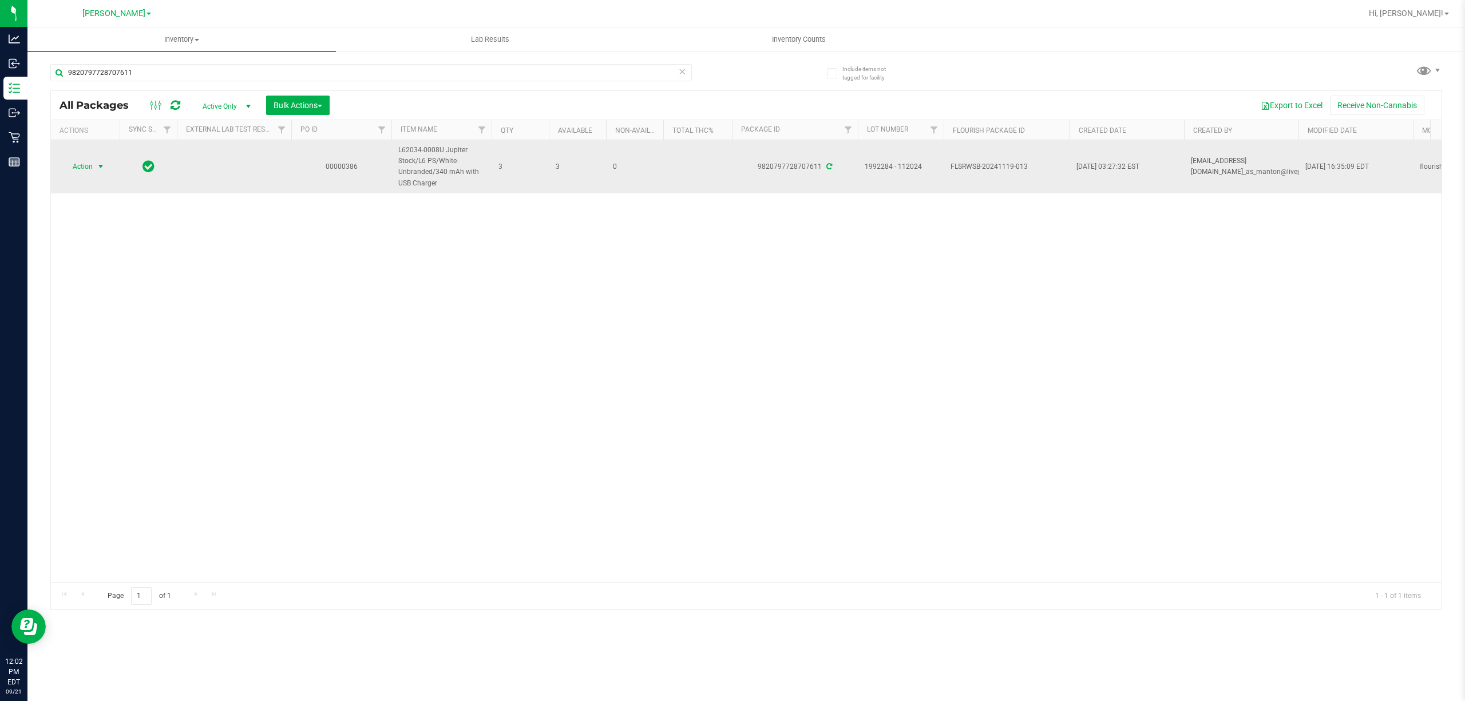
click at [93, 172] on span "Action" at bounding box center [77, 166] width 31 height 16
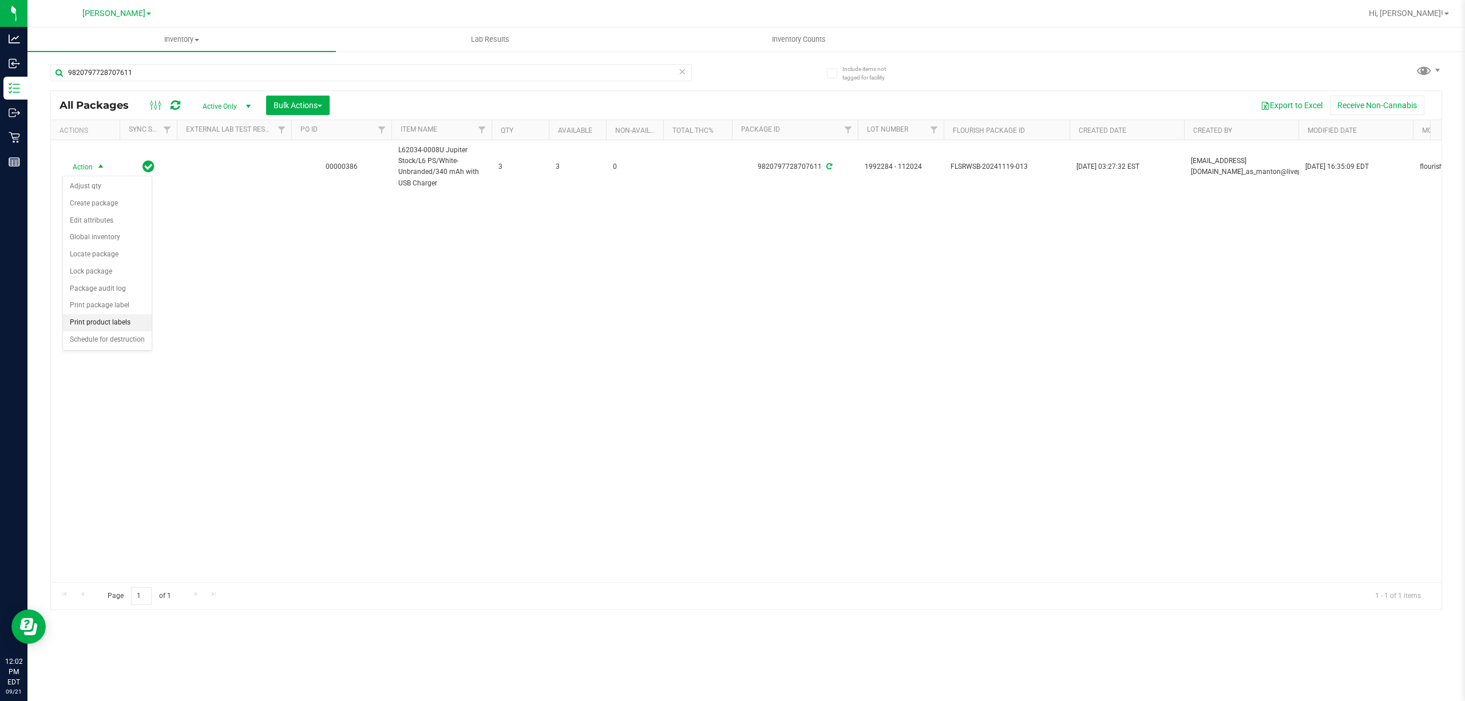
click at [92, 327] on li "Print product labels" at bounding box center [107, 322] width 89 height 17
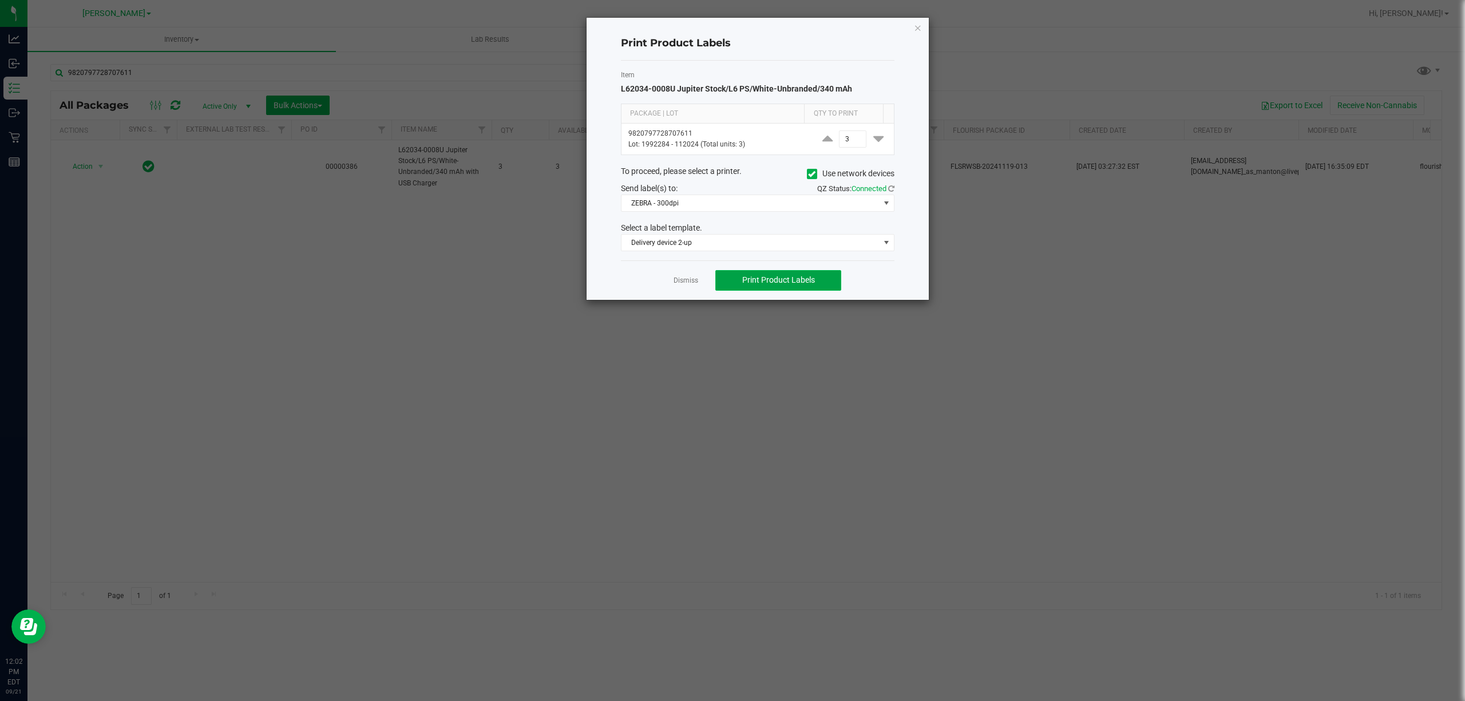
click at [756, 284] on span "Print Product Labels" at bounding box center [778, 279] width 73 height 9
click at [685, 282] on link "Dismiss" at bounding box center [685, 281] width 25 height 10
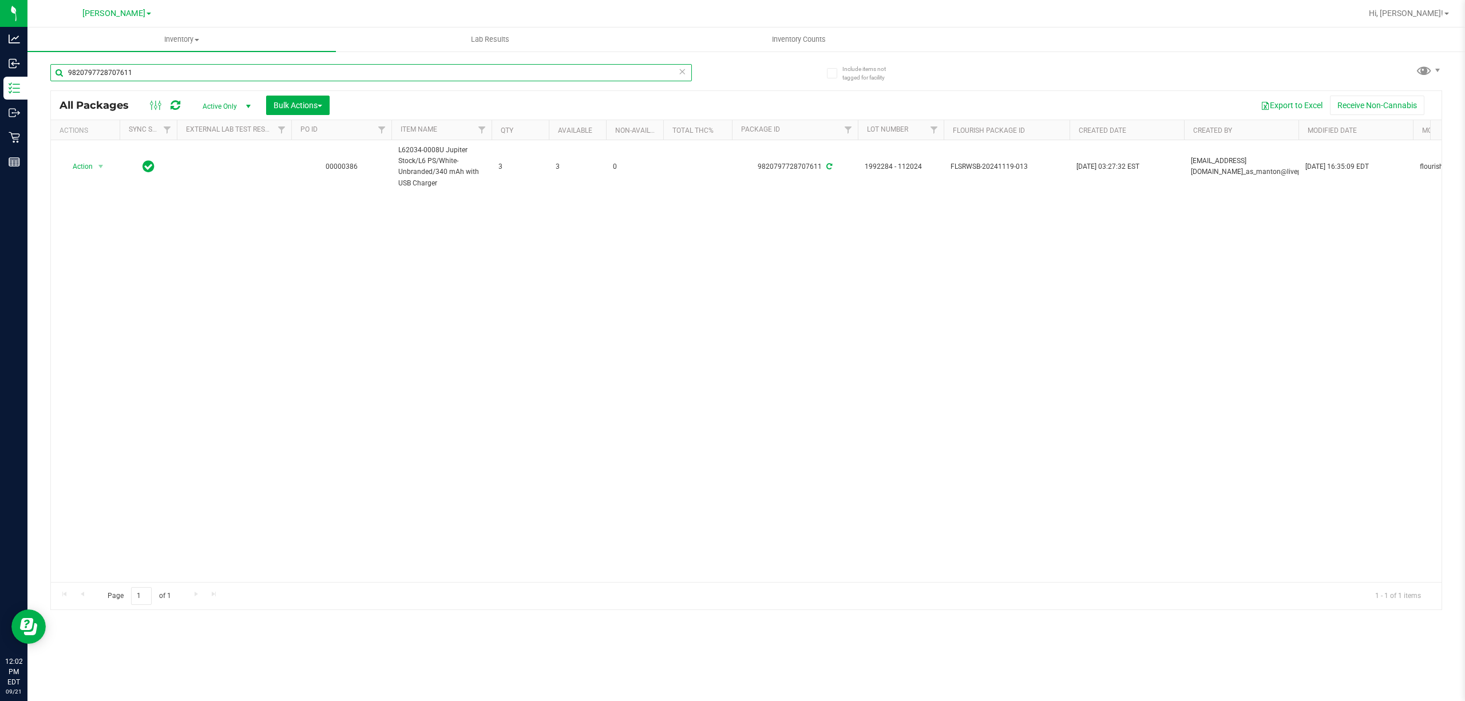
click at [467, 76] on input "9820797728707611" at bounding box center [370, 72] width 641 height 17
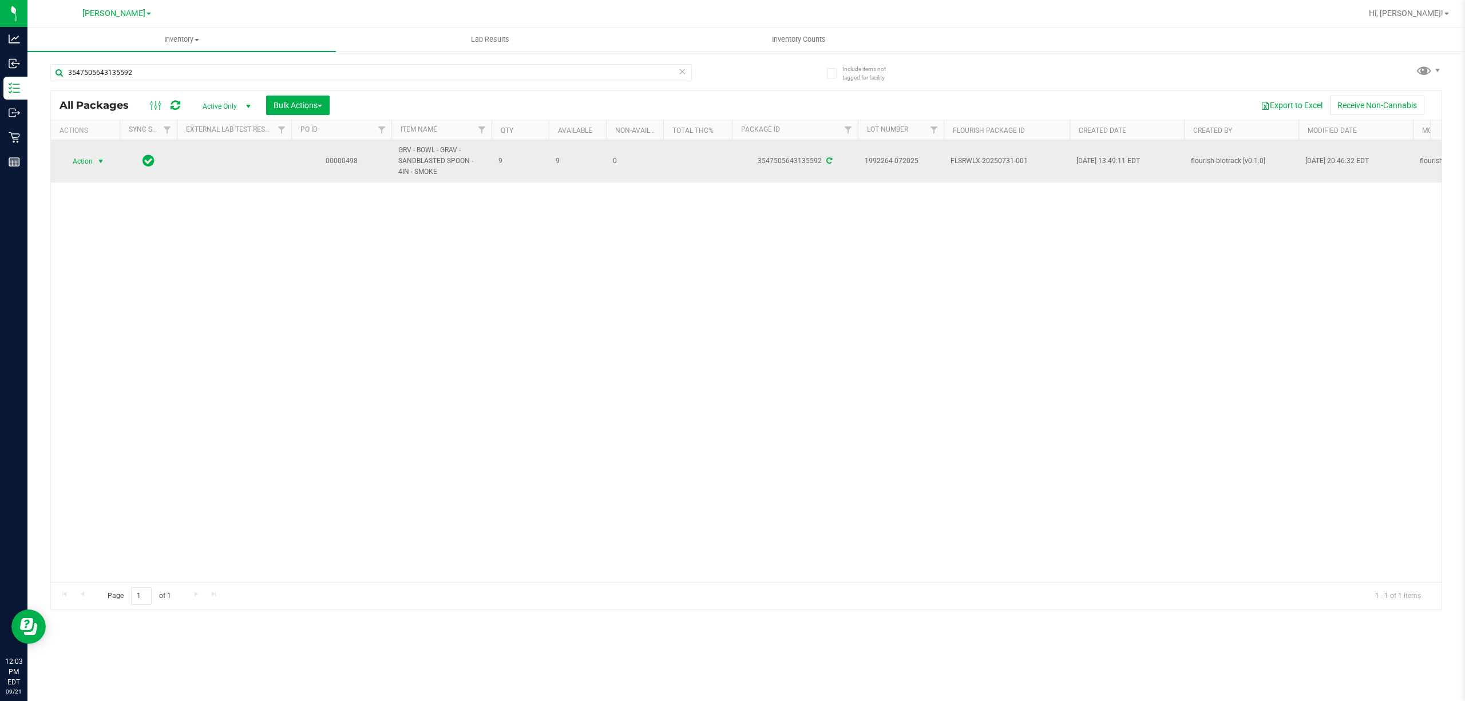
click at [98, 163] on span "select" at bounding box center [100, 161] width 9 height 9
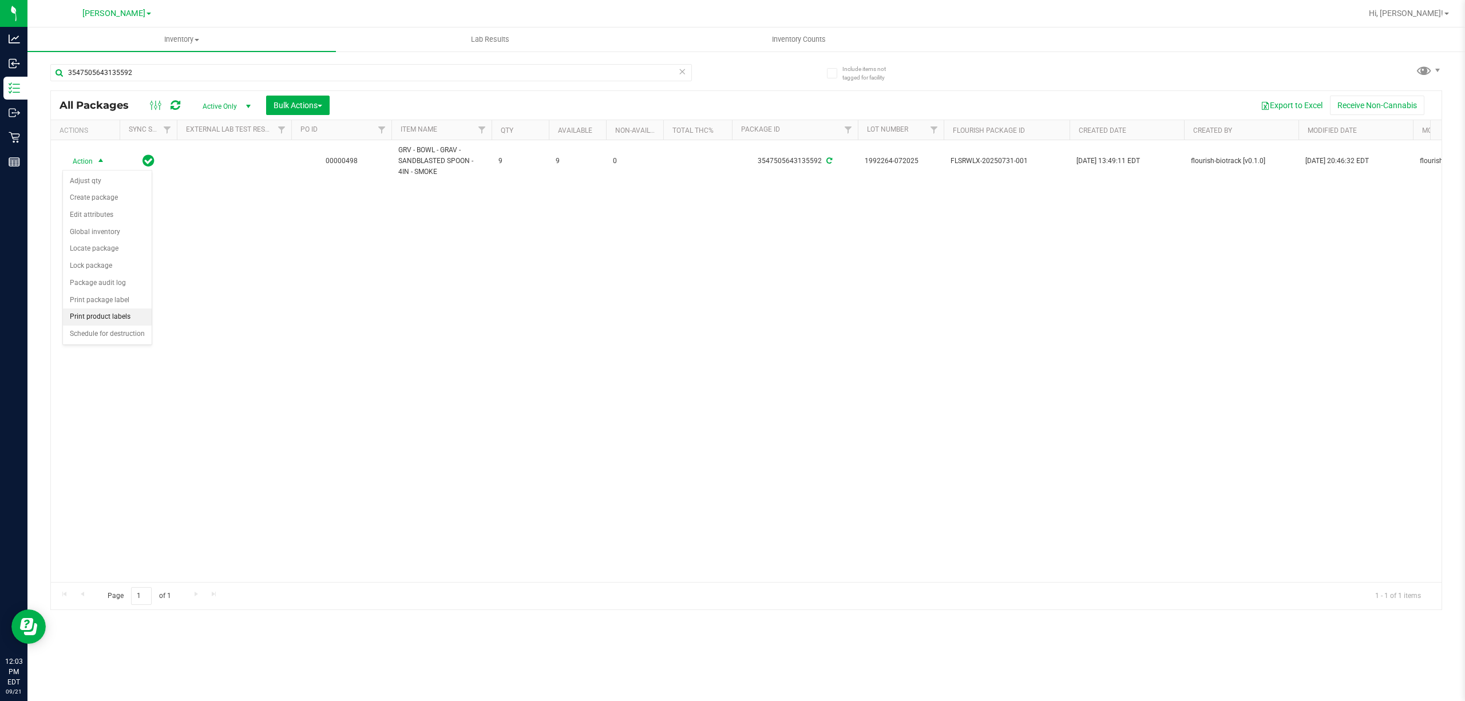
click at [101, 318] on li "Print product labels" at bounding box center [107, 316] width 89 height 17
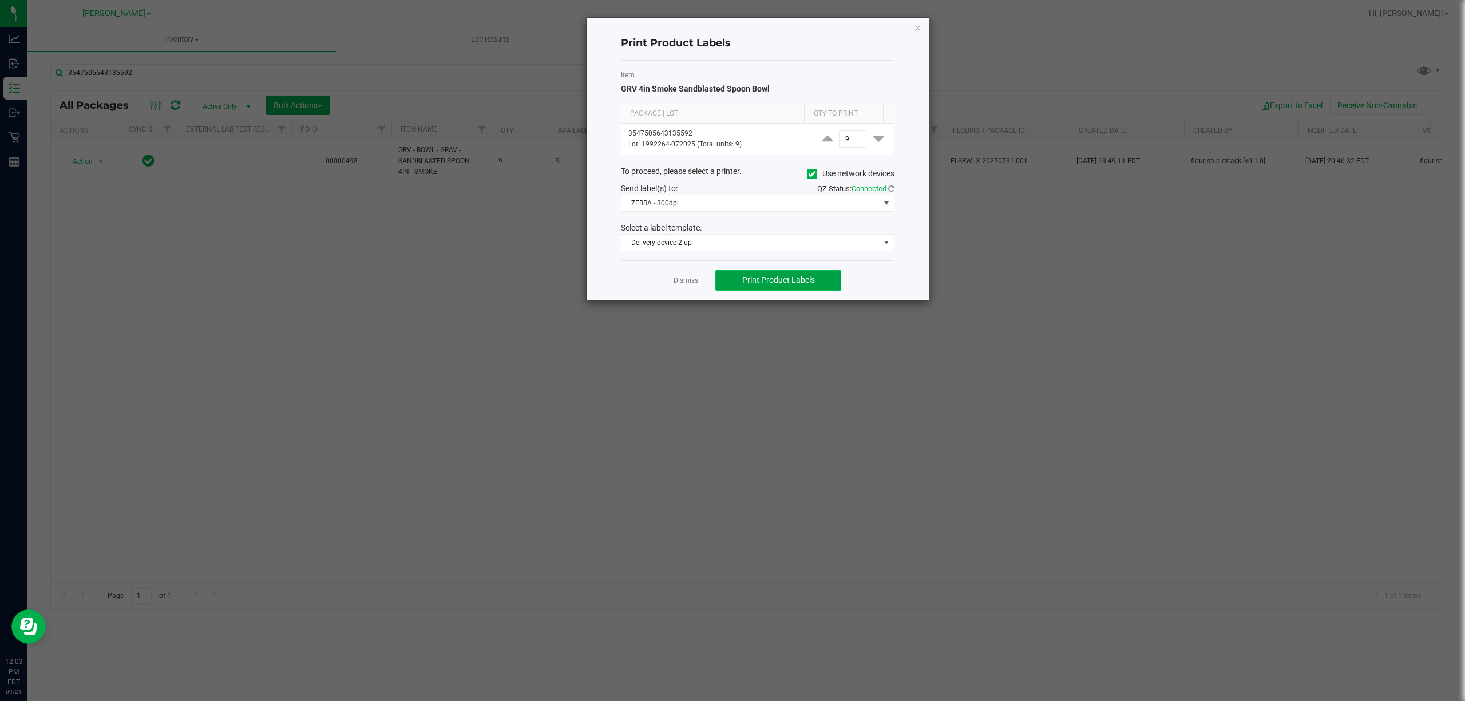
click at [732, 280] on button "Print Product Labels" at bounding box center [778, 280] width 126 height 21
click at [684, 280] on link "Dismiss" at bounding box center [685, 281] width 25 height 10
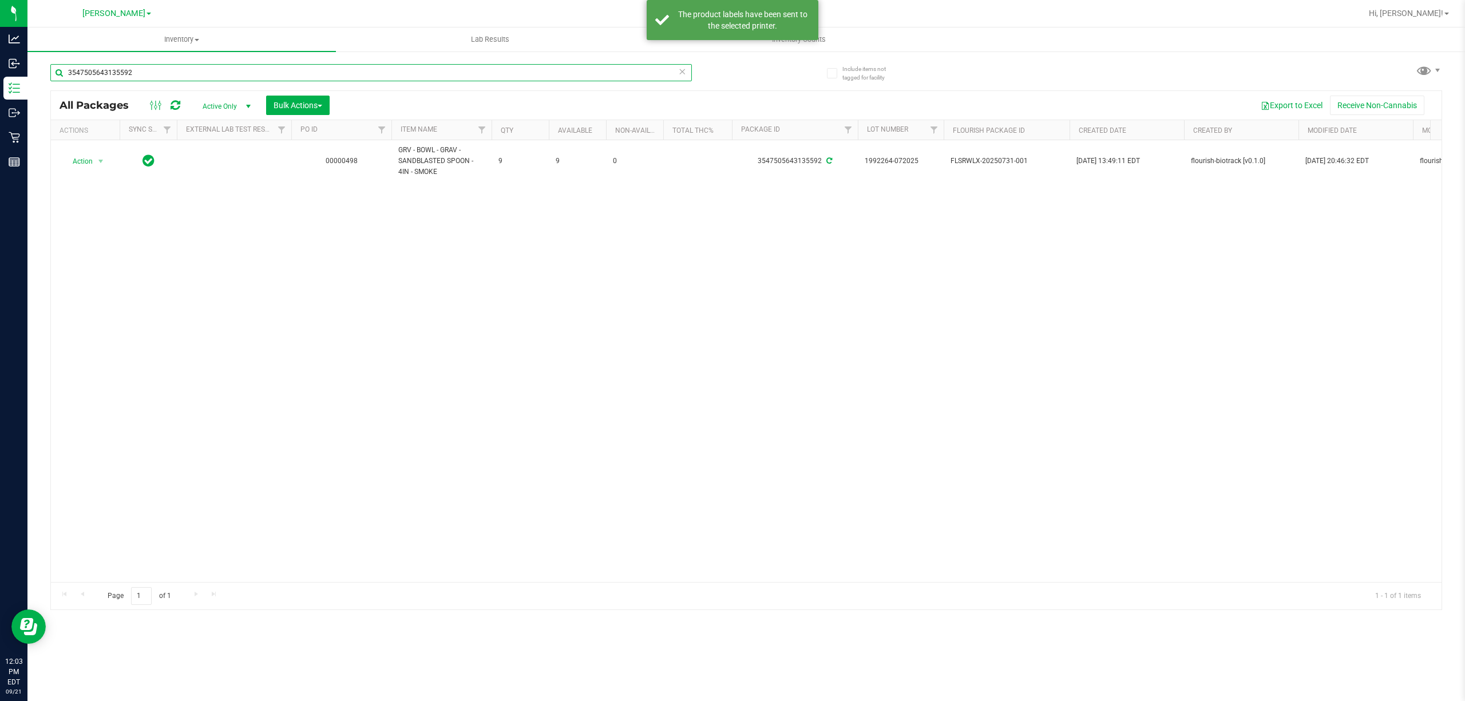
click at [246, 77] on input "3547505643135592" at bounding box center [370, 72] width 641 height 17
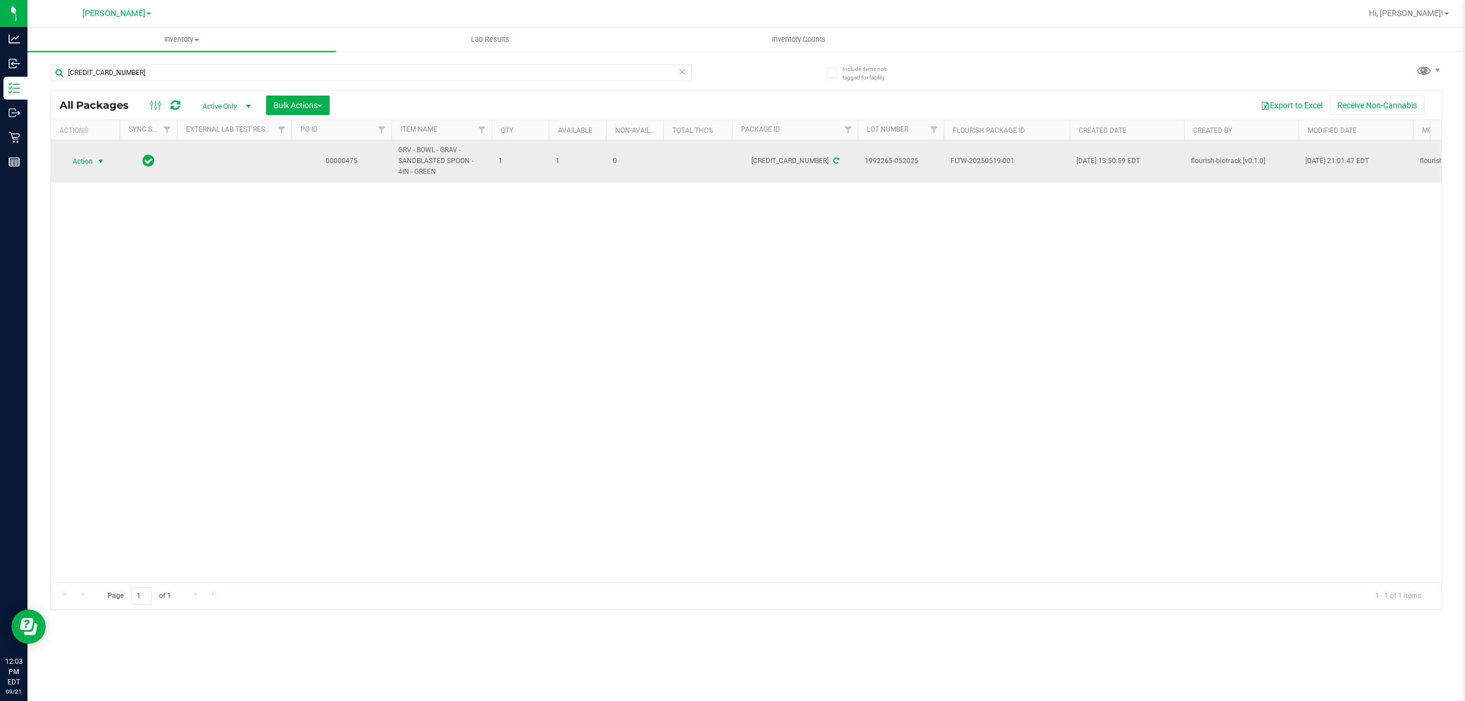
click at [83, 161] on span "Action" at bounding box center [77, 161] width 31 height 16
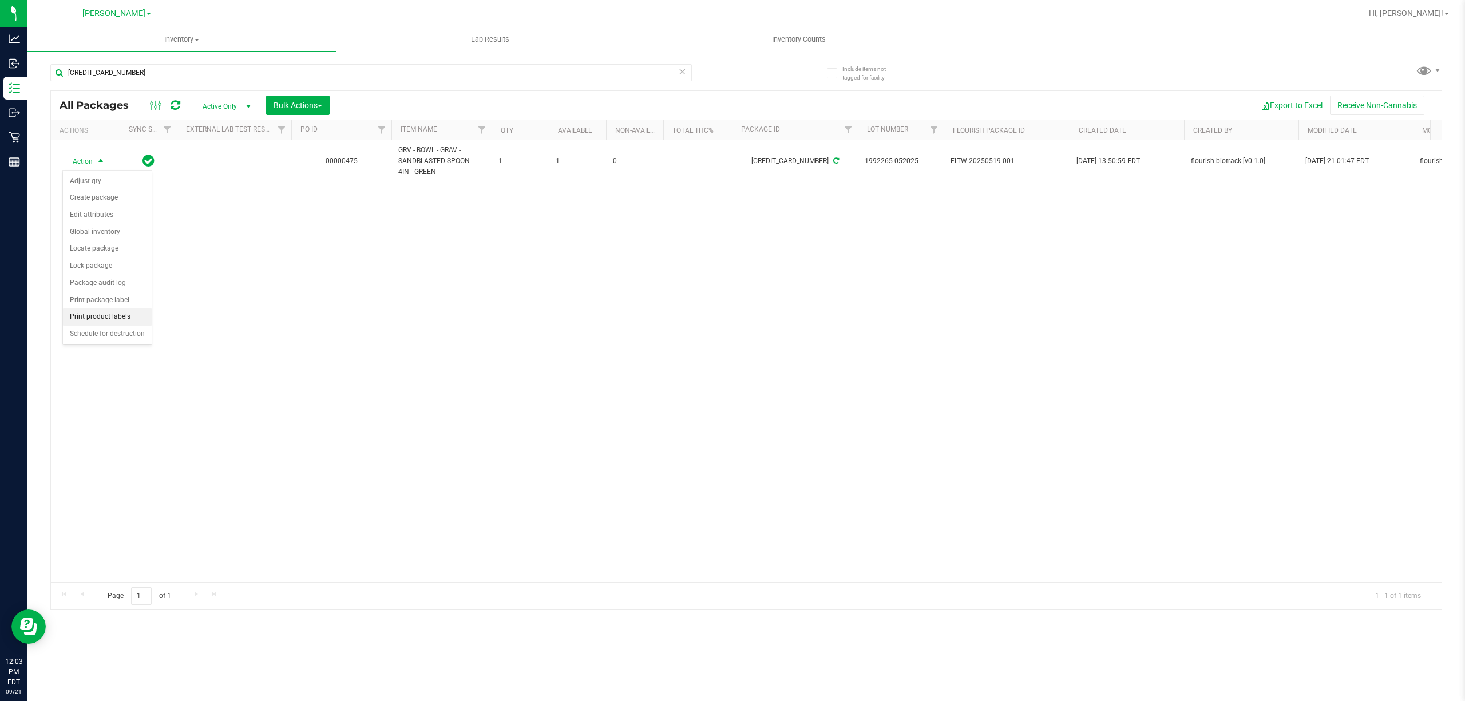
click at [127, 322] on li "Print product labels" at bounding box center [107, 316] width 89 height 17
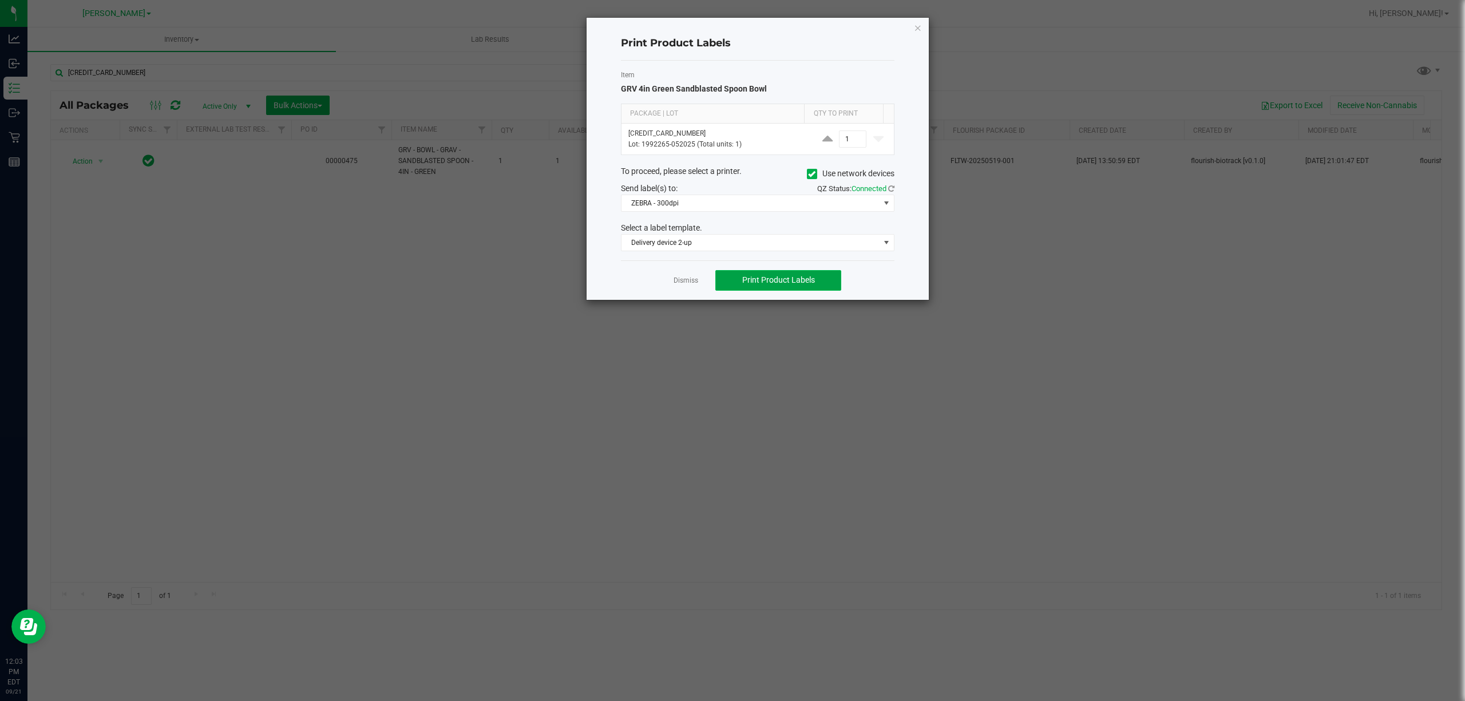
click at [774, 287] on button "Print Product Labels" at bounding box center [778, 280] width 126 height 21
click at [692, 285] on link "Dismiss" at bounding box center [685, 281] width 25 height 10
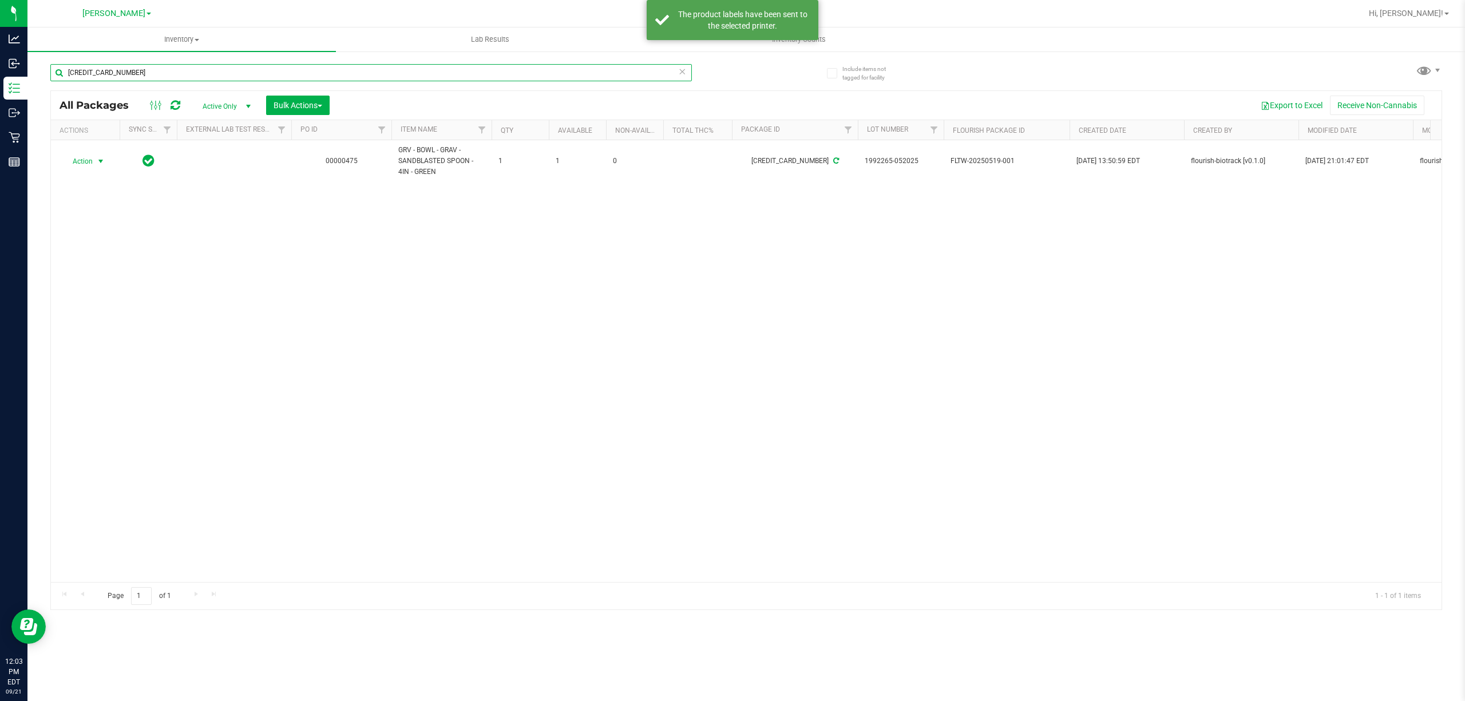
click at [323, 76] on input "[CREDIT_CARD_NUMBER]" at bounding box center [370, 72] width 641 height 17
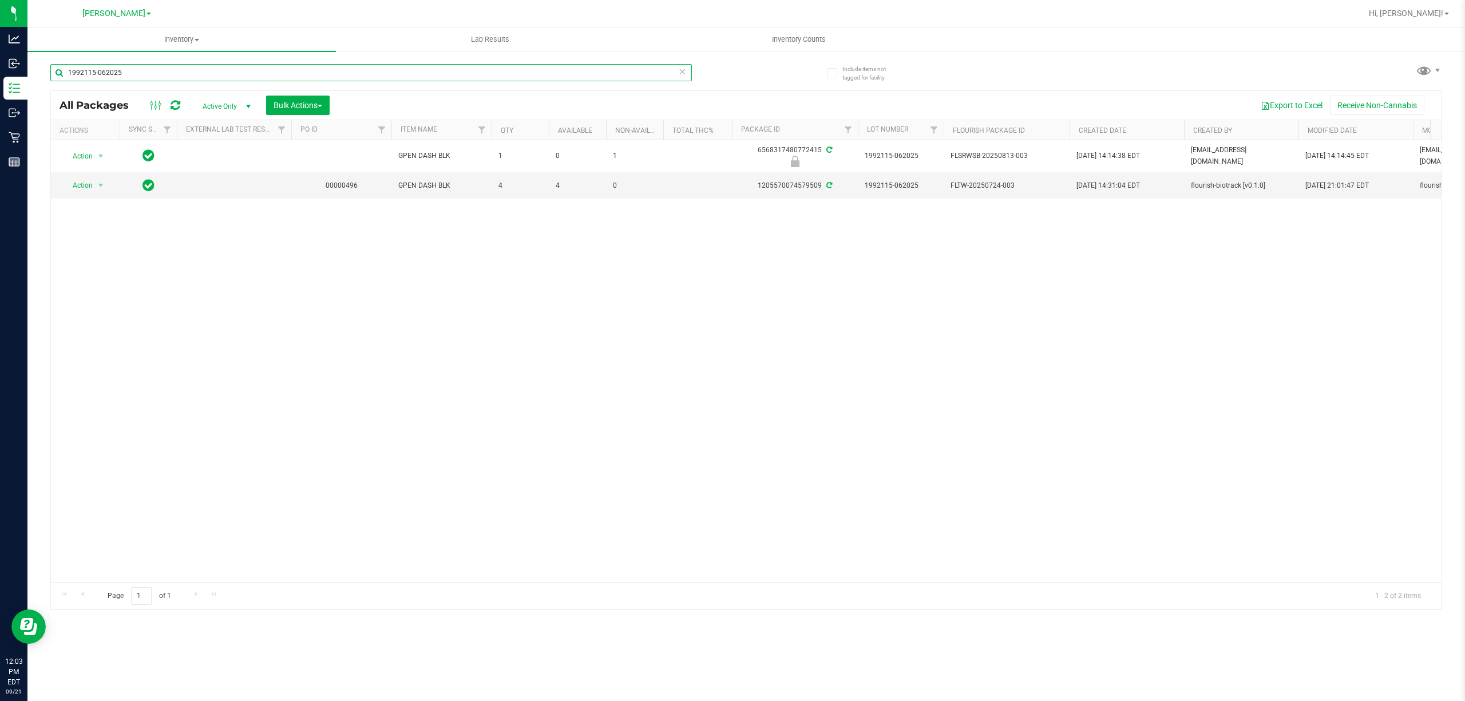
click at [199, 77] on input "1992115-062025" at bounding box center [370, 72] width 641 height 17
type input "1"
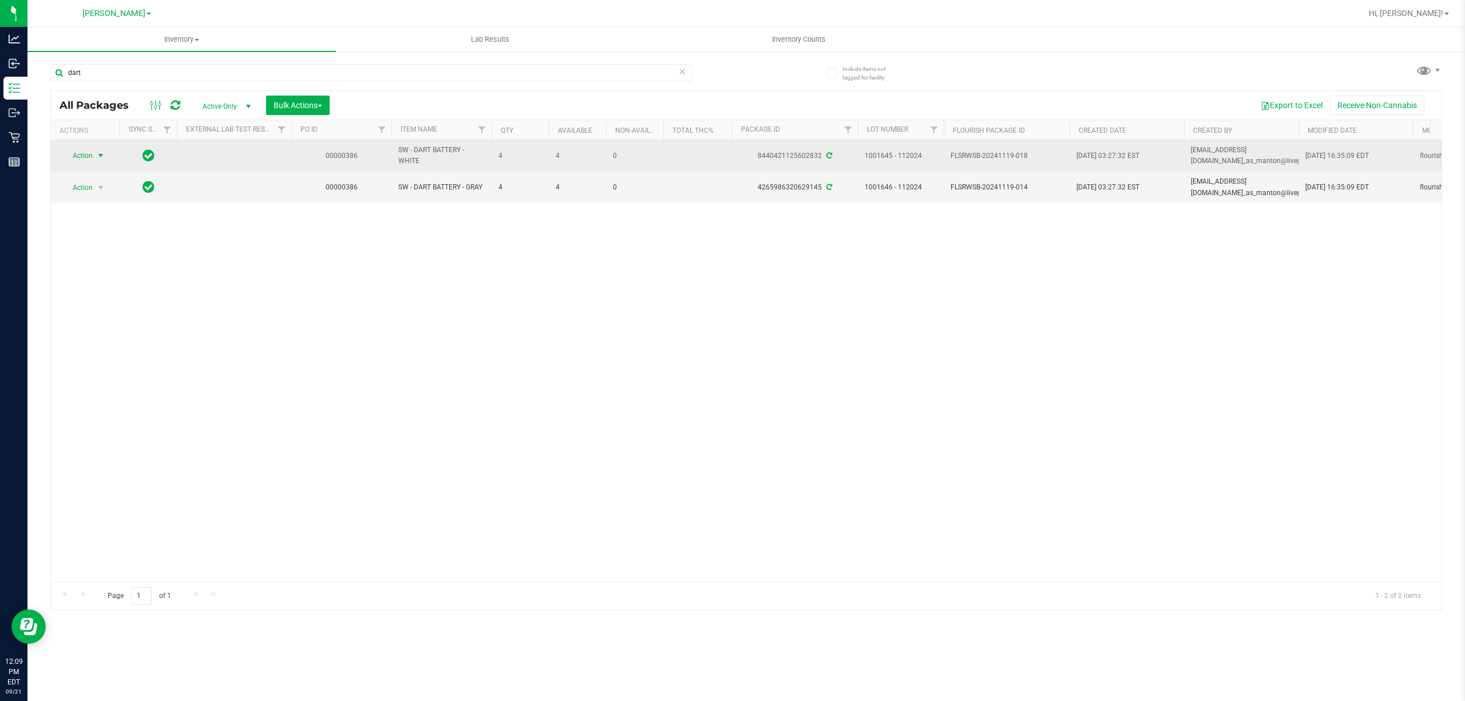
click at [88, 156] on span "Action" at bounding box center [77, 156] width 31 height 16
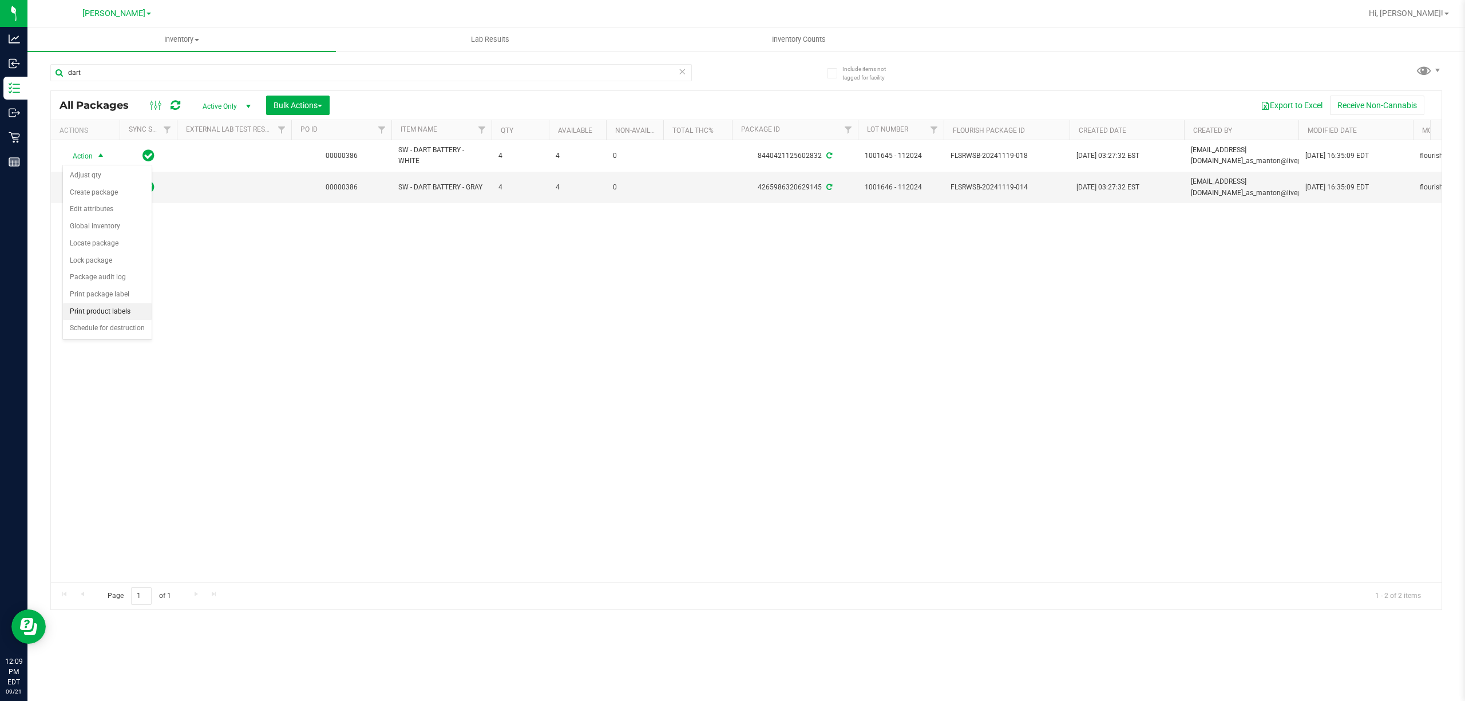
click at [110, 312] on li "Print product labels" at bounding box center [107, 311] width 89 height 17
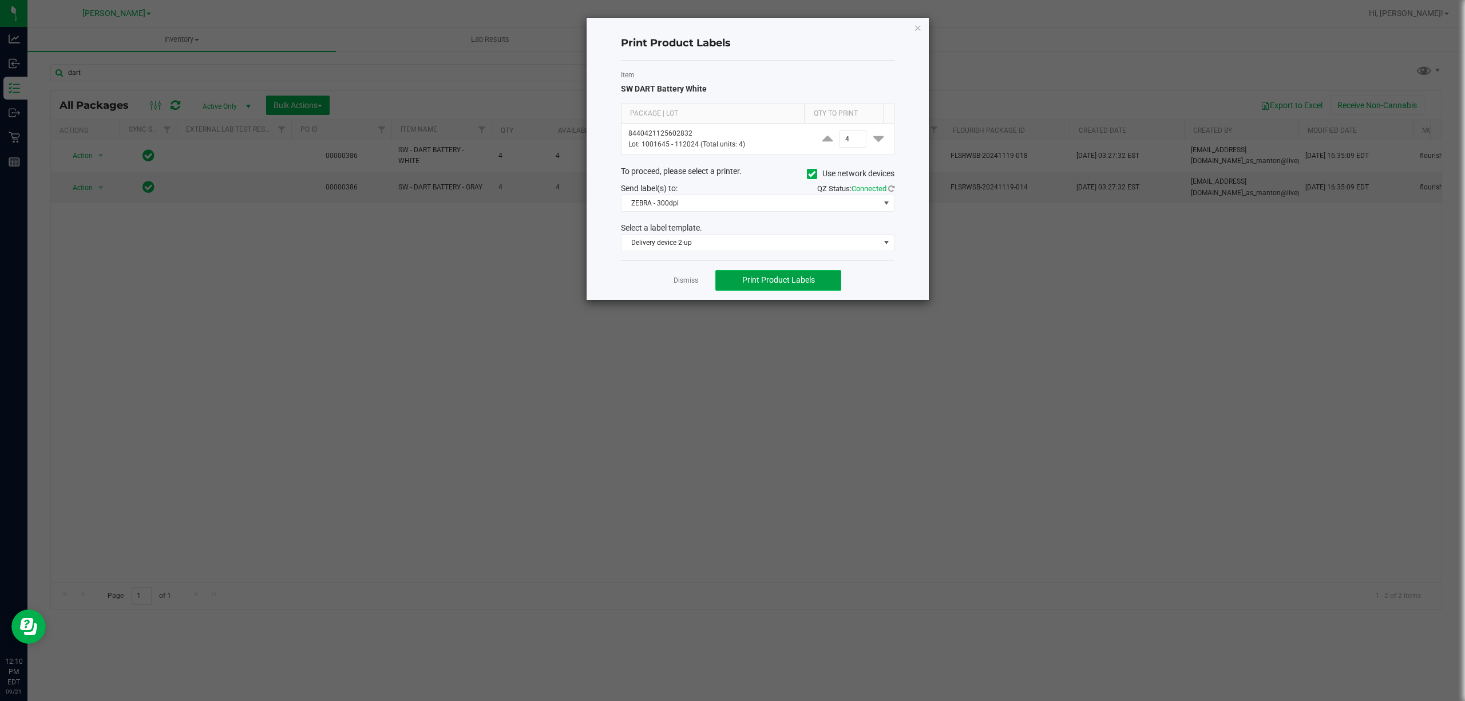
click at [755, 284] on span "Print Product Labels" at bounding box center [778, 279] width 73 height 9
click at [683, 284] on link "Dismiss" at bounding box center [685, 281] width 25 height 10
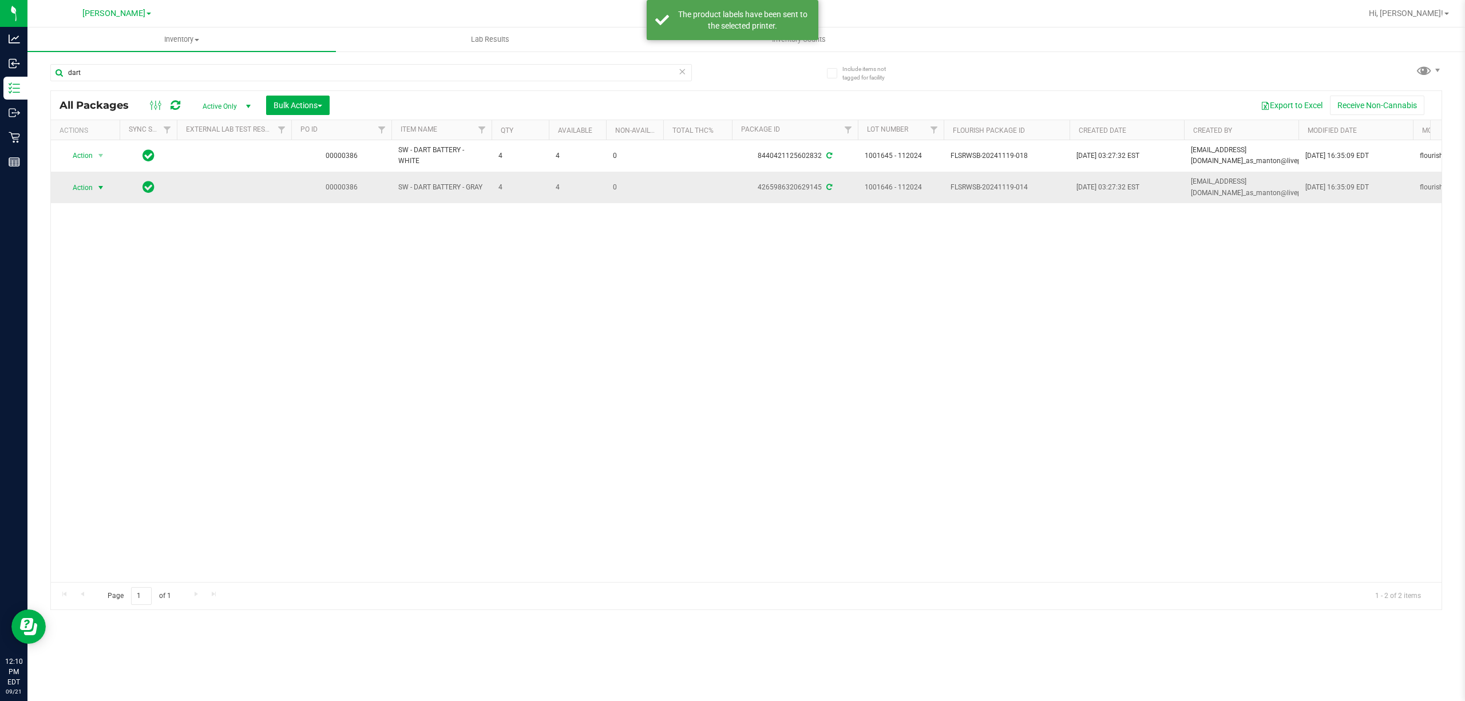
click at [101, 180] on span "select" at bounding box center [101, 188] width 14 height 16
click at [100, 328] on li "Print package label" at bounding box center [107, 324] width 89 height 17
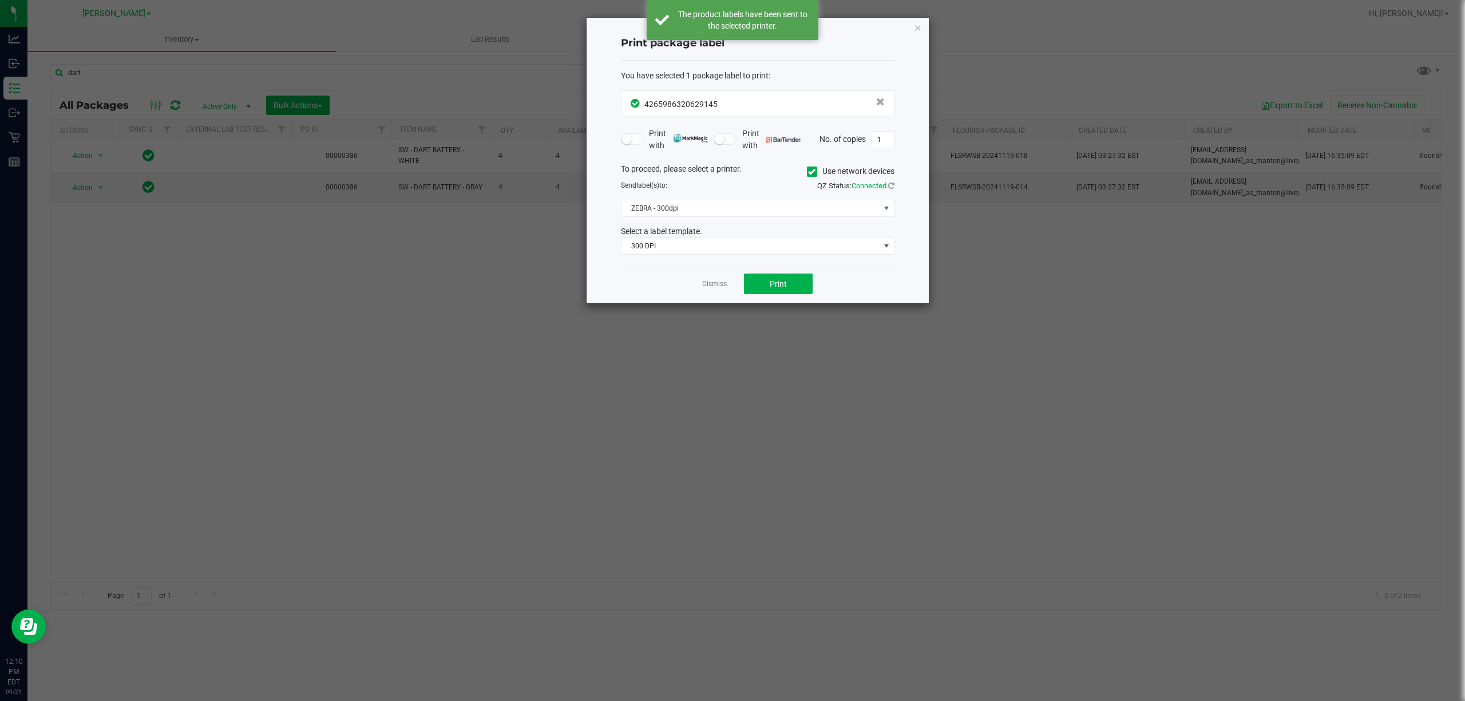
click at [706, 278] on div "Dismiss Print" at bounding box center [757, 283] width 273 height 39
click at [720, 287] on link "Dismiss" at bounding box center [714, 284] width 25 height 10
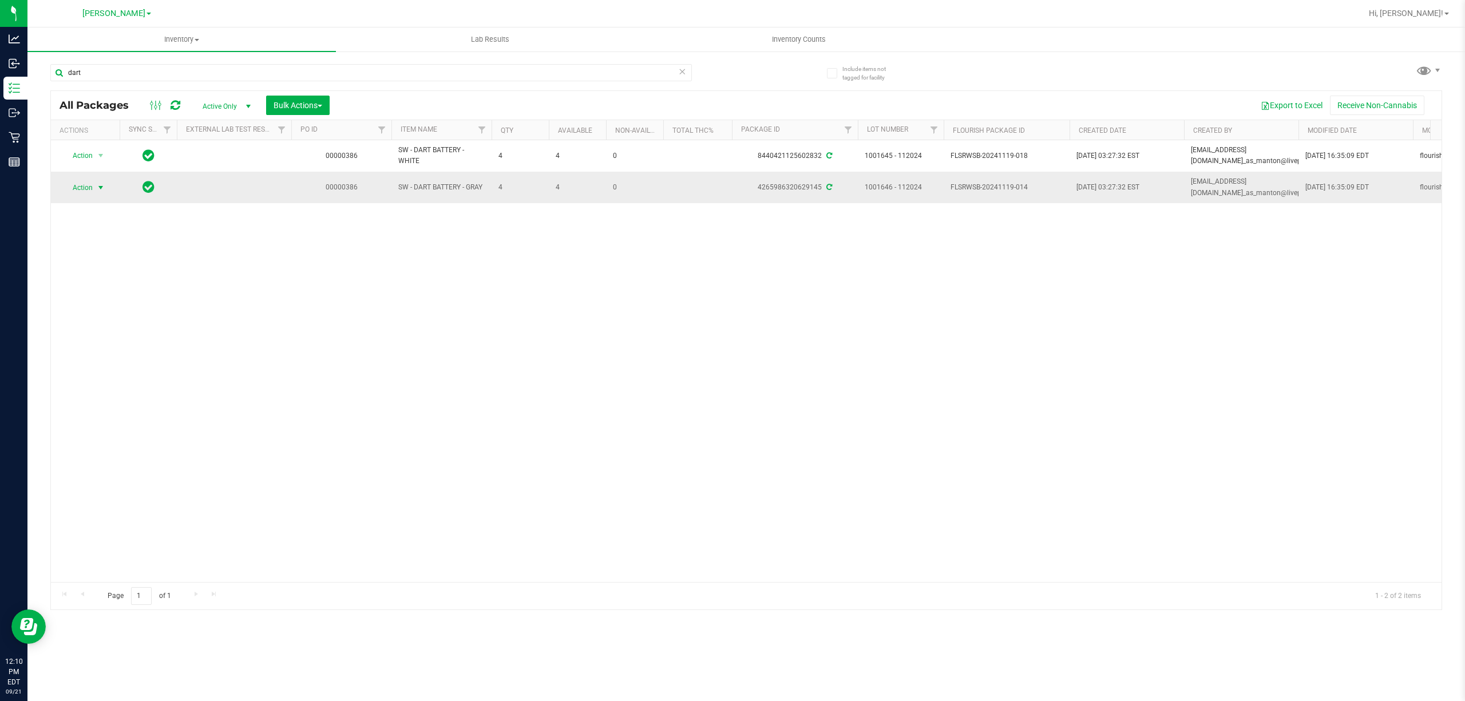
click at [94, 192] on span "select" at bounding box center [101, 188] width 14 height 16
click at [88, 346] on li "Print product labels" at bounding box center [107, 341] width 89 height 17
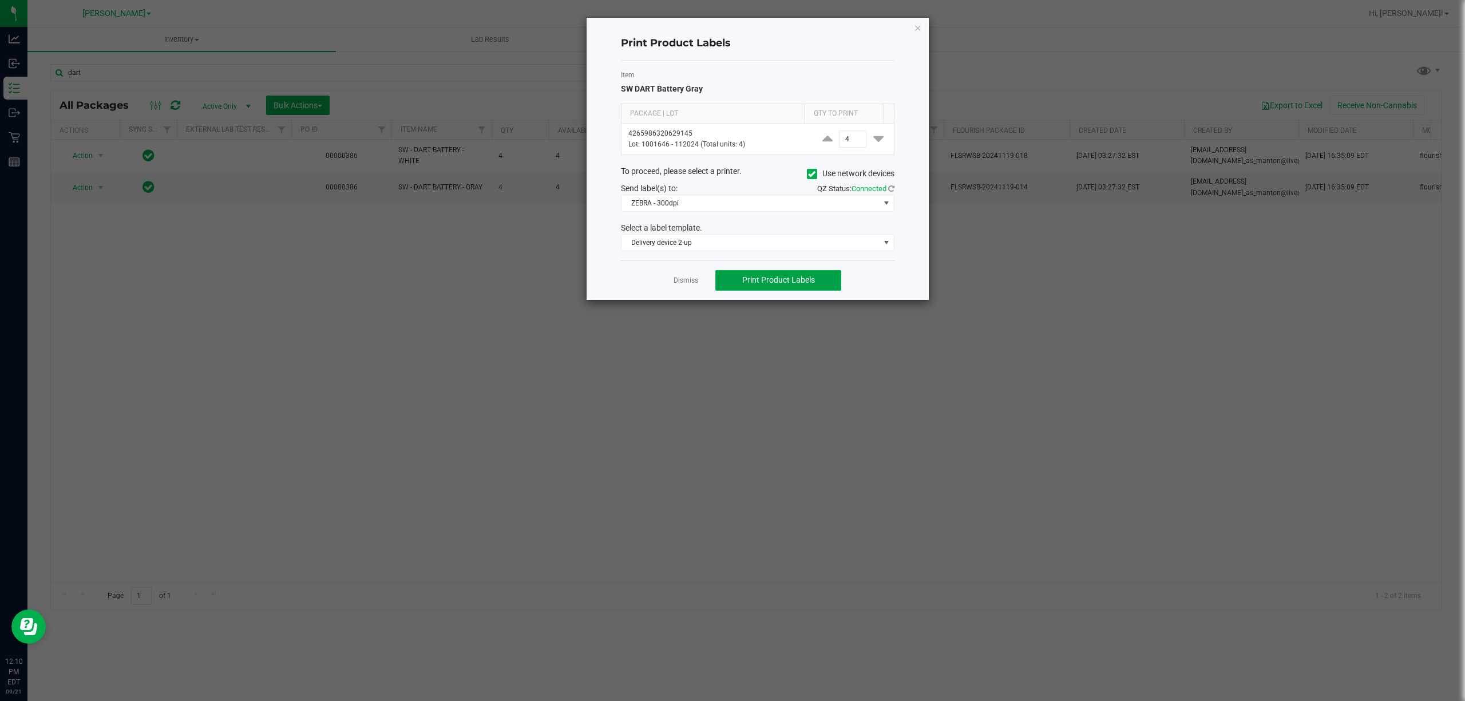
click at [738, 275] on button "Print Product Labels" at bounding box center [778, 280] width 126 height 21
click at [685, 282] on link "Dismiss" at bounding box center [685, 281] width 25 height 10
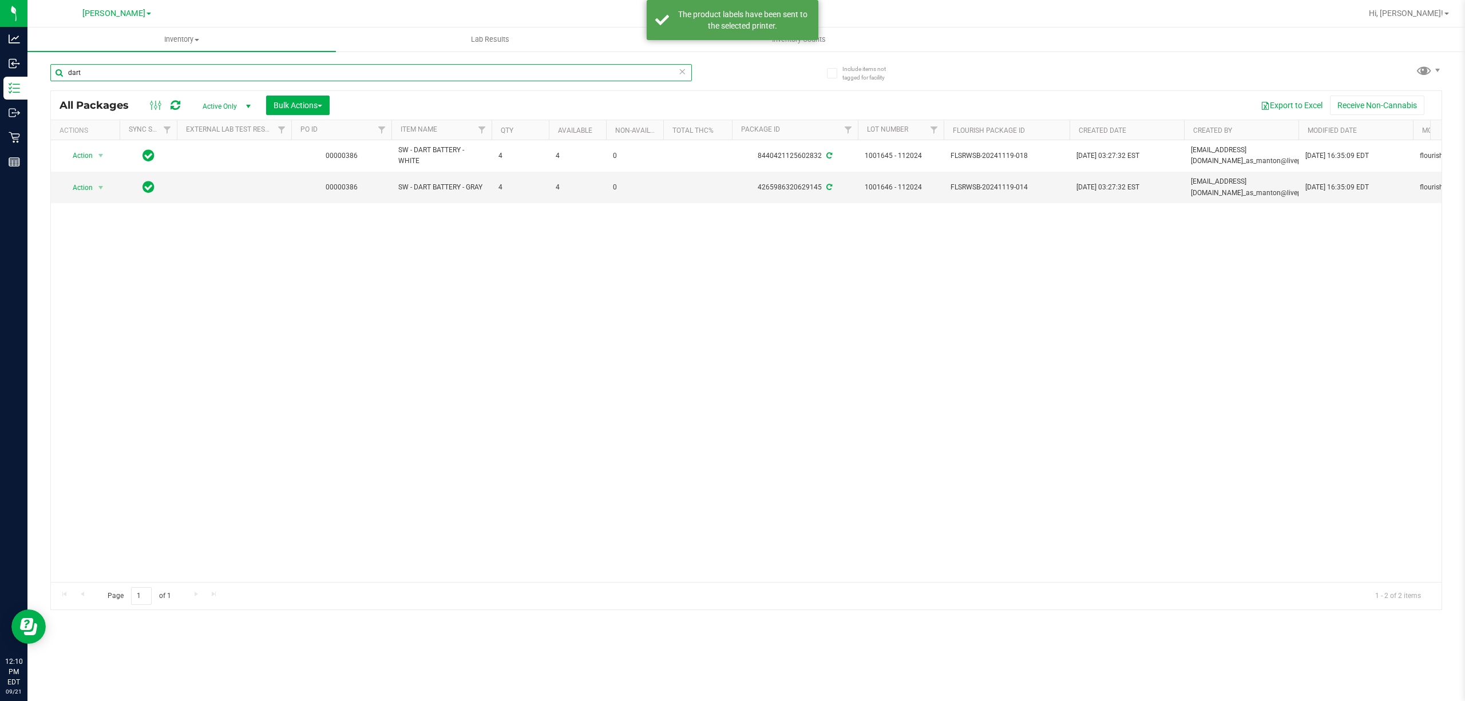
click at [255, 71] on input "dart" at bounding box center [370, 72] width 641 height 17
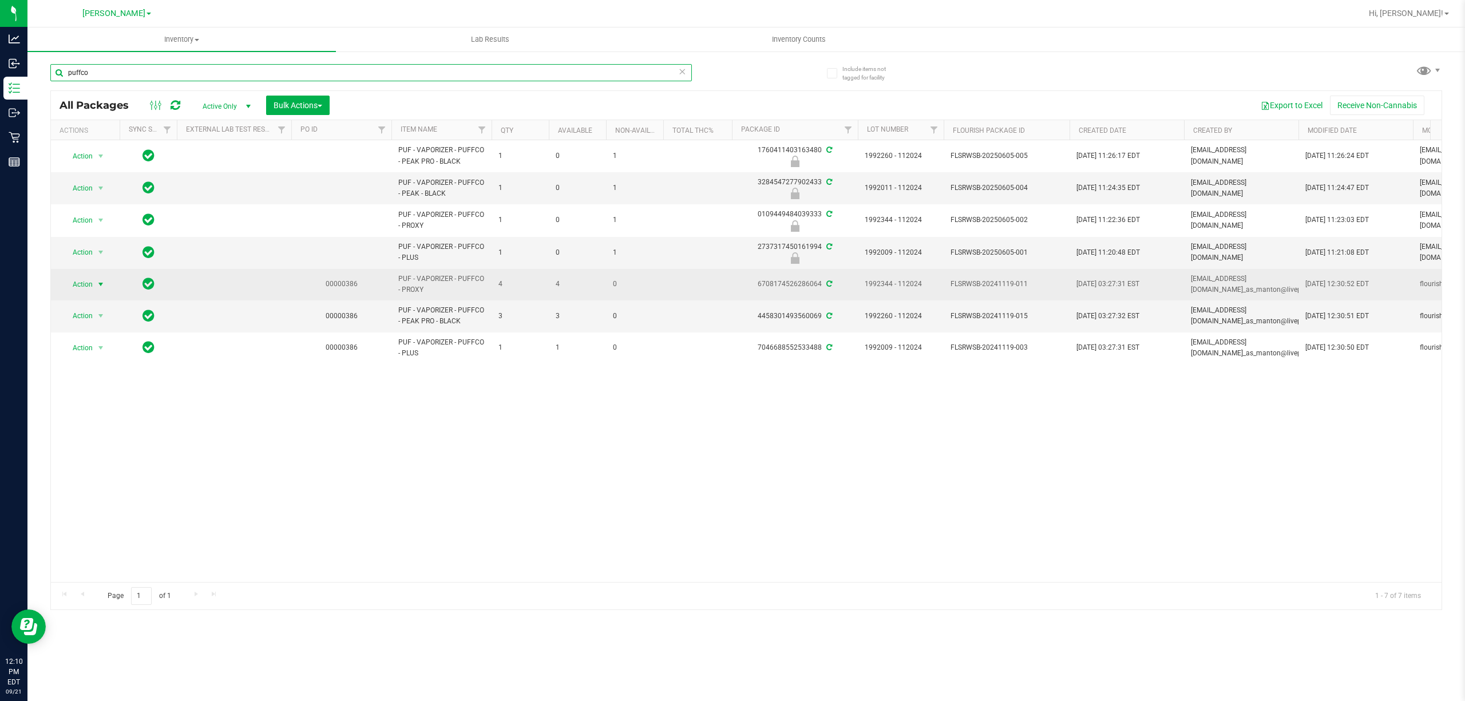
type input "puffco"
click at [102, 279] on span "select" at bounding box center [101, 284] width 14 height 16
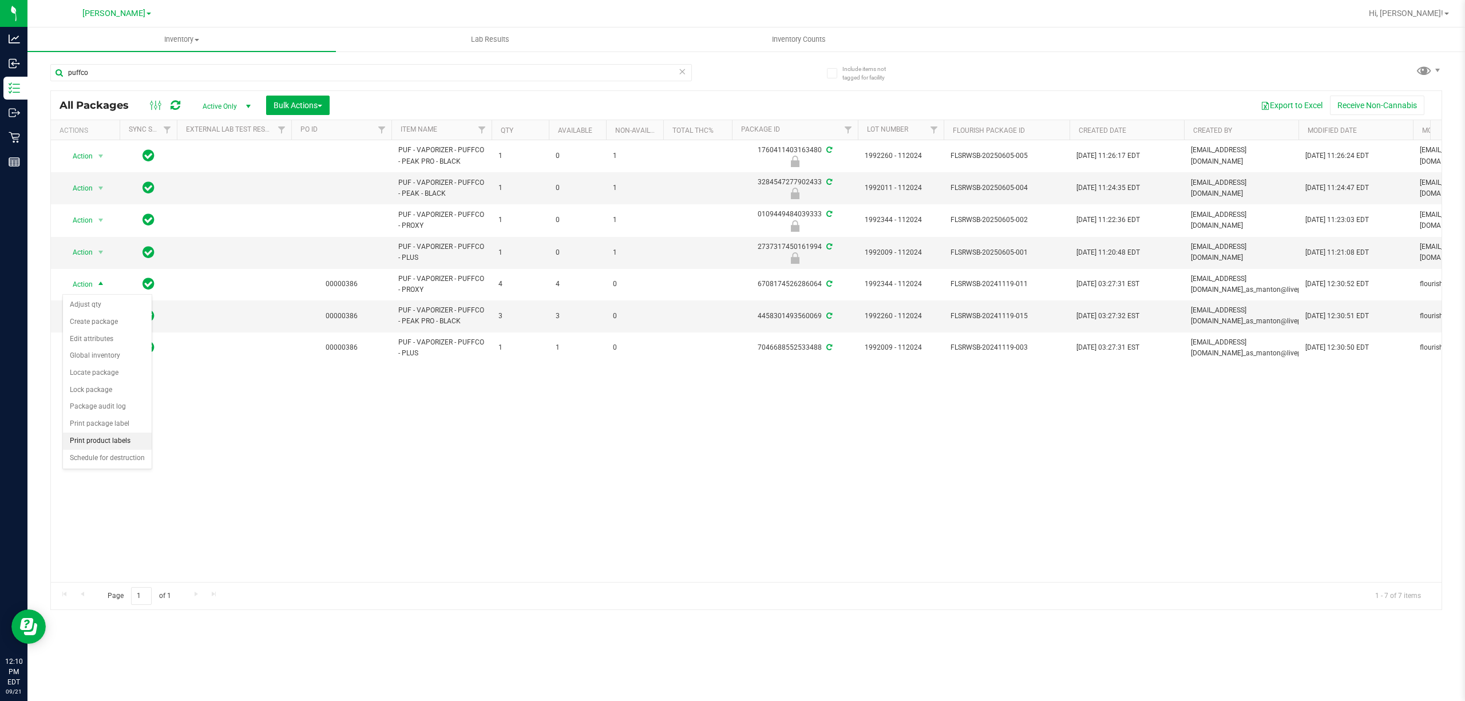
click at [113, 442] on li "Print product labels" at bounding box center [107, 441] width 89 height 17
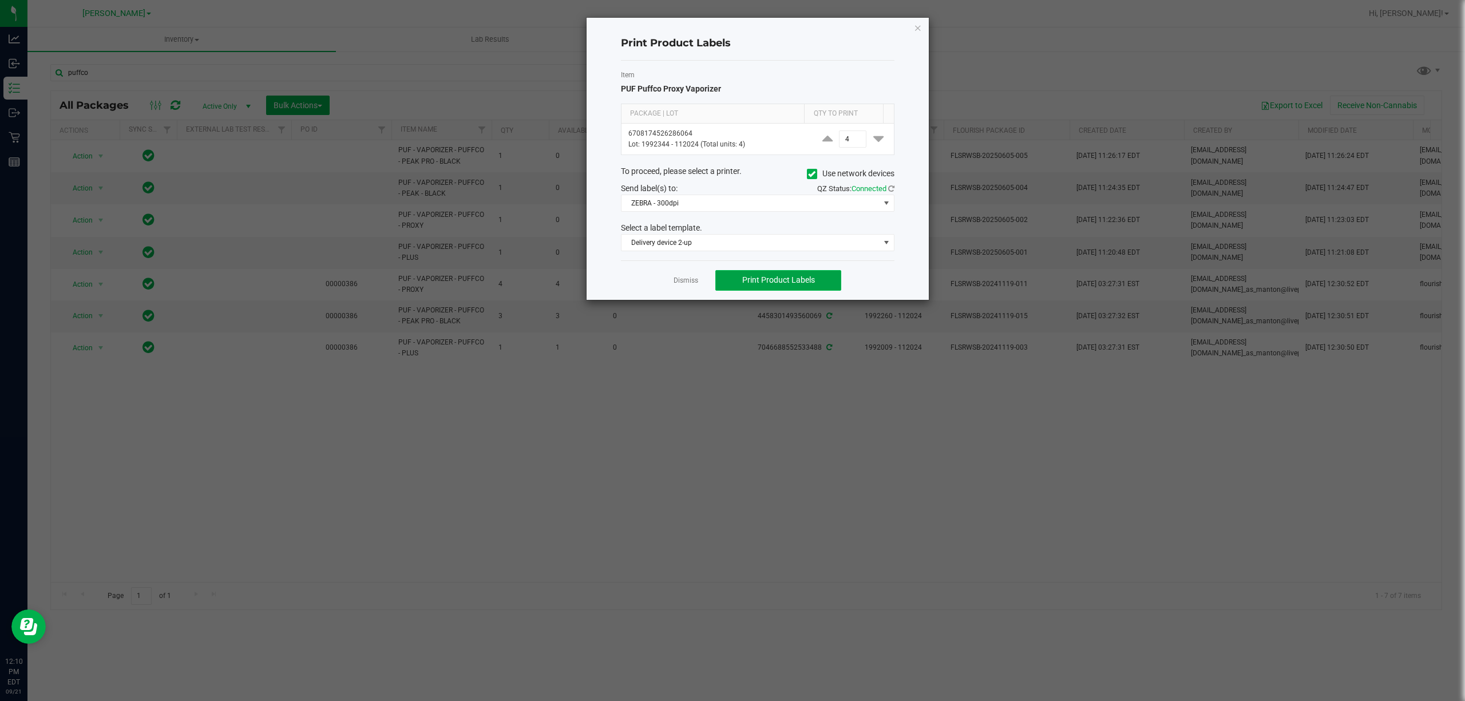
click at [761, 284] on span "Print Product Labels" at bounding box center [778, 279] width 73 height 9
click at [695, 284] on link "Dismiss" at bounding box center [685, 281] width 25 height 10
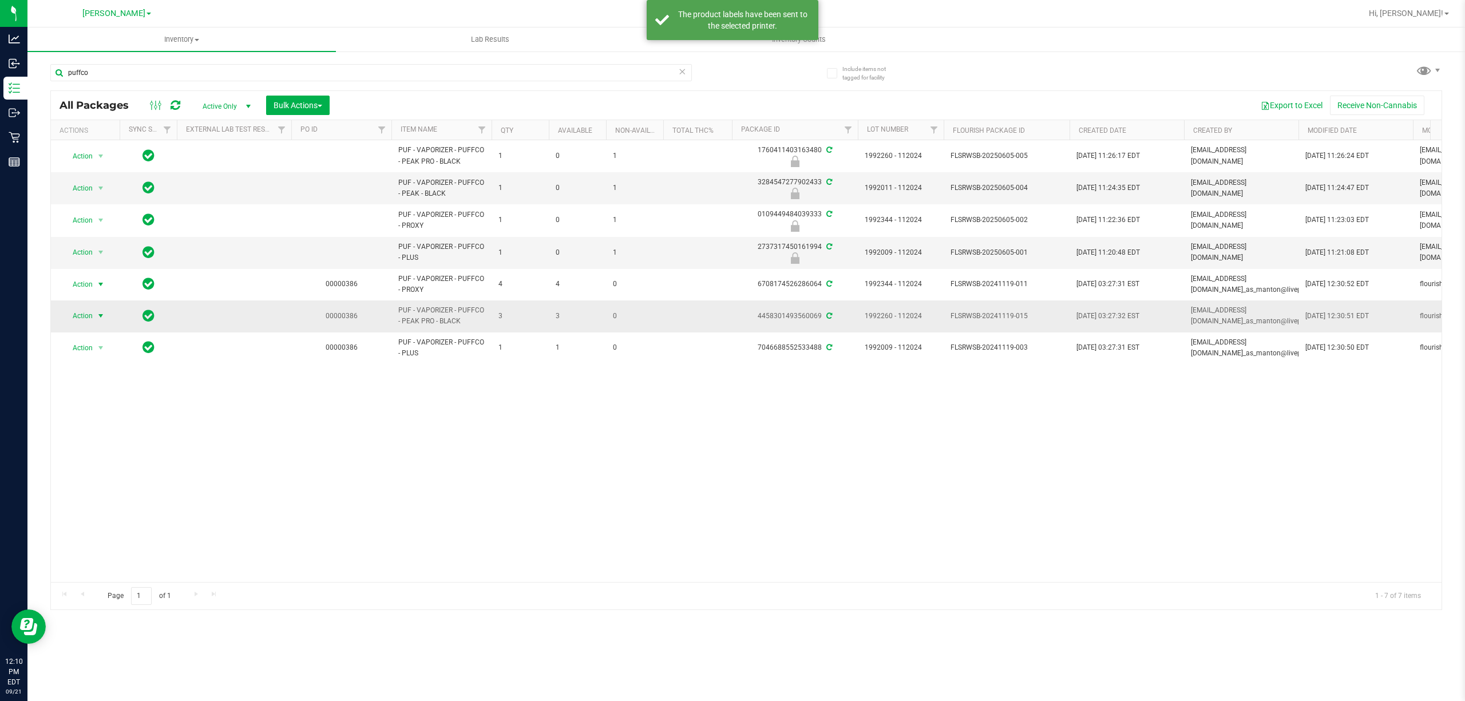
click at [97, 319] on span "select" at bounding box center [100, 315] width 9 height 9
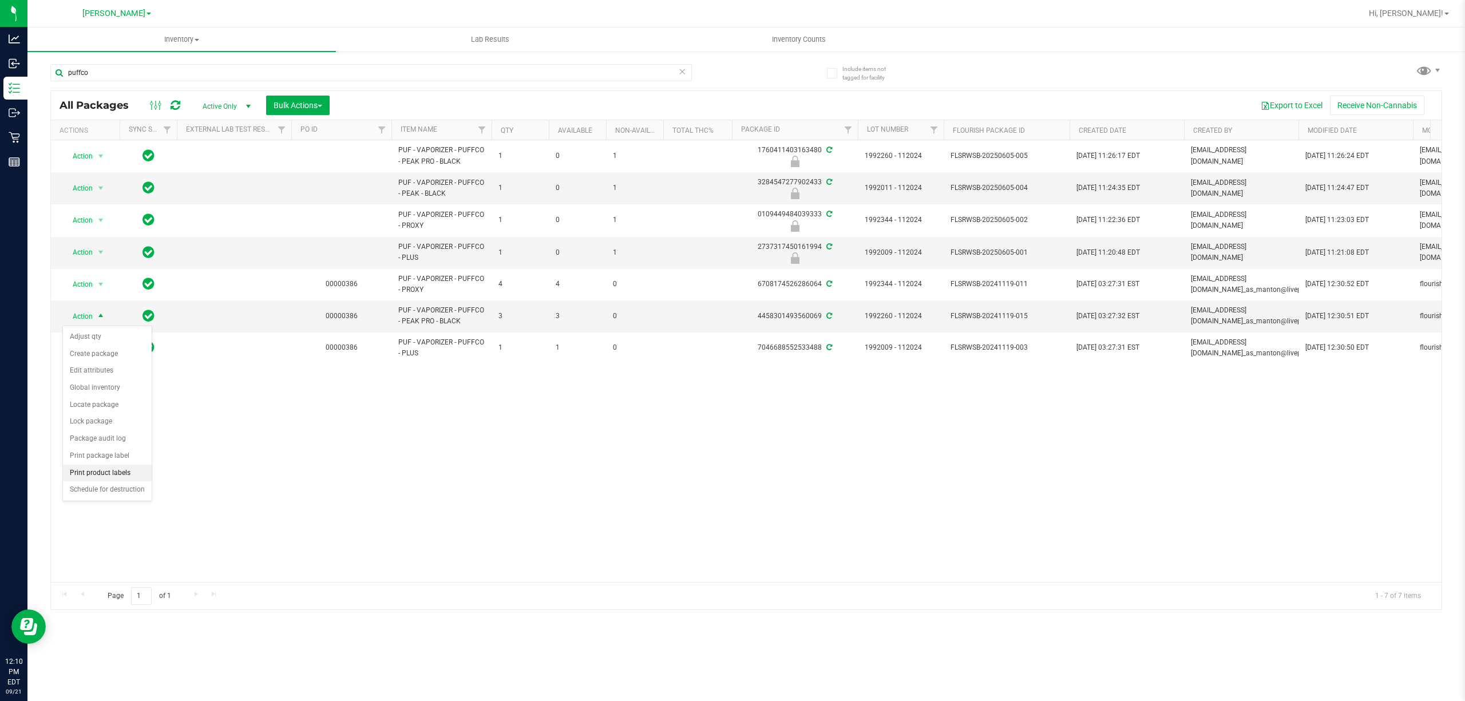
click at [94, 478] on li "Print product labels" at bounding box center [107, 473] width 89 height 17
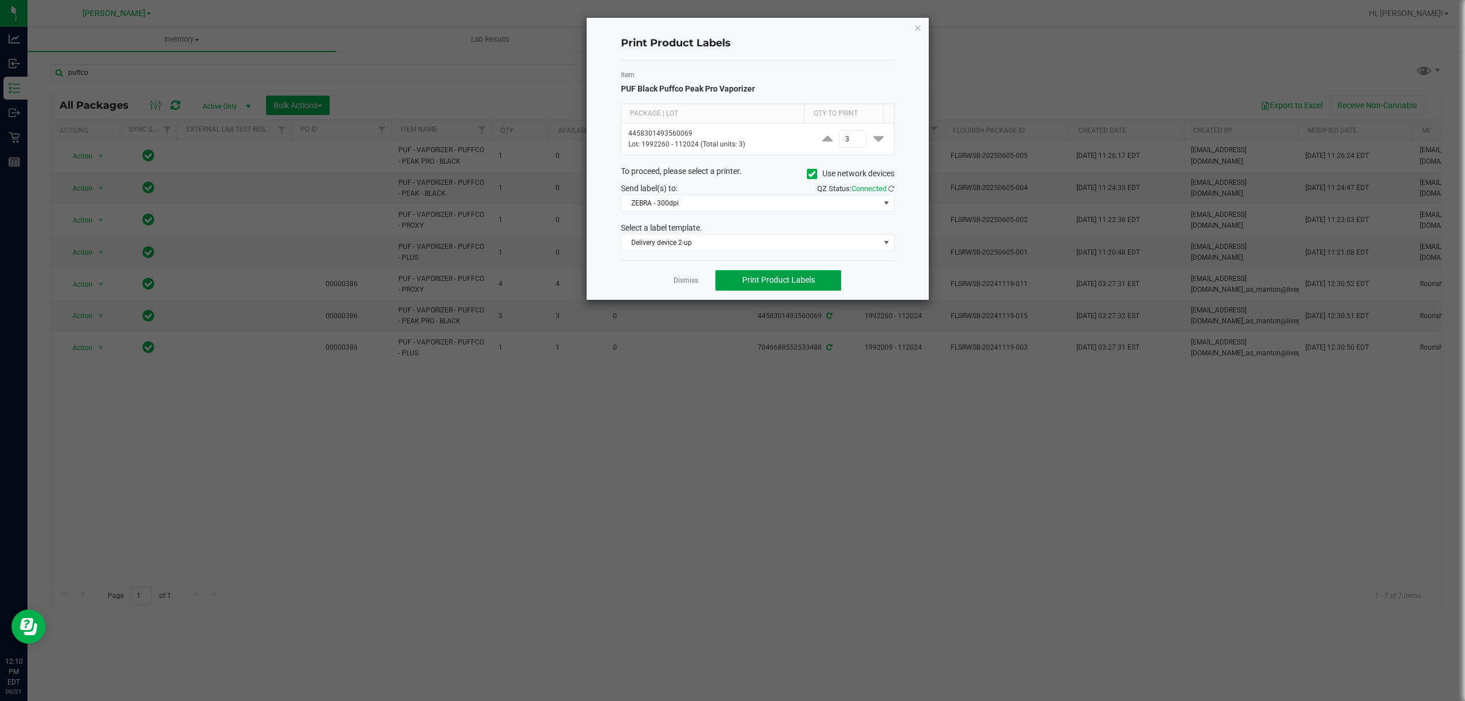
click at [775, 279] on span "Print Product Labels" at bounding box center [778, 279] width 73 height 9
click at [680, 281] on link "Dismiss" at bounding box center [685, 281] width 25 height 10
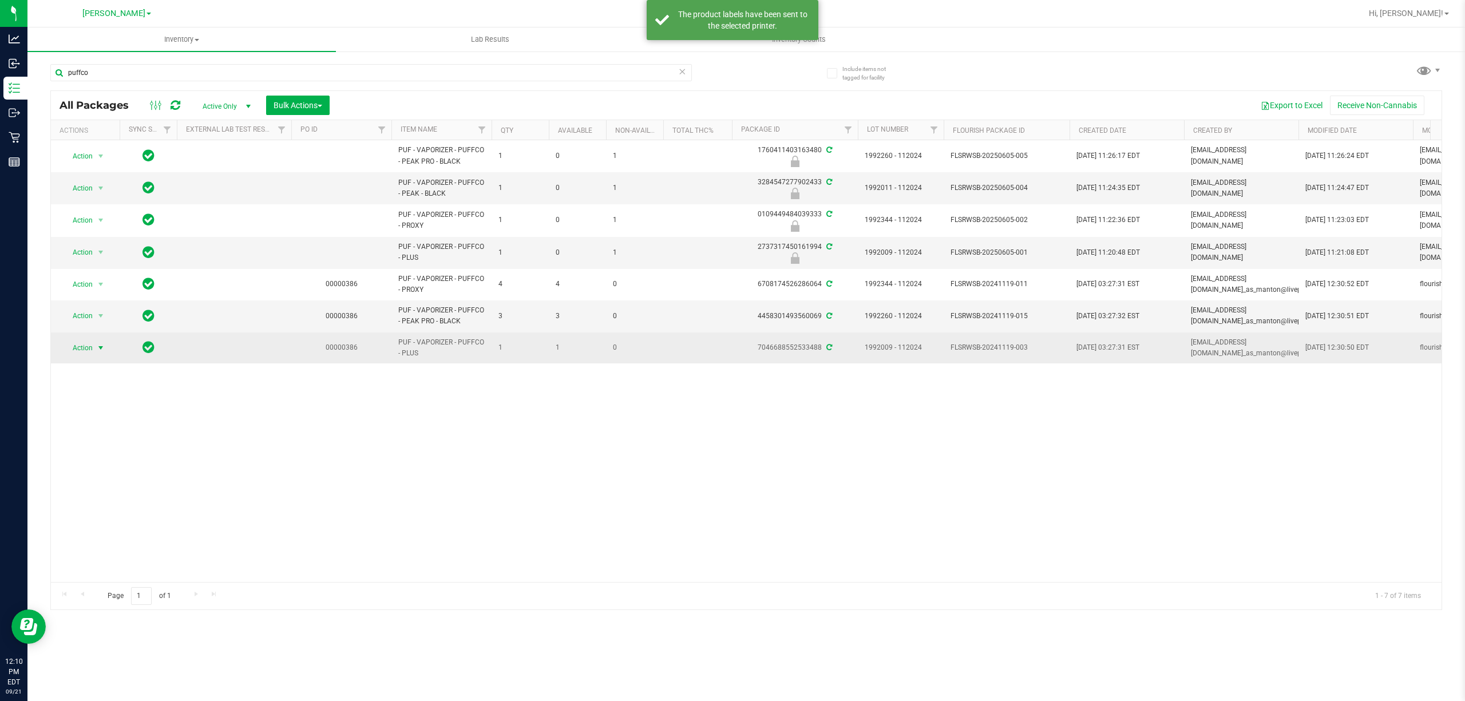
click at [94, 349] on span "select" at bounding box center [101, 348] width 14 height 16
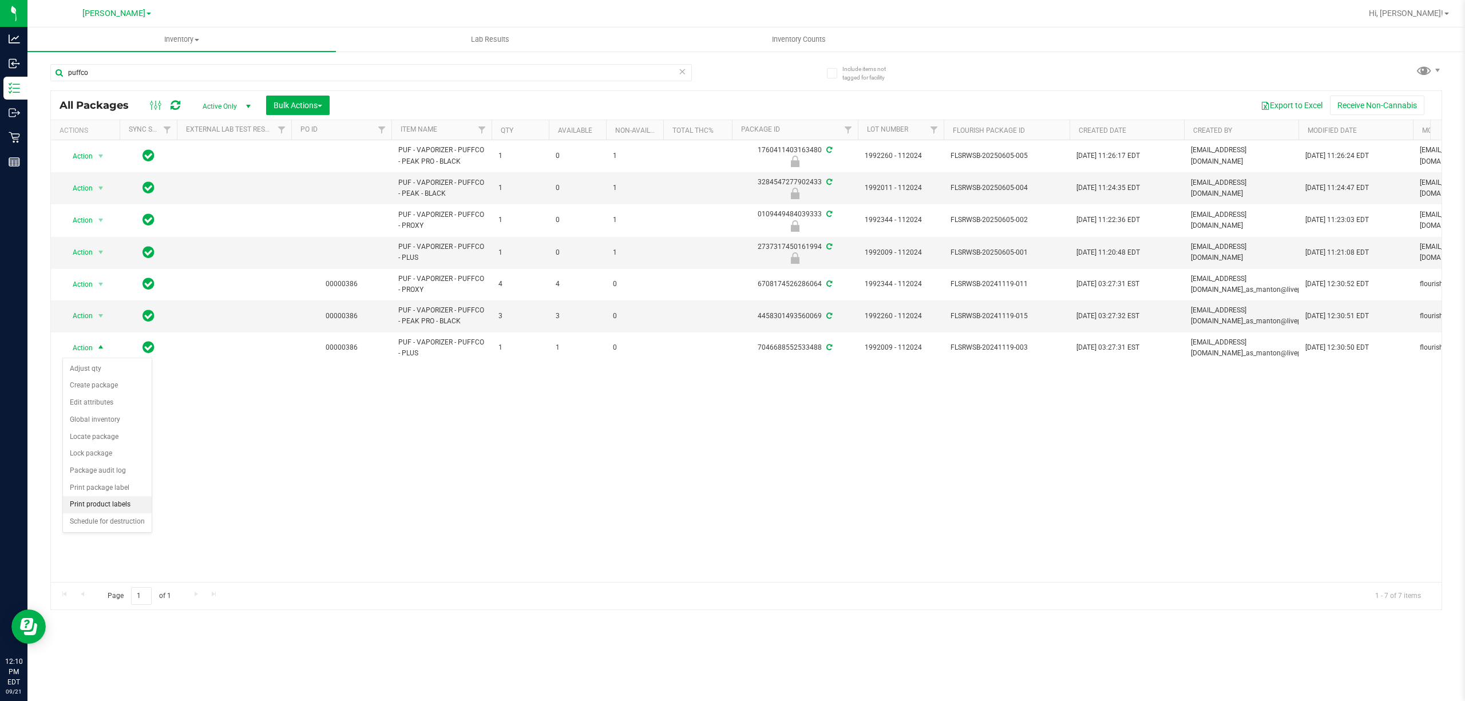
click at [86, 506] on li "Print product labels" at bounding box center [107, 504] width 89 height 17
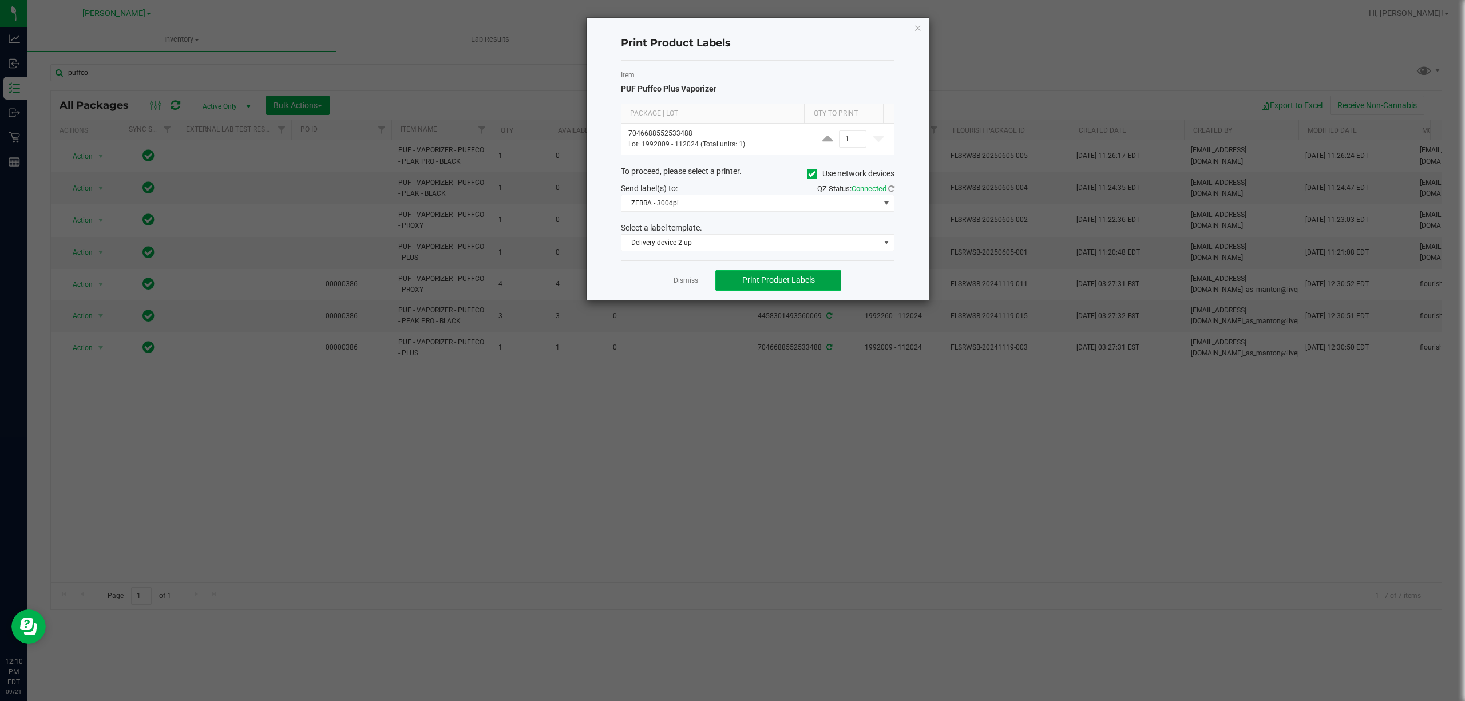
click at [747, 273] on button "Print Product Labels" at bounding box center [778, 280] width 126 height 21
click at [685, 283] on link "Dismiss" at bounding box center [685, 281] width 25 height 10
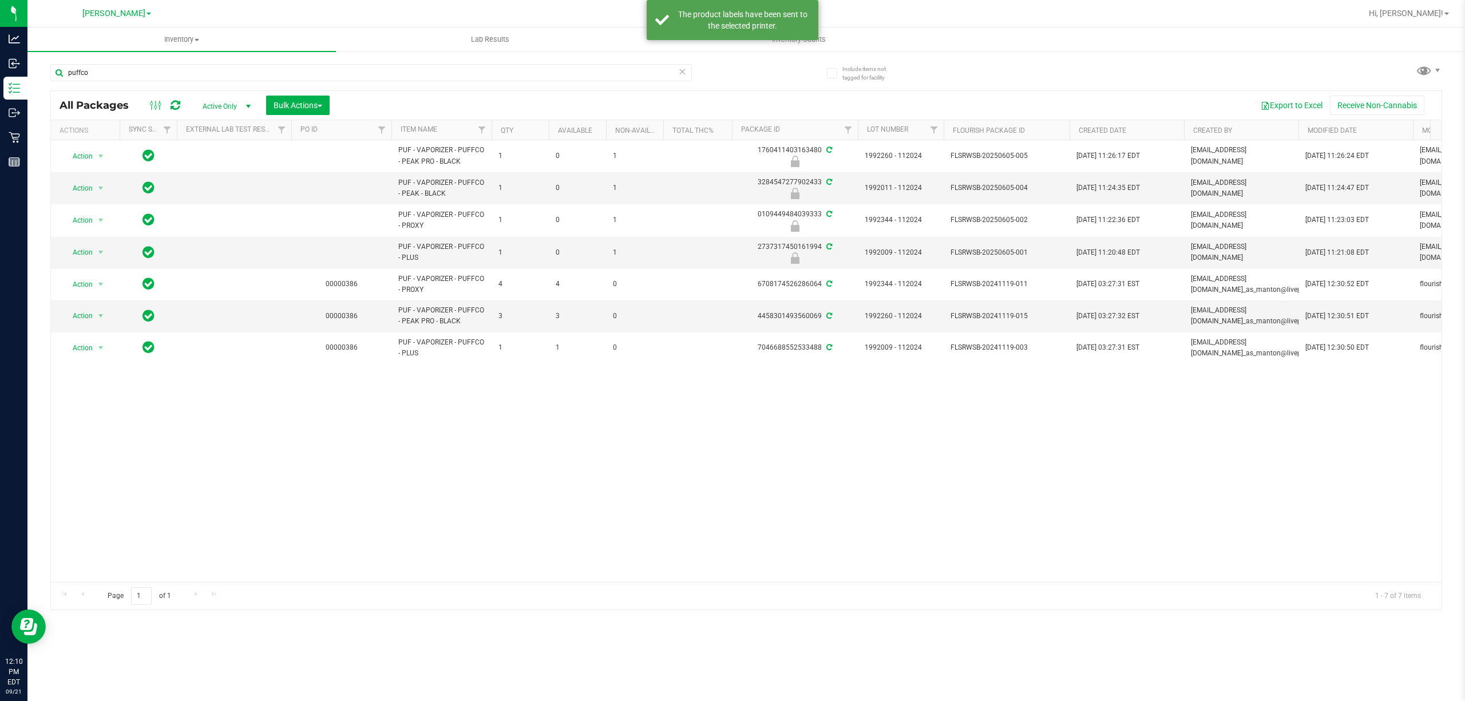
click at [624, 465] on div "Action Action Edit attributes Global inventory Locate package Package audit log…" at bounding box center [746, 361] width 1390 height 442
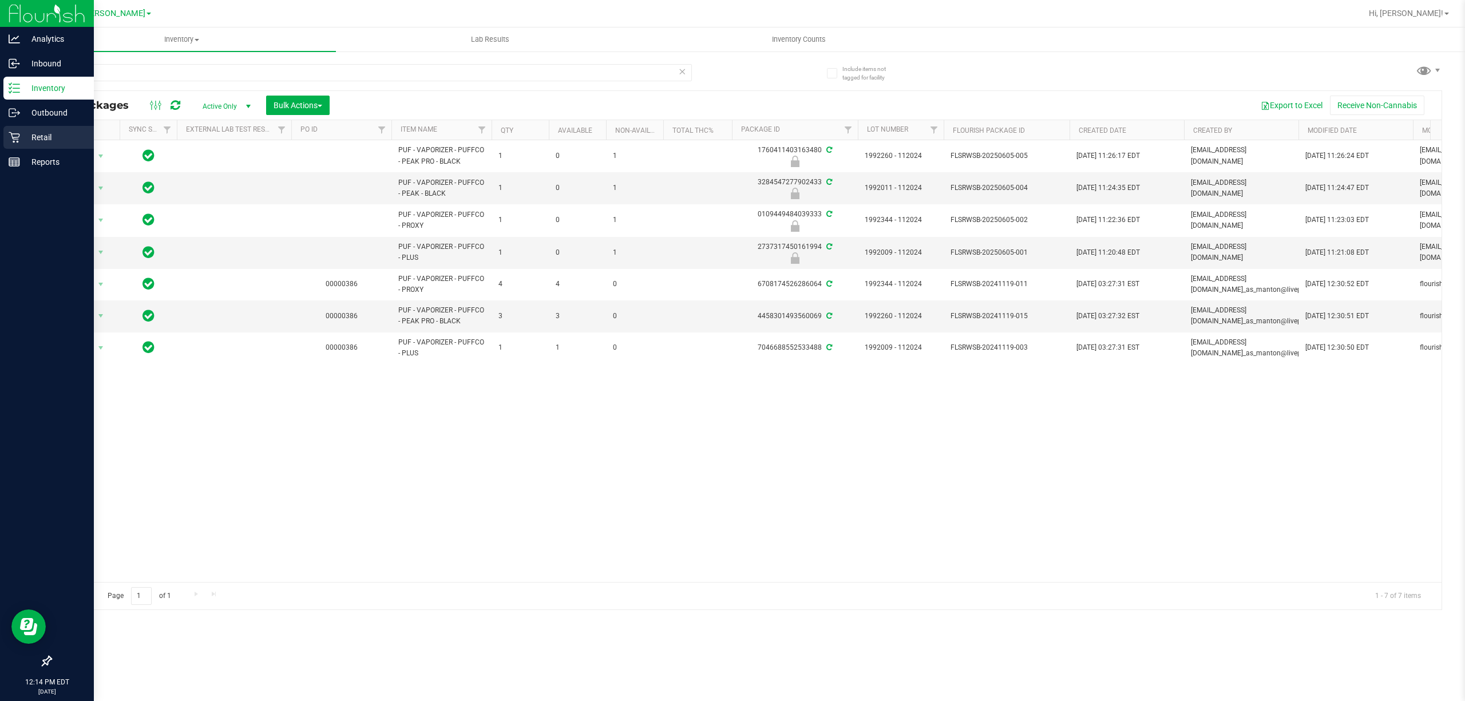
click at [38, 141] on p "Retail" at bounding box center [54, 137] width 69 height 14
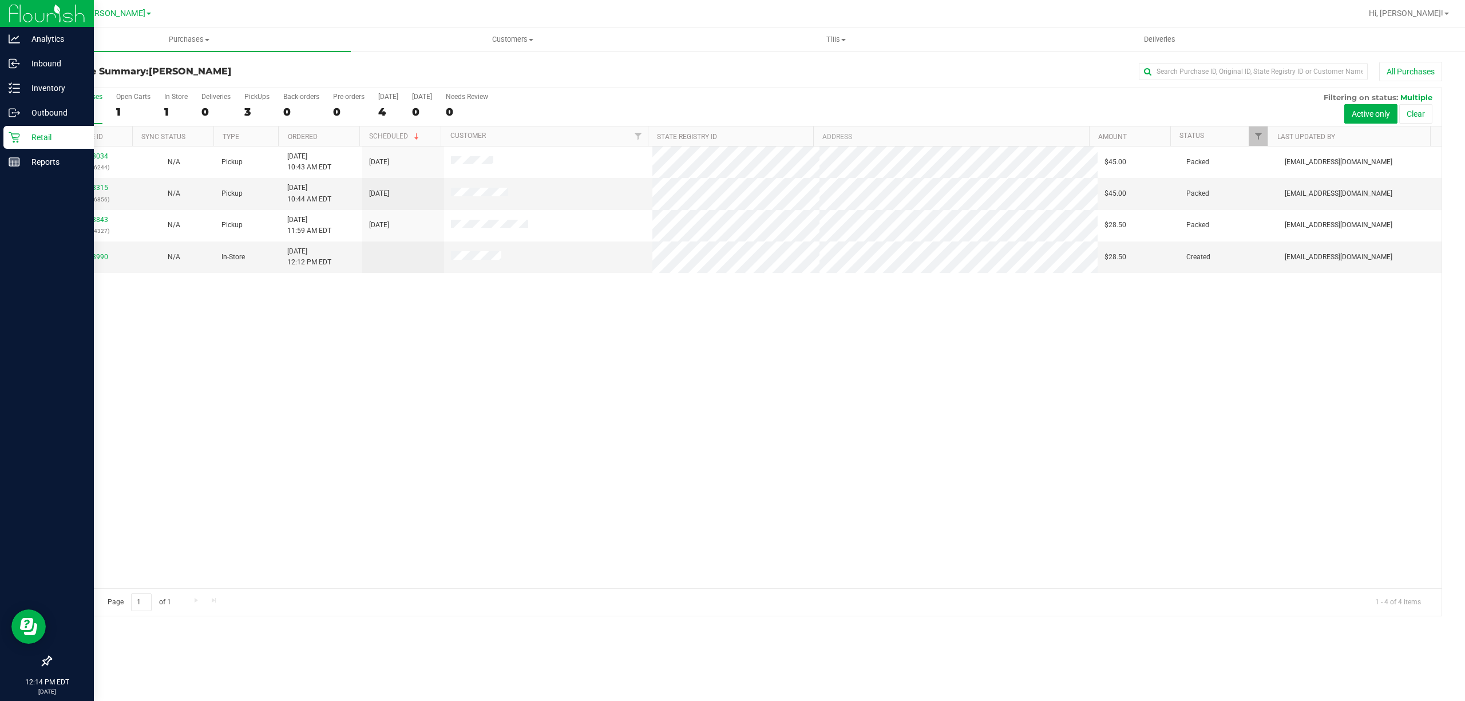
click at [879, 434] on div "11983034 (326346244) N/A Pickup [DATE] 10:43 AM EDT 9/21/2025 $45.00 Packed [EM…" at bounding box center [746, 367] width 1390 height 442
click at [658, 454] on div "11983034 (326346244) N/A Pickup [DATE] 10:43 AM EDT 9/21/2025 $45.00 Packed [EM…" at bounding box center [746, 367] width 1390 height 442
